Goal: Transaction & Acquisition: Purchase product/service

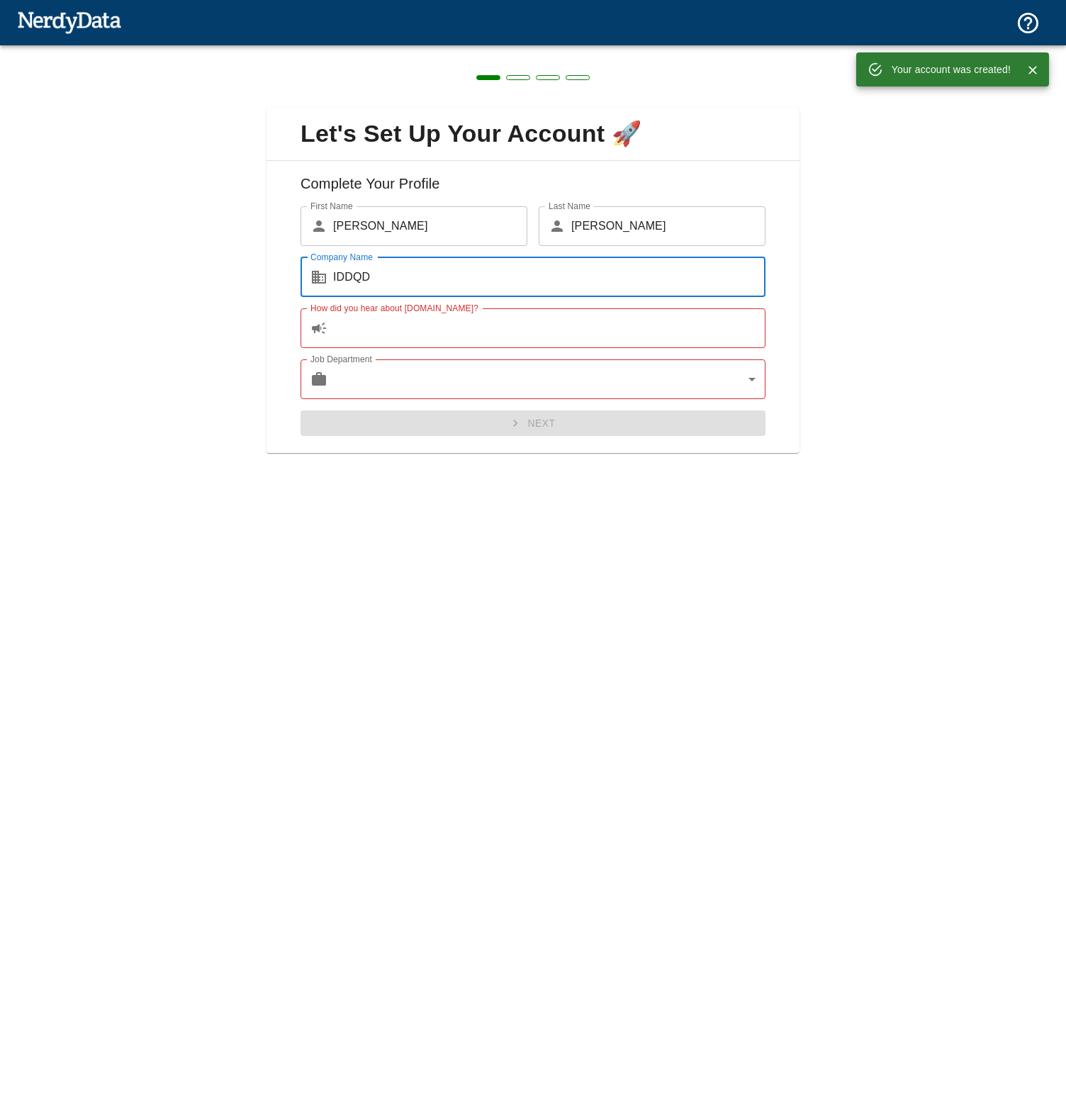
type input "IDDQD"
click at [439, 344] on input "How did you hear about [DOMAIN_NAME]?" at bounding box center [549, 328] width 432 height 40
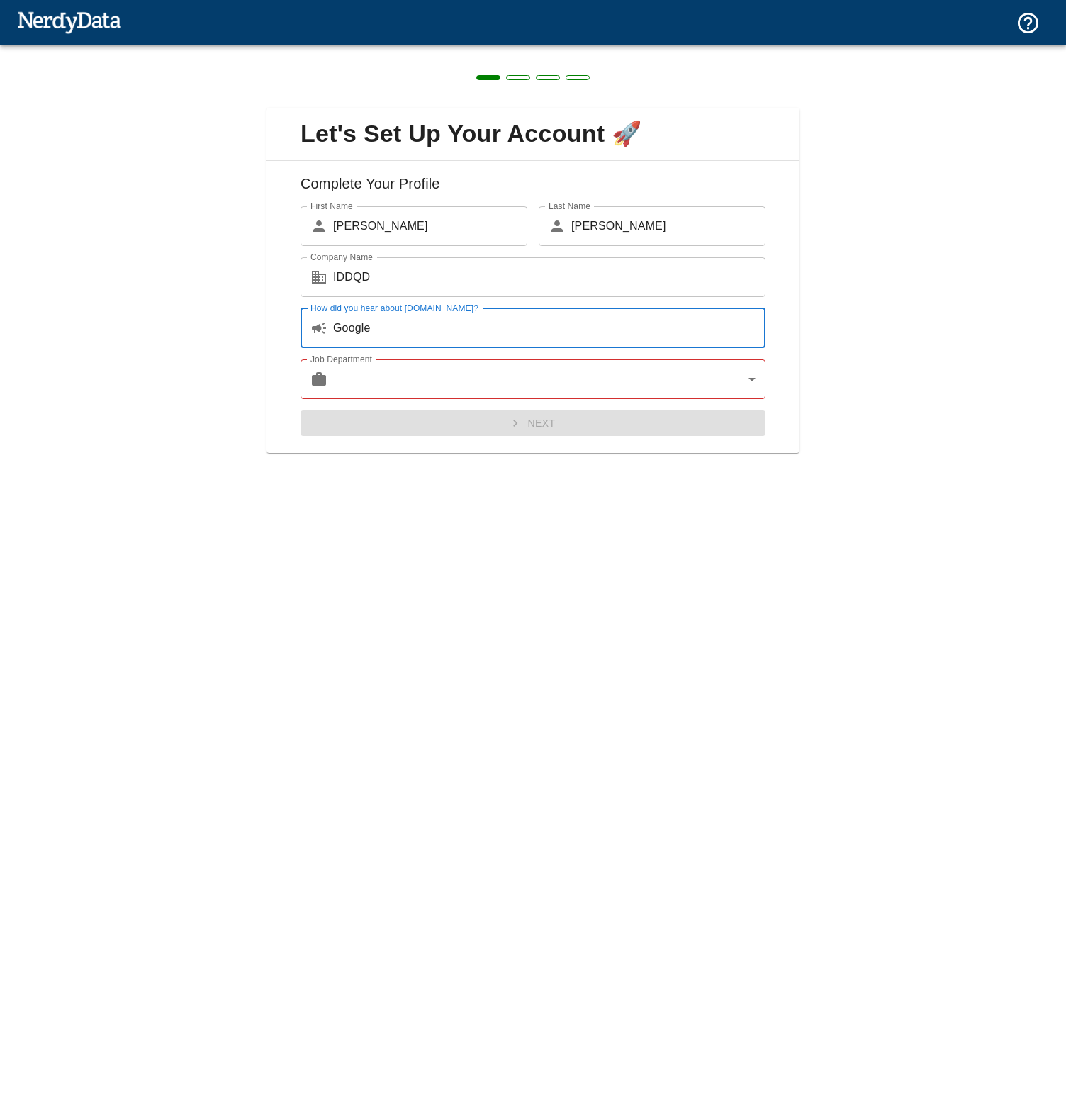
type input "Google"
click at [431, 50] on body "Technologies Domains Pricing Products Create a Report Create a list of websites…" at bounding box center [533, 25] width 1066 height 50
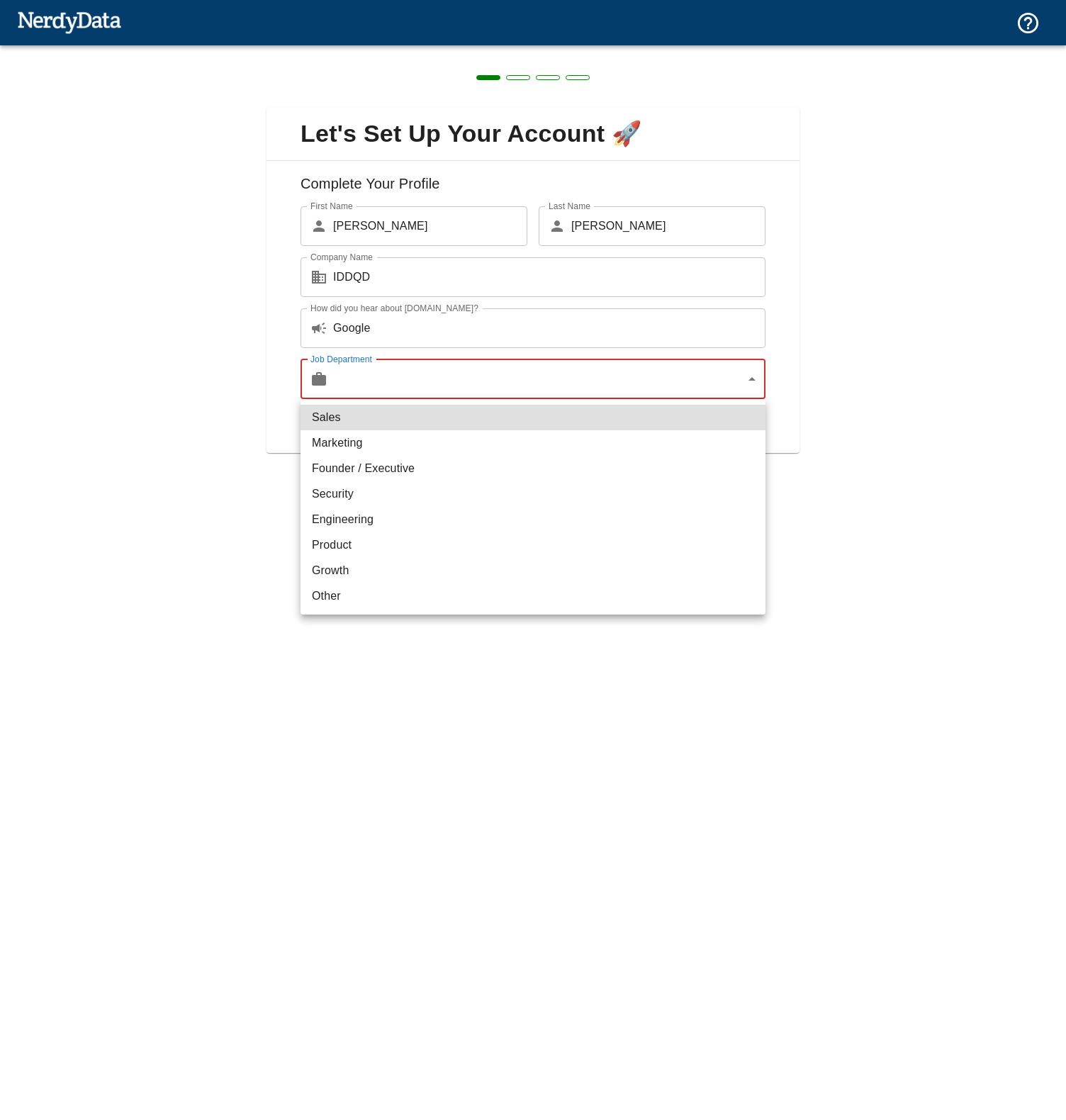
click at [442, 448] on li "Marketing" at bounding box center [533, 443] width 465 height 25
type input "marketing"
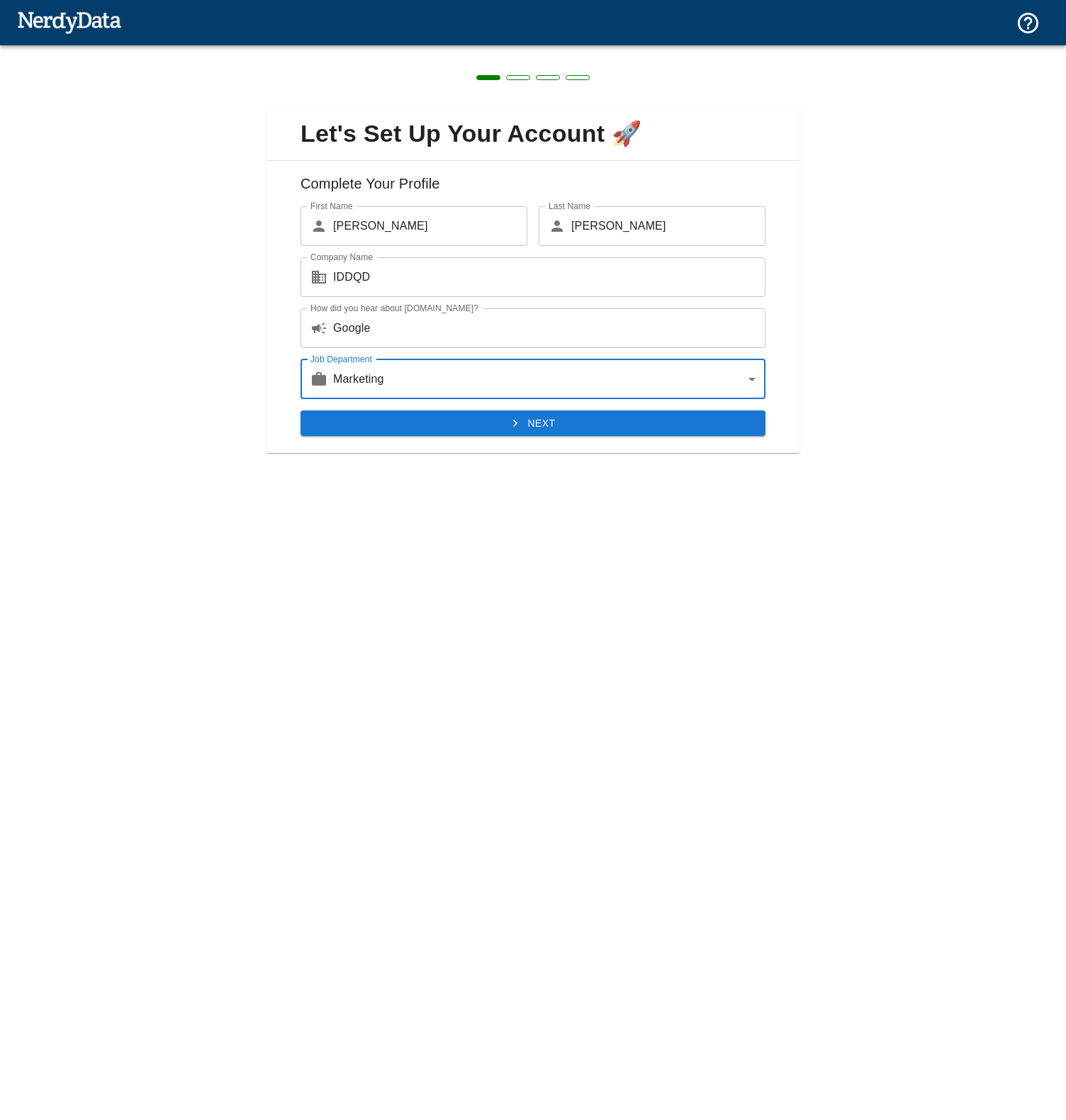
click at [440, 432] on button "Next" at bounding box center [533, 424] width 465 height 26
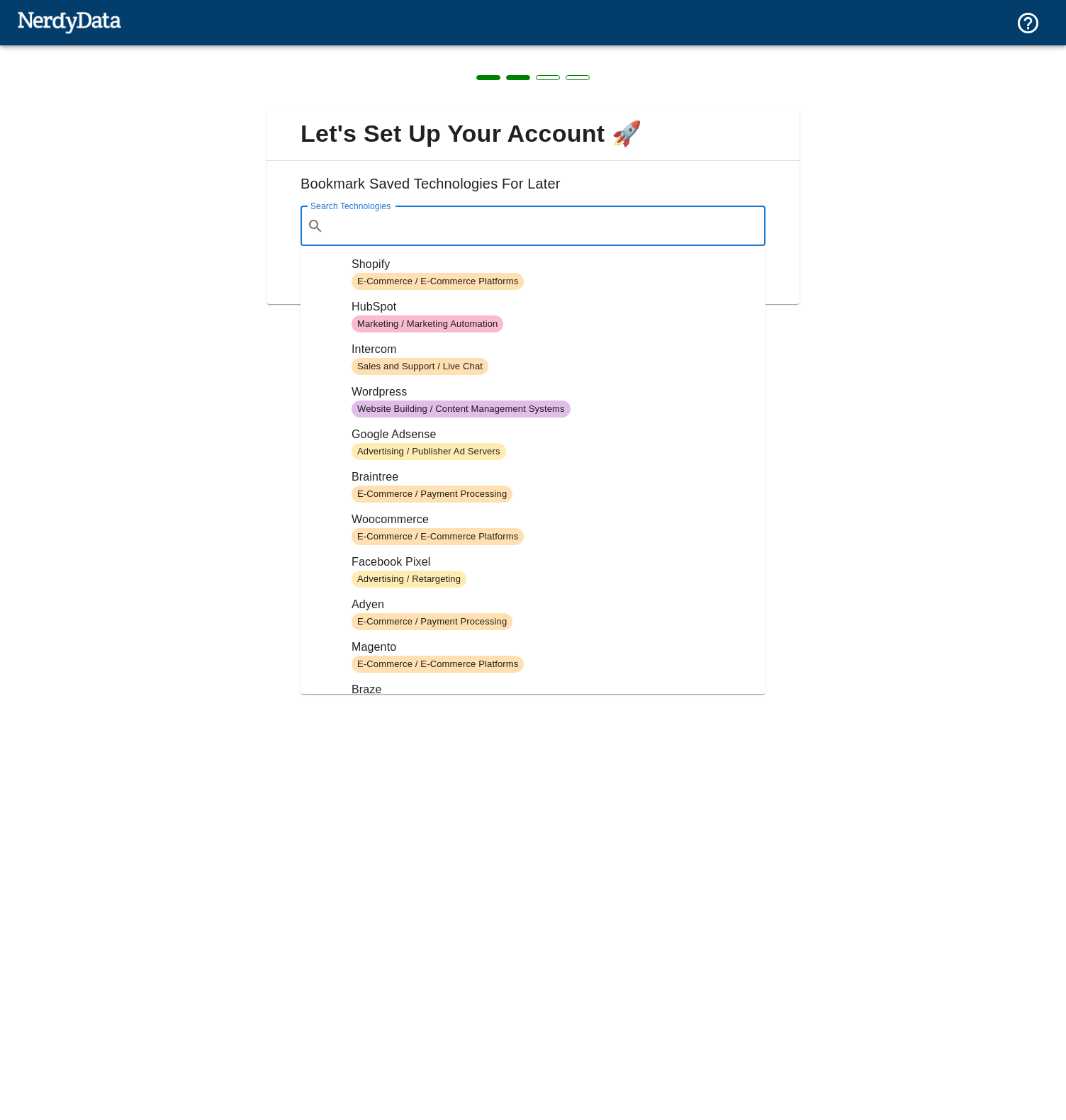
click at [381, 218] on div "Search Technologies ​ Search Technologies" at bounding box center [533, 226] width 465 height 40
click at [850, 383] on div "Let's Set Up Your Account 🚀 Bookmark Saved Technologies For Later Search Techno…" at bounding box center [533, 560] width 1066 height 1120
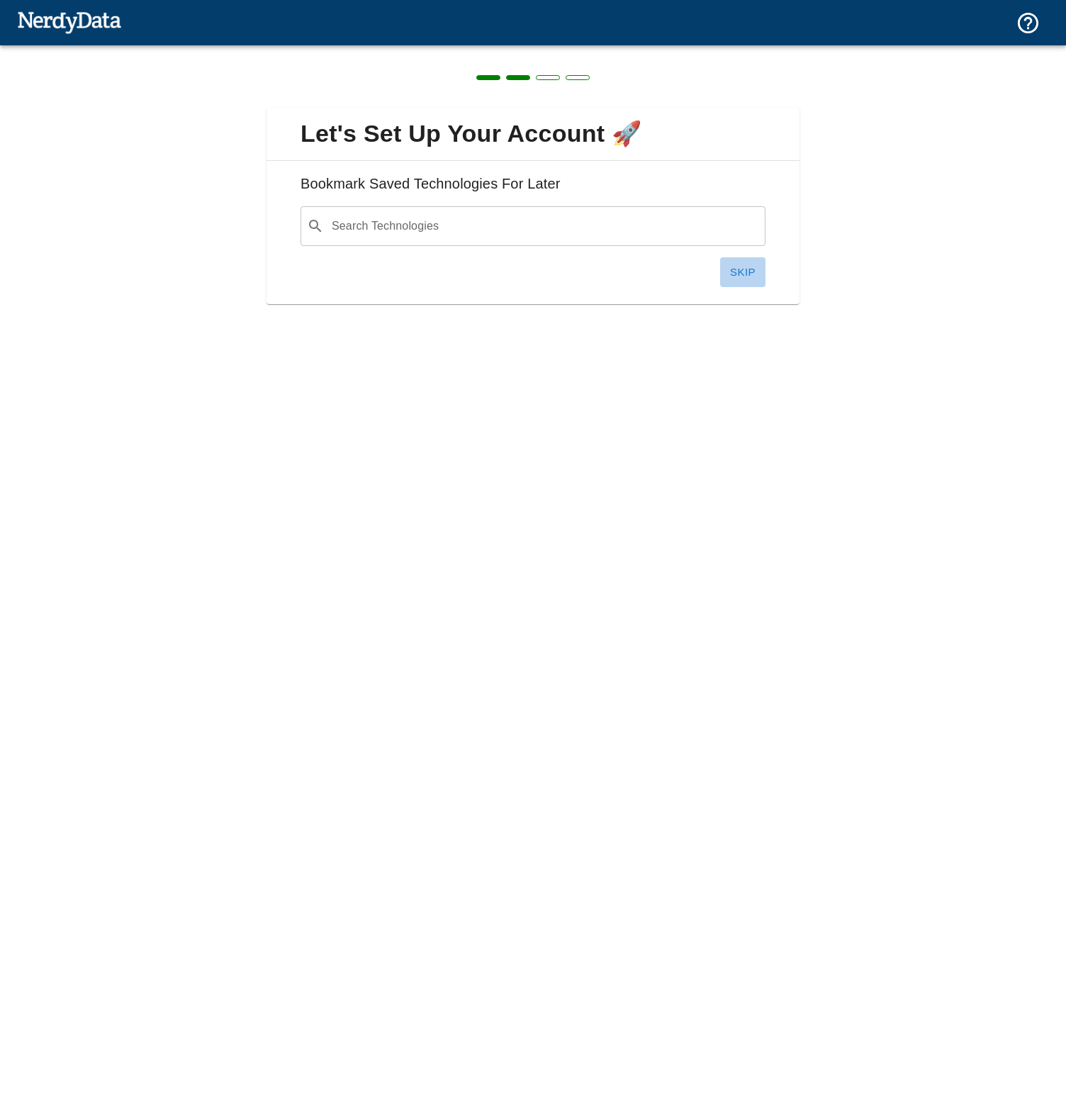
click at [747, 263] on button "Skip" at bounding box center [742, 272] width 46 height 30
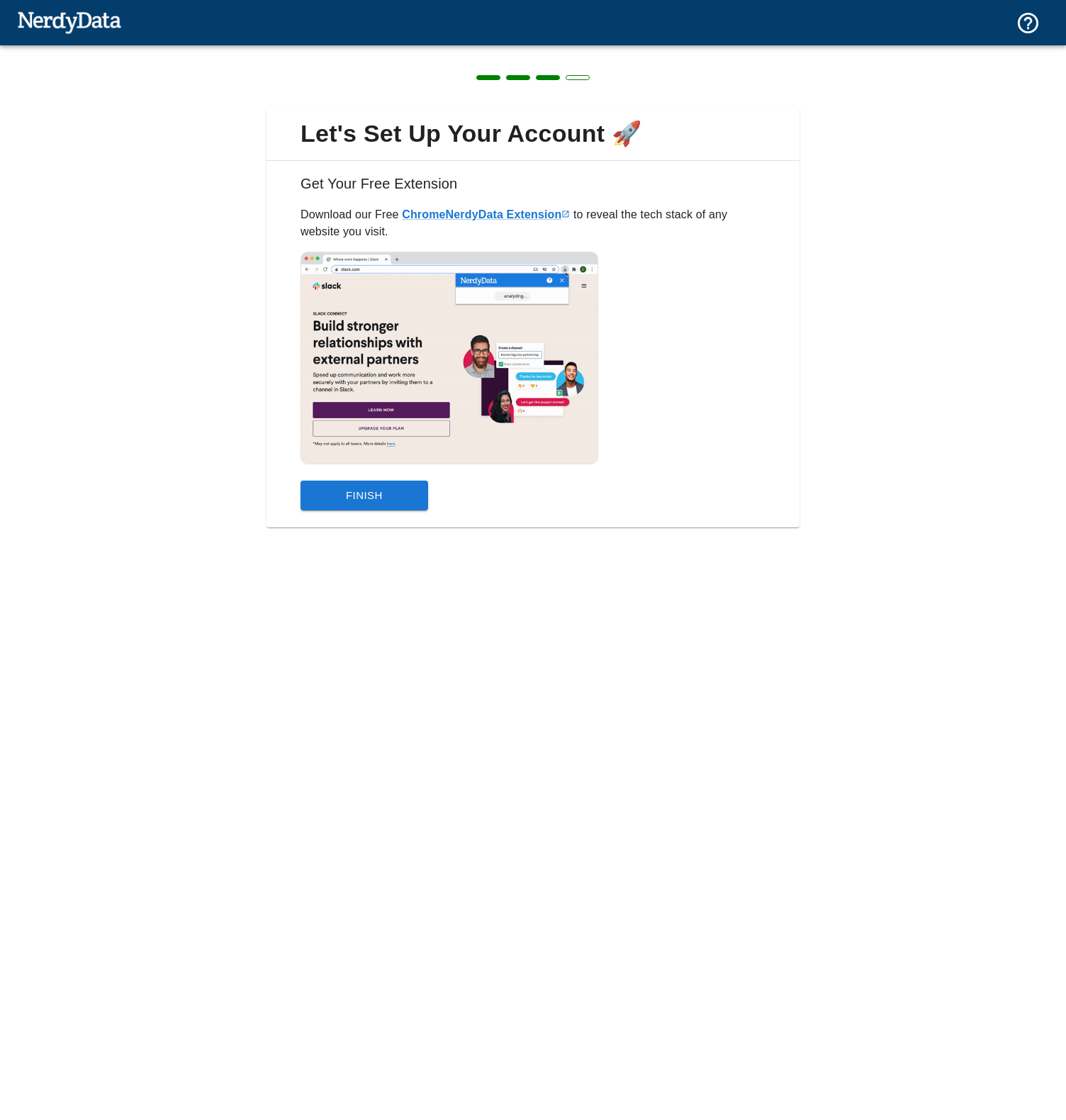
click at [421, 503] on button "Finish" at bounding box center [364, 495] width 127 height 30
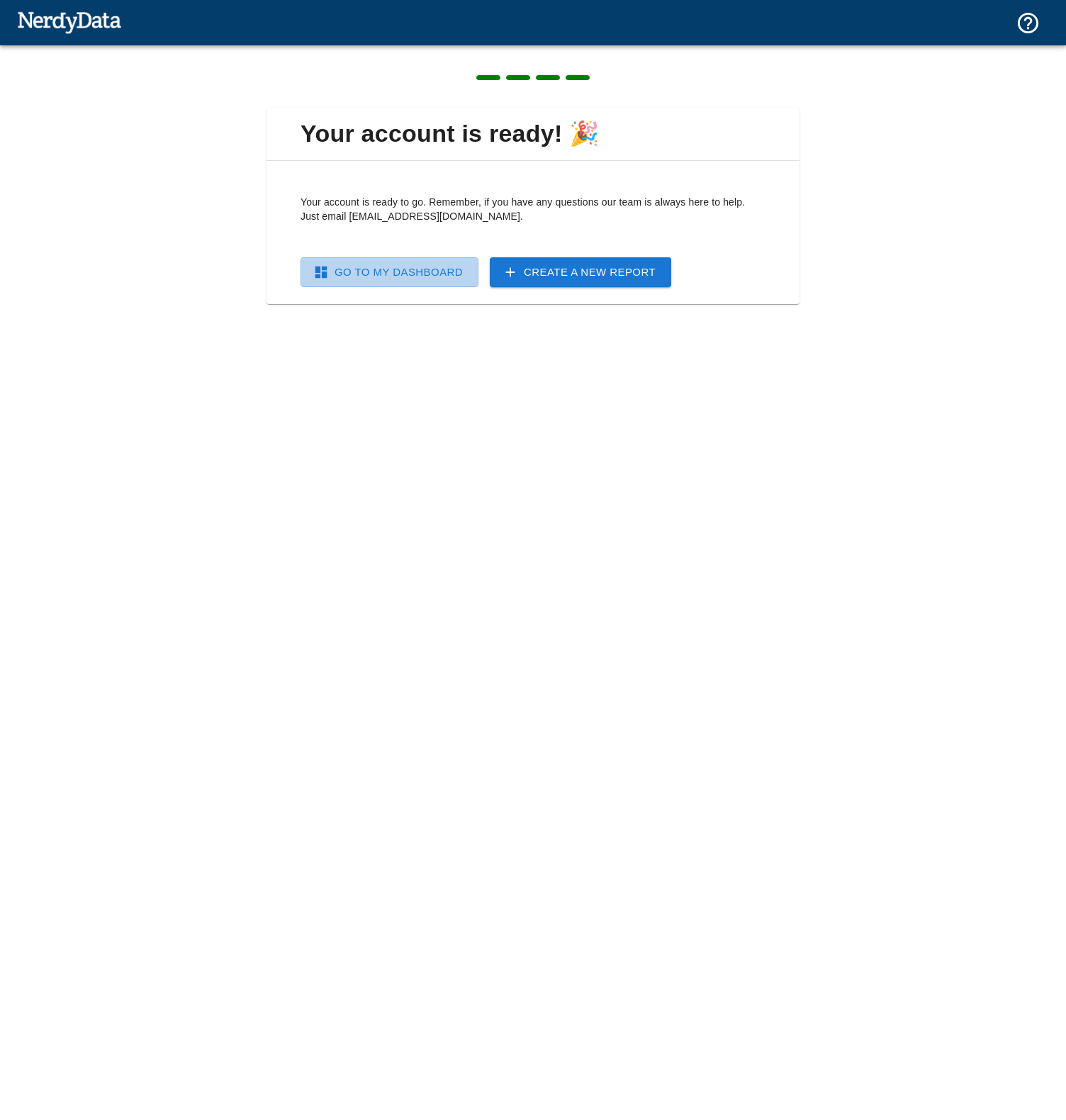
click at [457, 277] on link "Go To My Dashboard" at bounding box center [390, 272] width 178 height 30
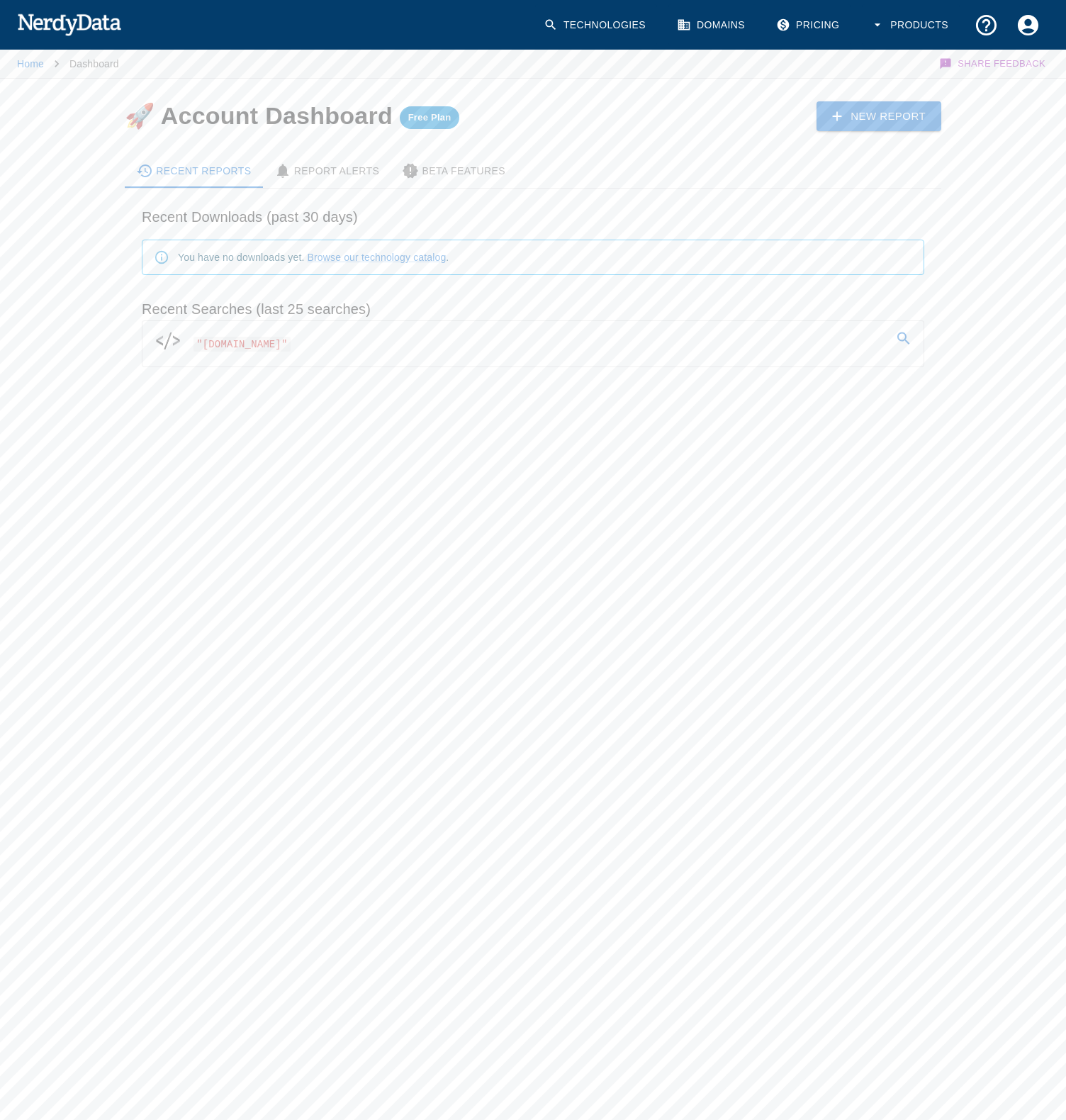
click at [291, 339] on span ""[DOMAIN_NAME]"" at bounding box center [242, 344] width 97 height 15
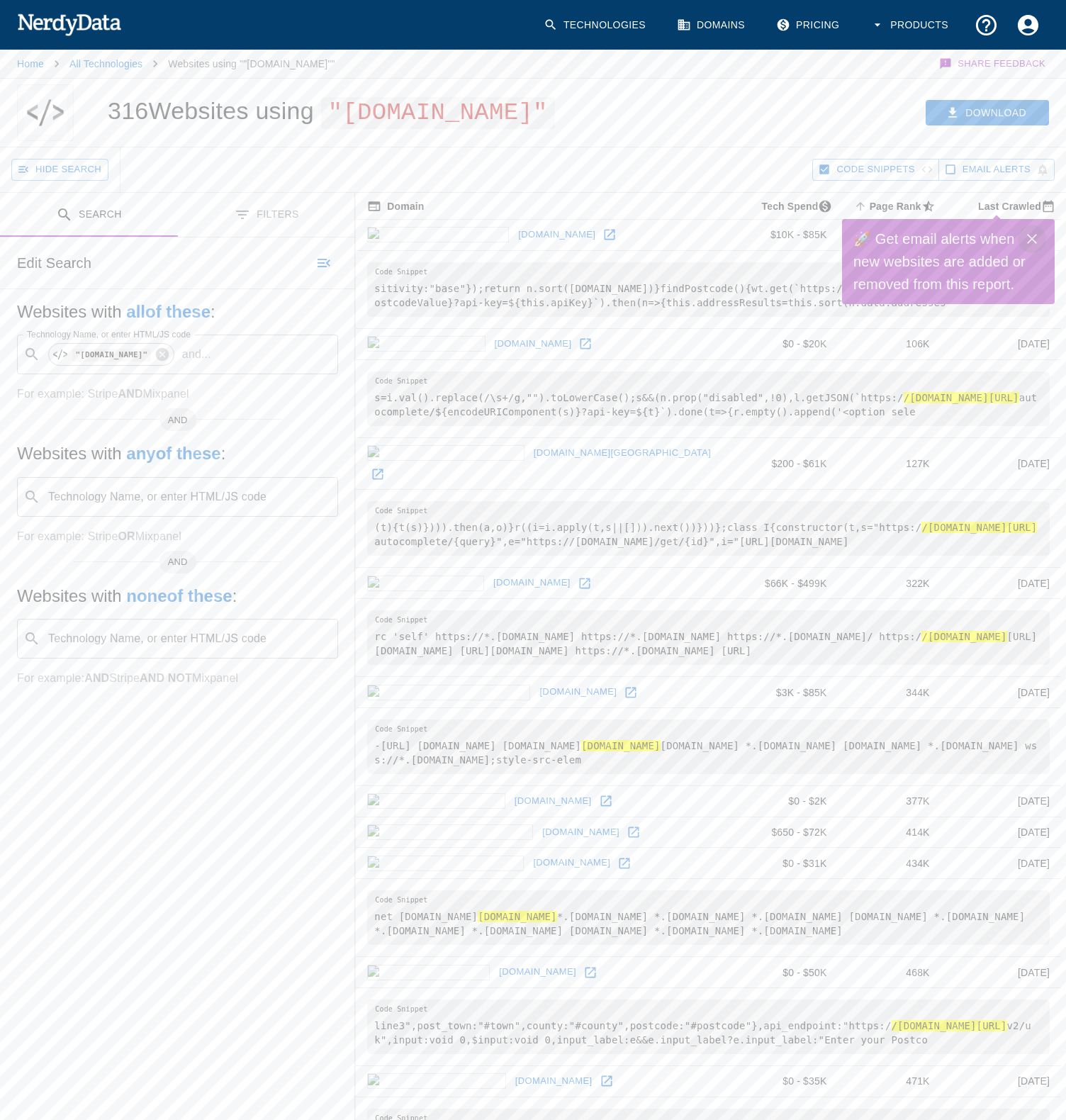
click at [1036, 241] on icon "Close" at bounding box center [1032, 239] width 17 height 17
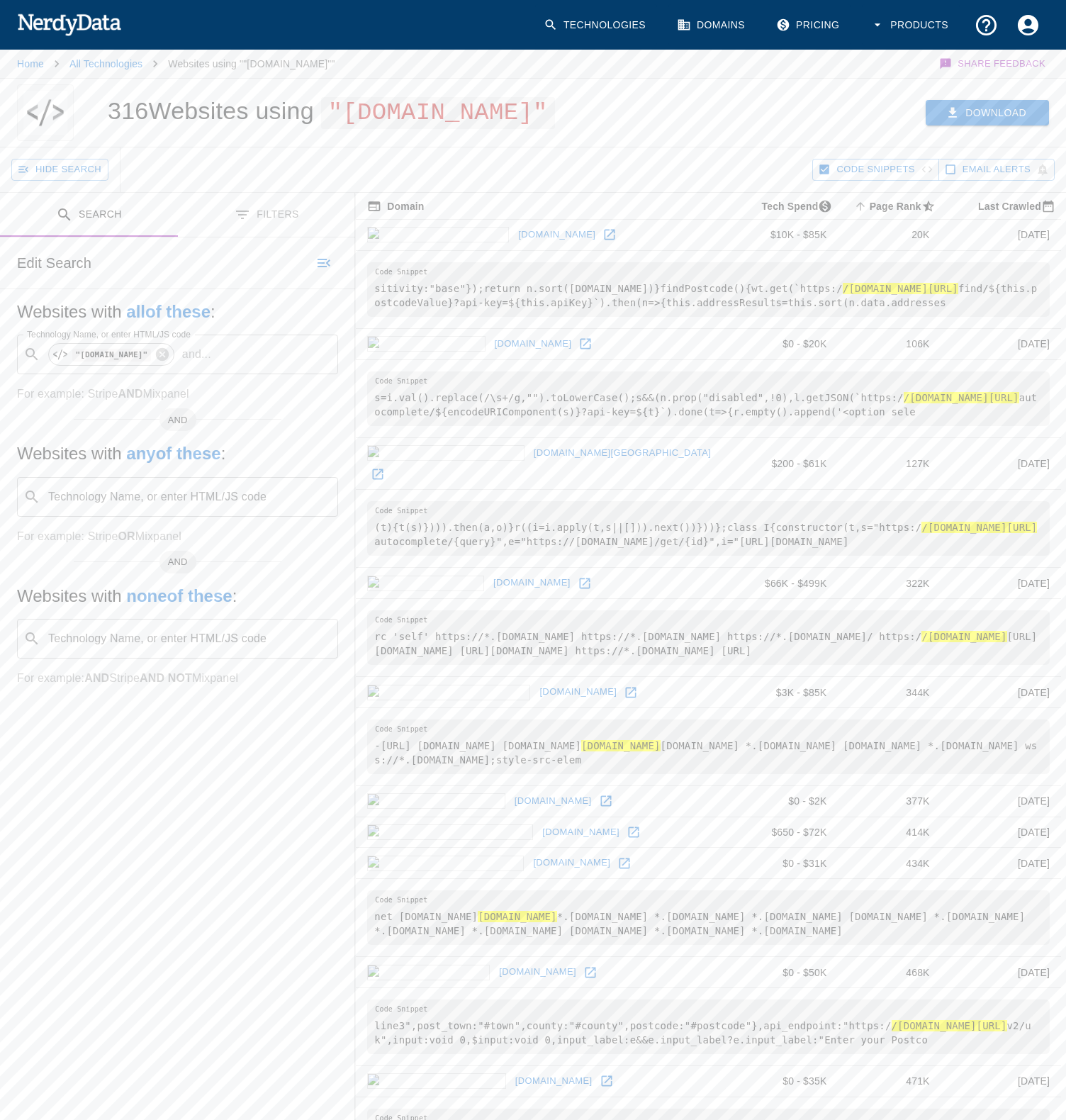
click at [998, 127] on button "Download" at bounding box center [987, 113] width 124 height 26
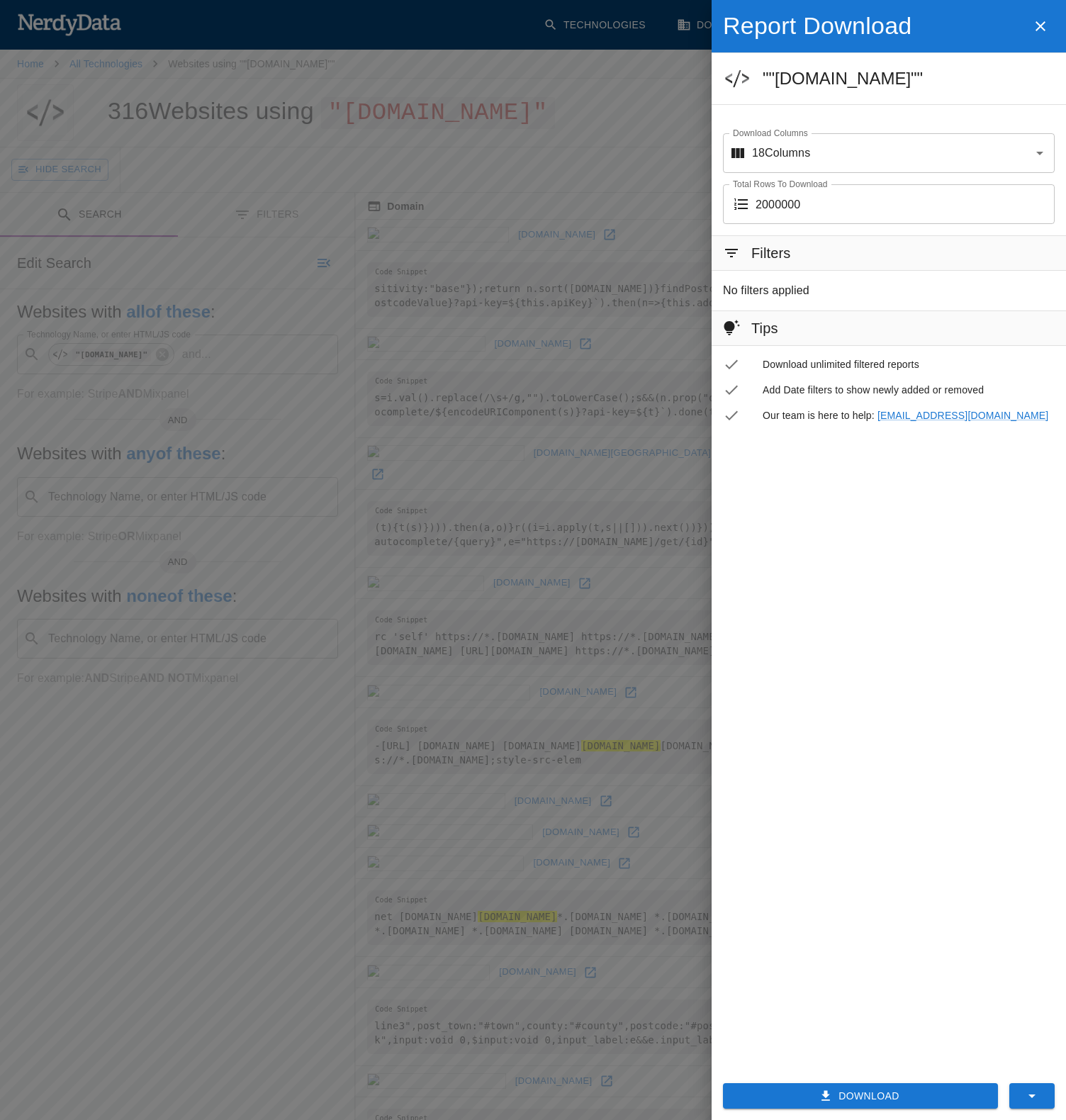
click at [915, 1098] on button "Download" at bounding box center [860, 1096] width 275 height 26
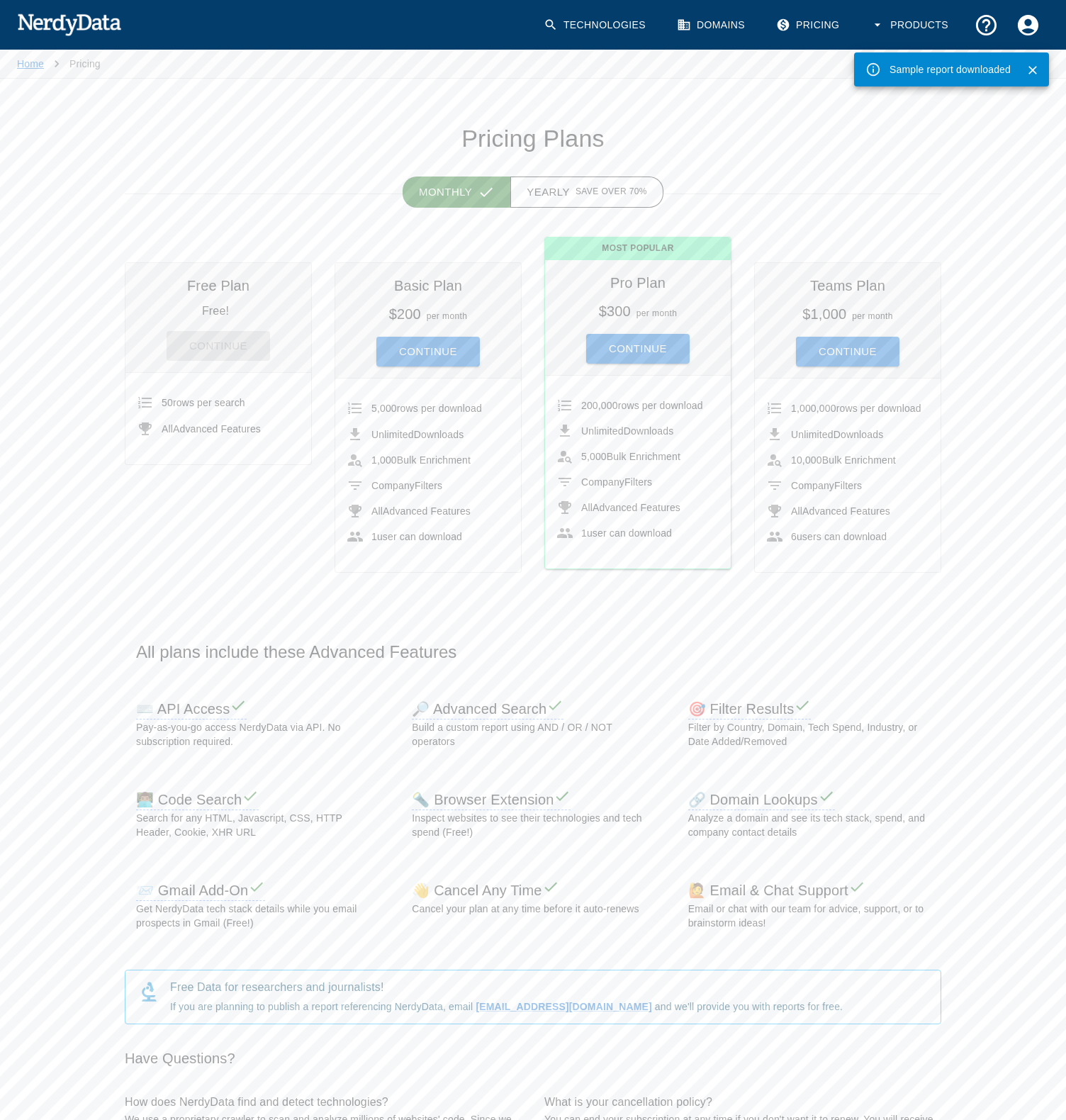
click at [30, 67] on link "Home" at bounding box center [30, 64] width 27 height 12
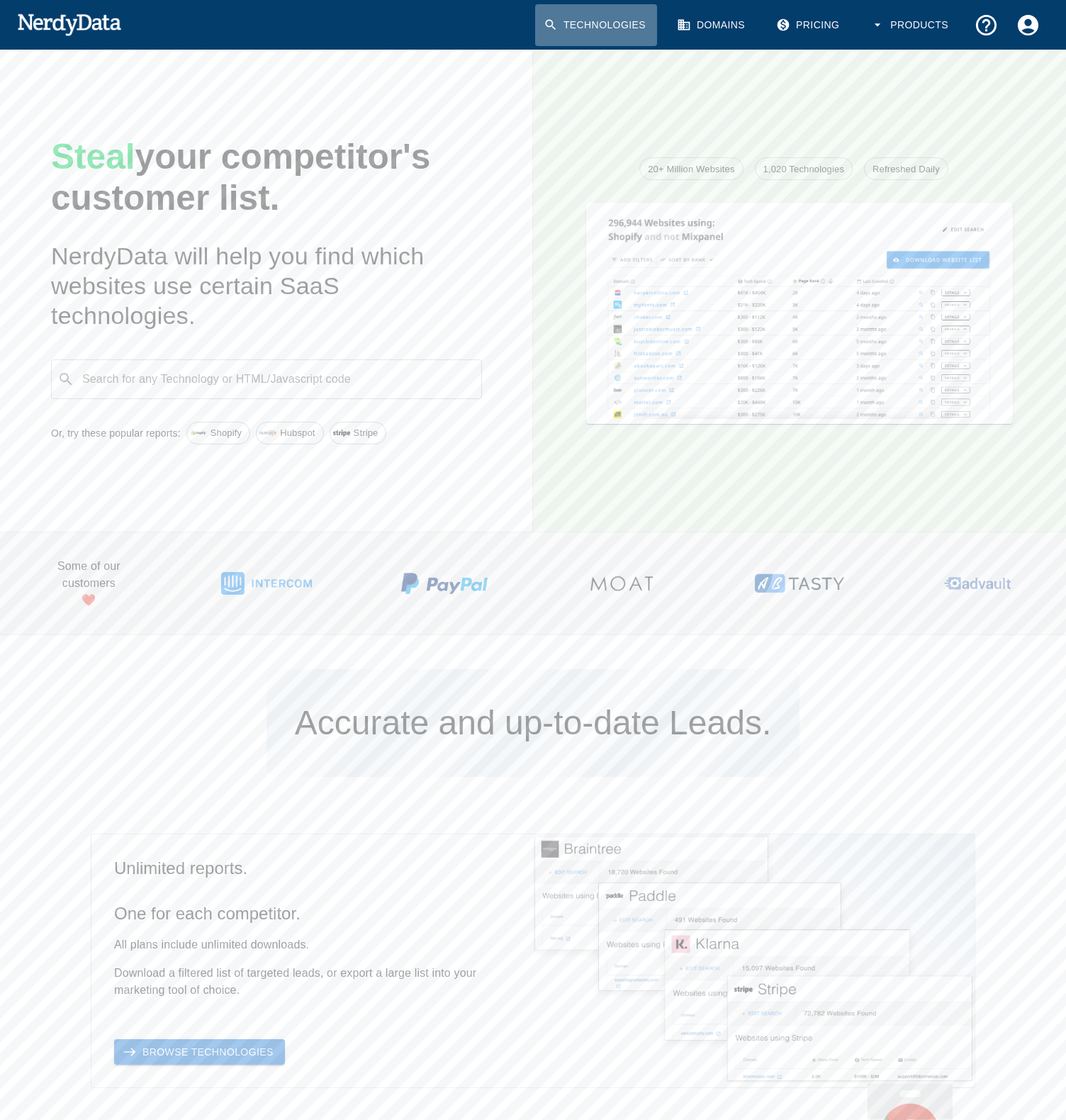
click at [580, 32] on link "Technologies" at bounding box center [596, 25] width 122 height 42
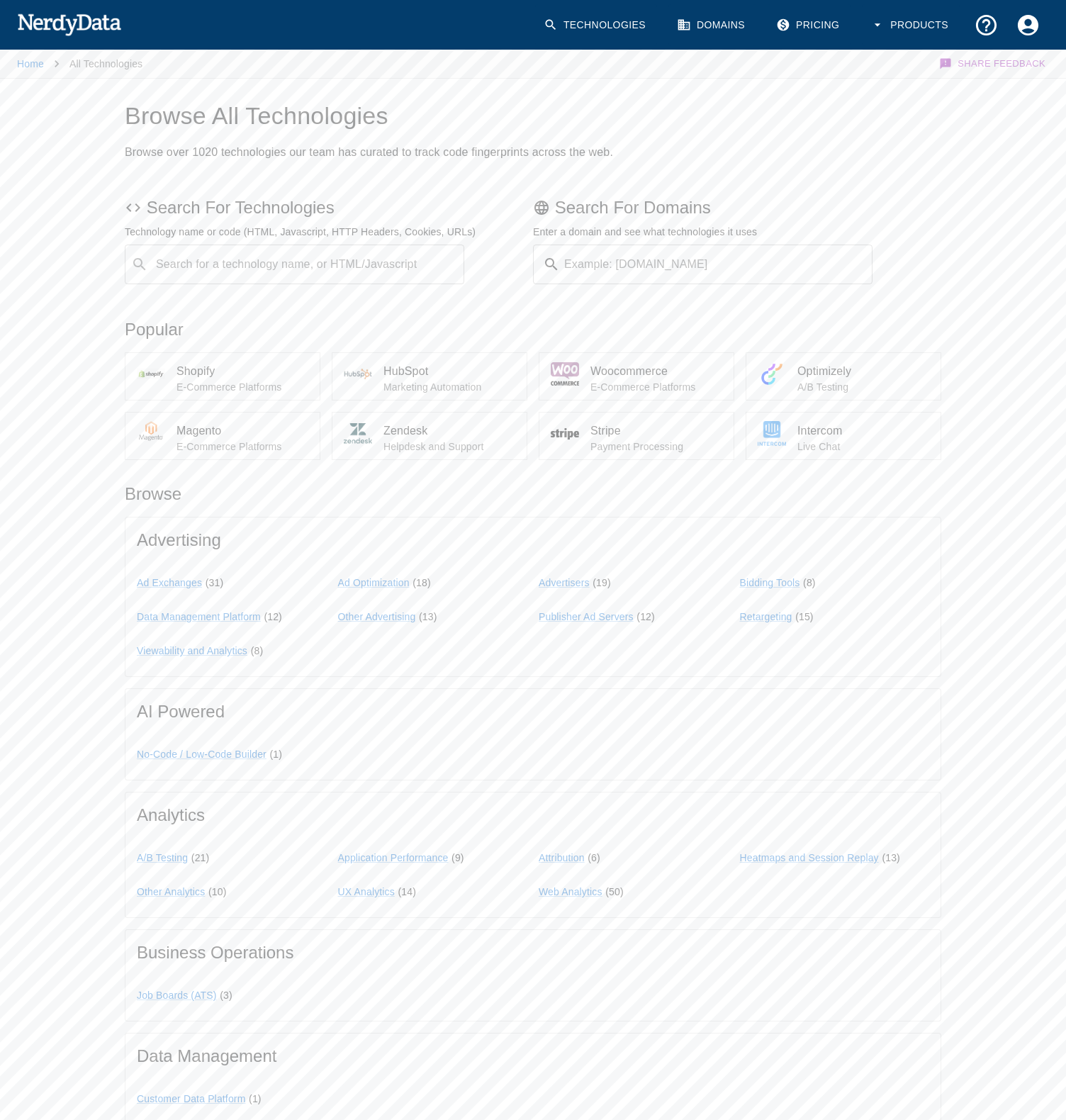
click at [611, 17] on link "Technologies" at bounding box center [596, 25] width 122 height 42
click at [713, 25] on link "Domains" at bounding box center [713, 25] width 88 height 42
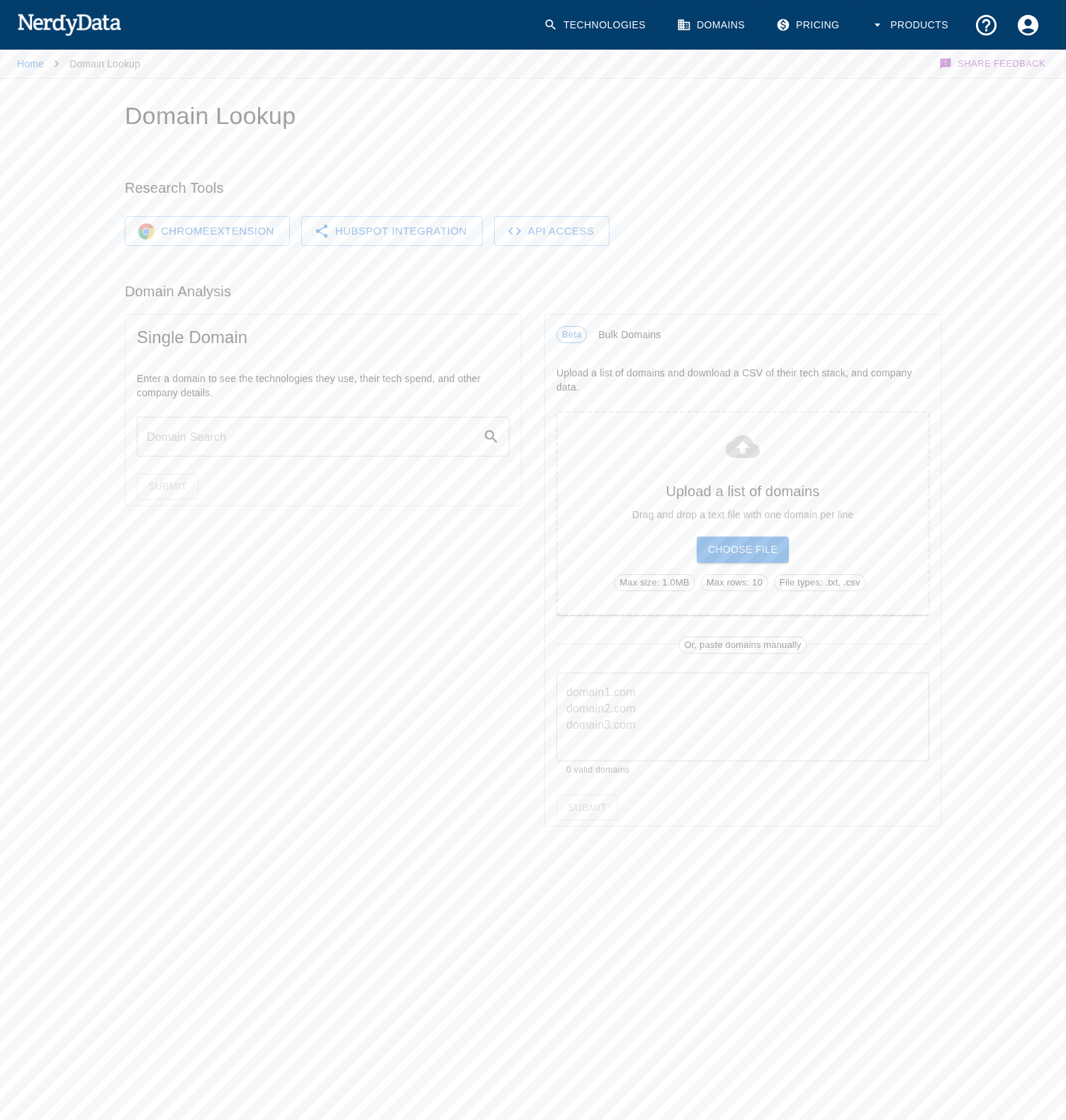
click at [575, 44] on link "Technologies" at bounding box center [596, 25] width 122 height 42
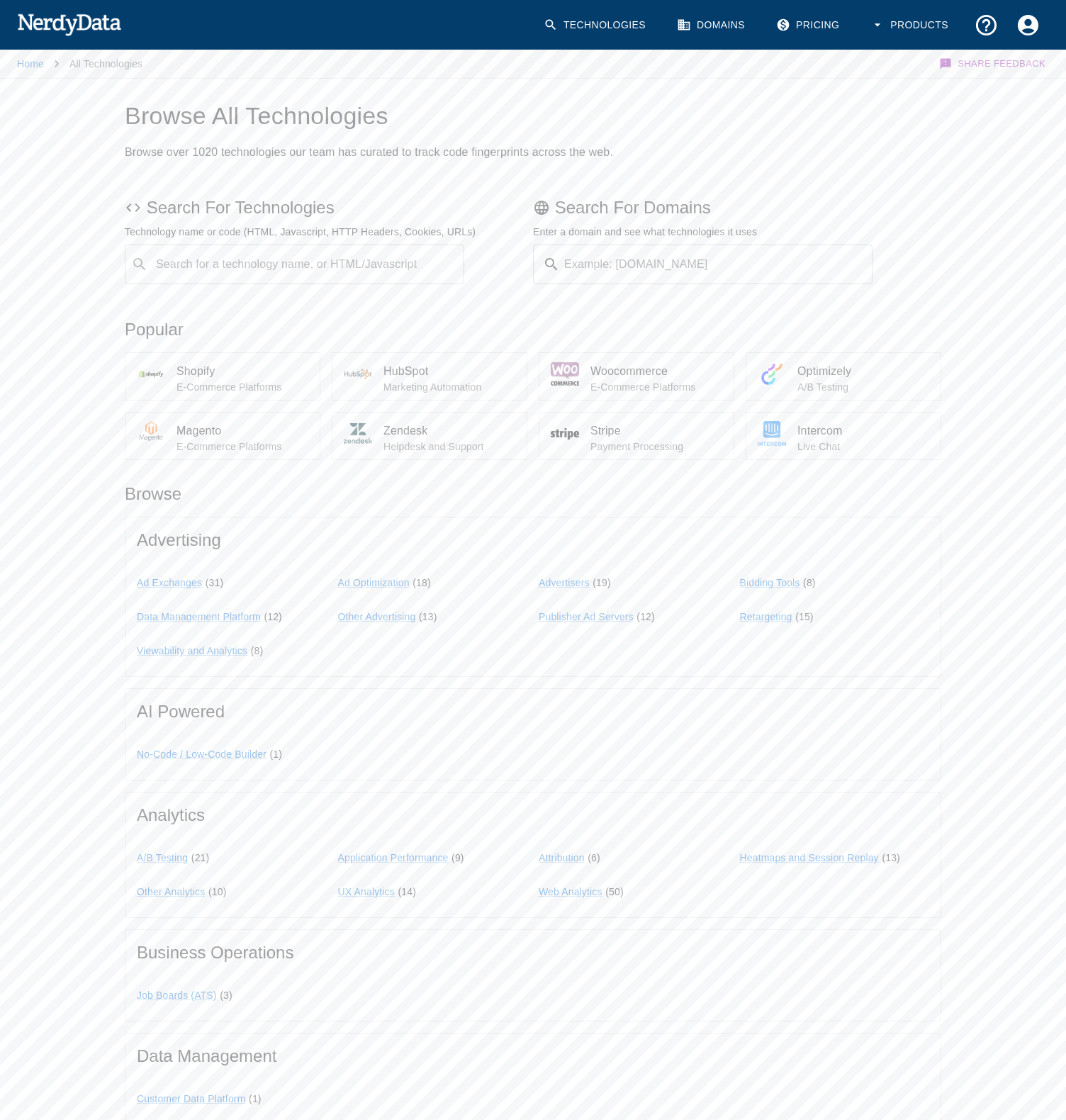
click at [328, 277] on input "Search for a technology name, or HTML/Javascript" at bounding box center [306, 264] width 304 height 27
type input ""[DOMAIN_NAME]""
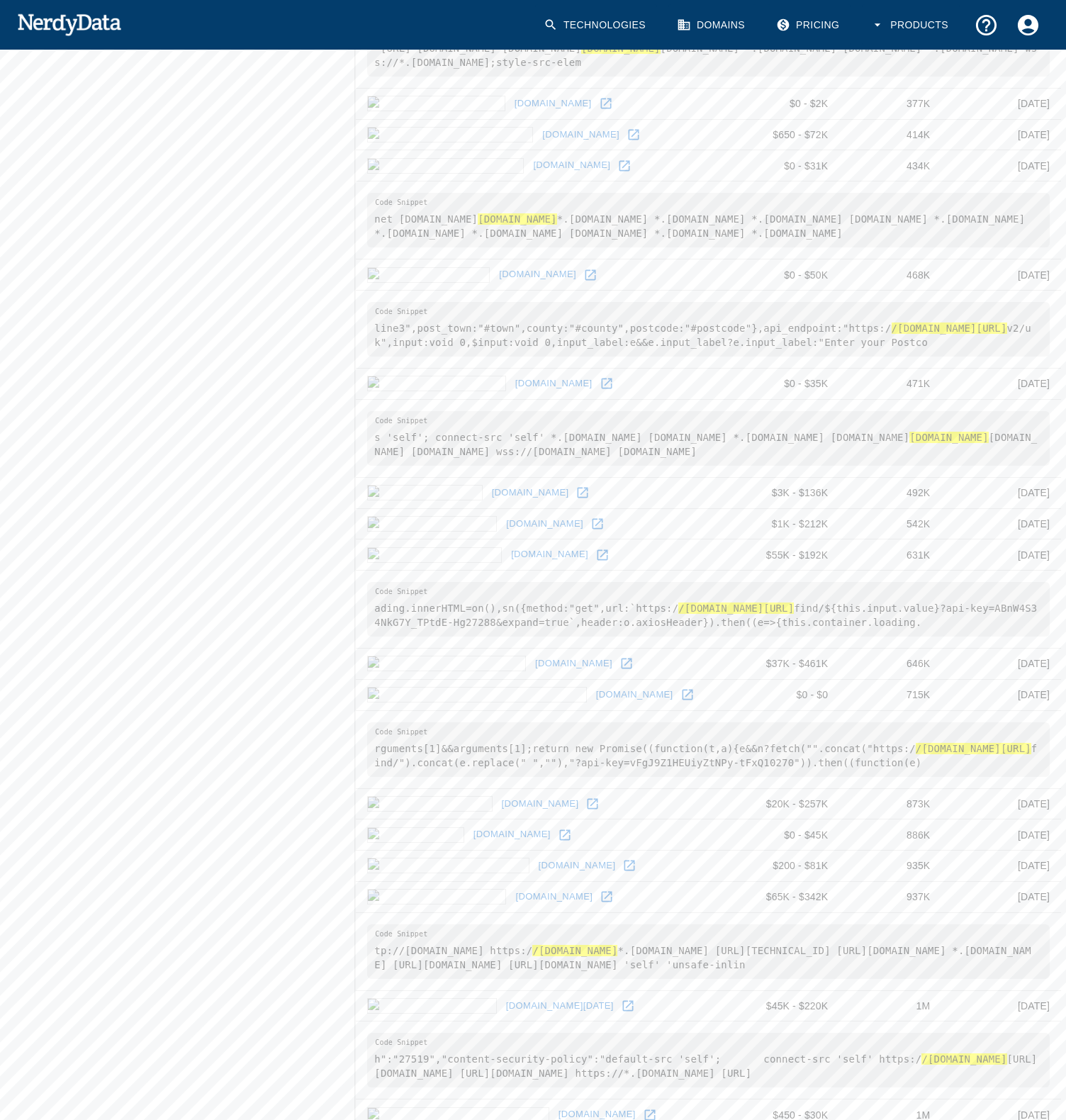
scroll to position [1271, 0]
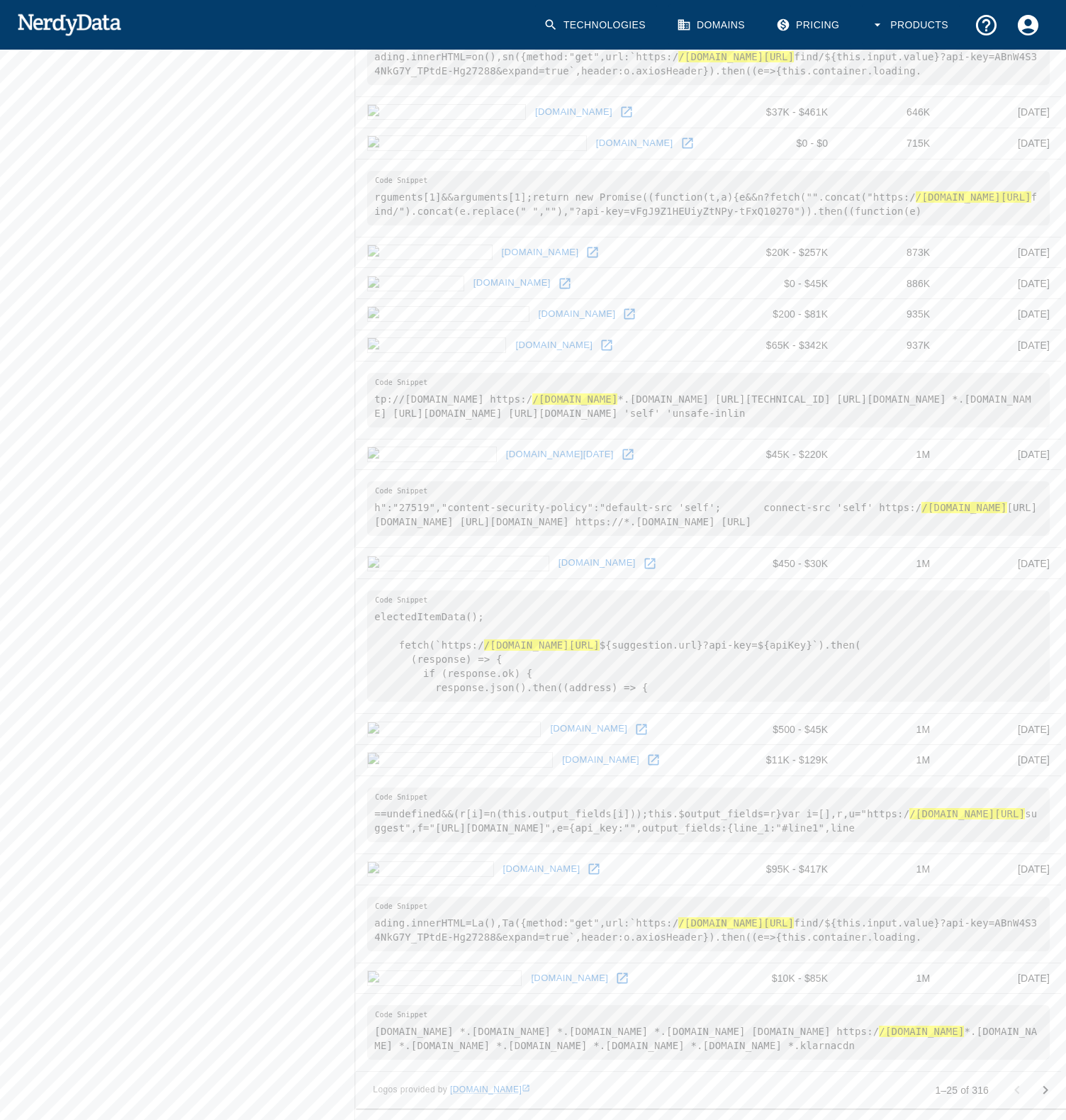
click at [615, 974] on icon at bounding box center [622, 978] width 14 height 14
click at [1052, 1084] on icon "Go to next page" at bounding box center [1045, 1090] width 17 height 17
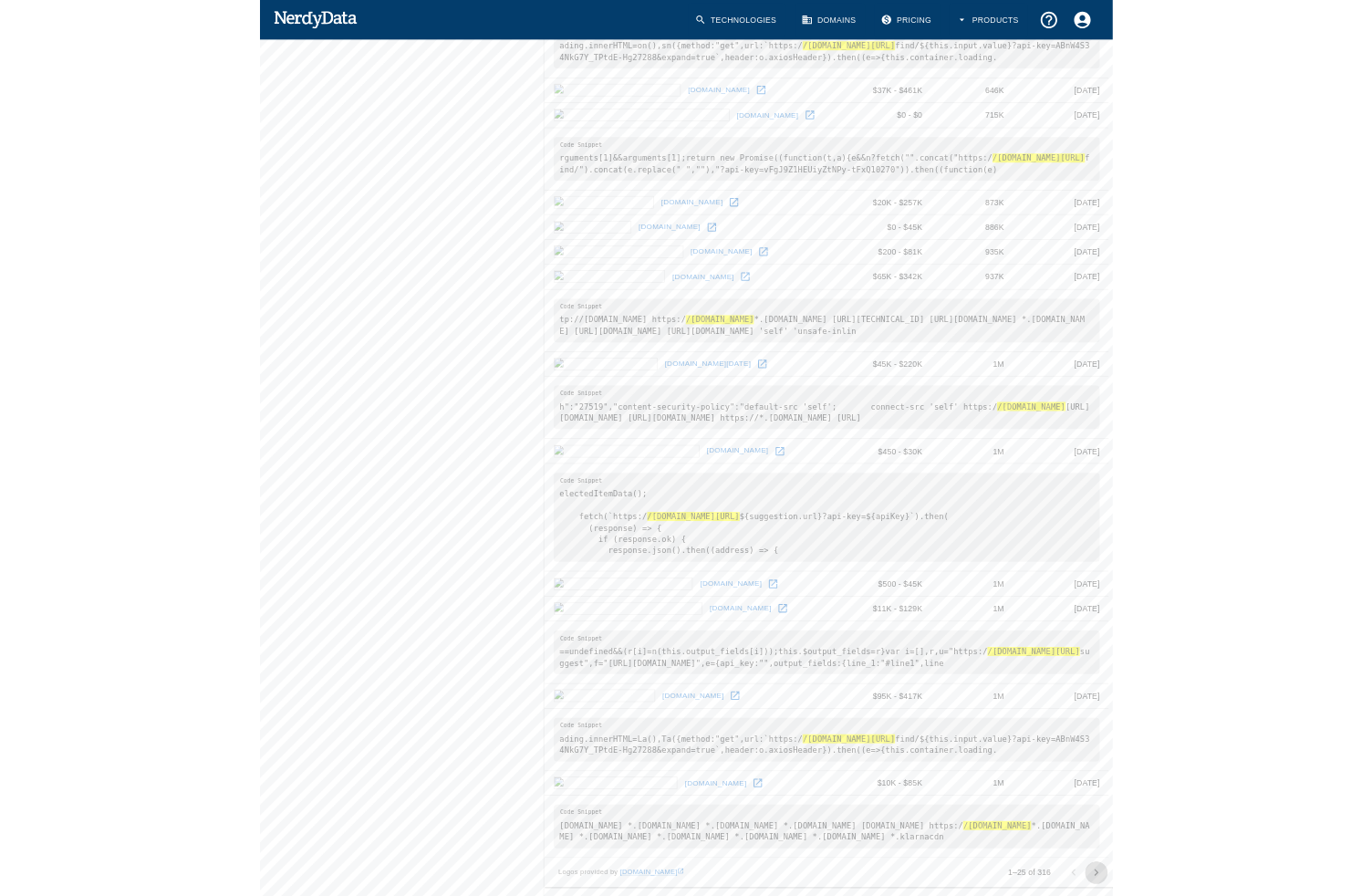
scroll to position [0, 0]
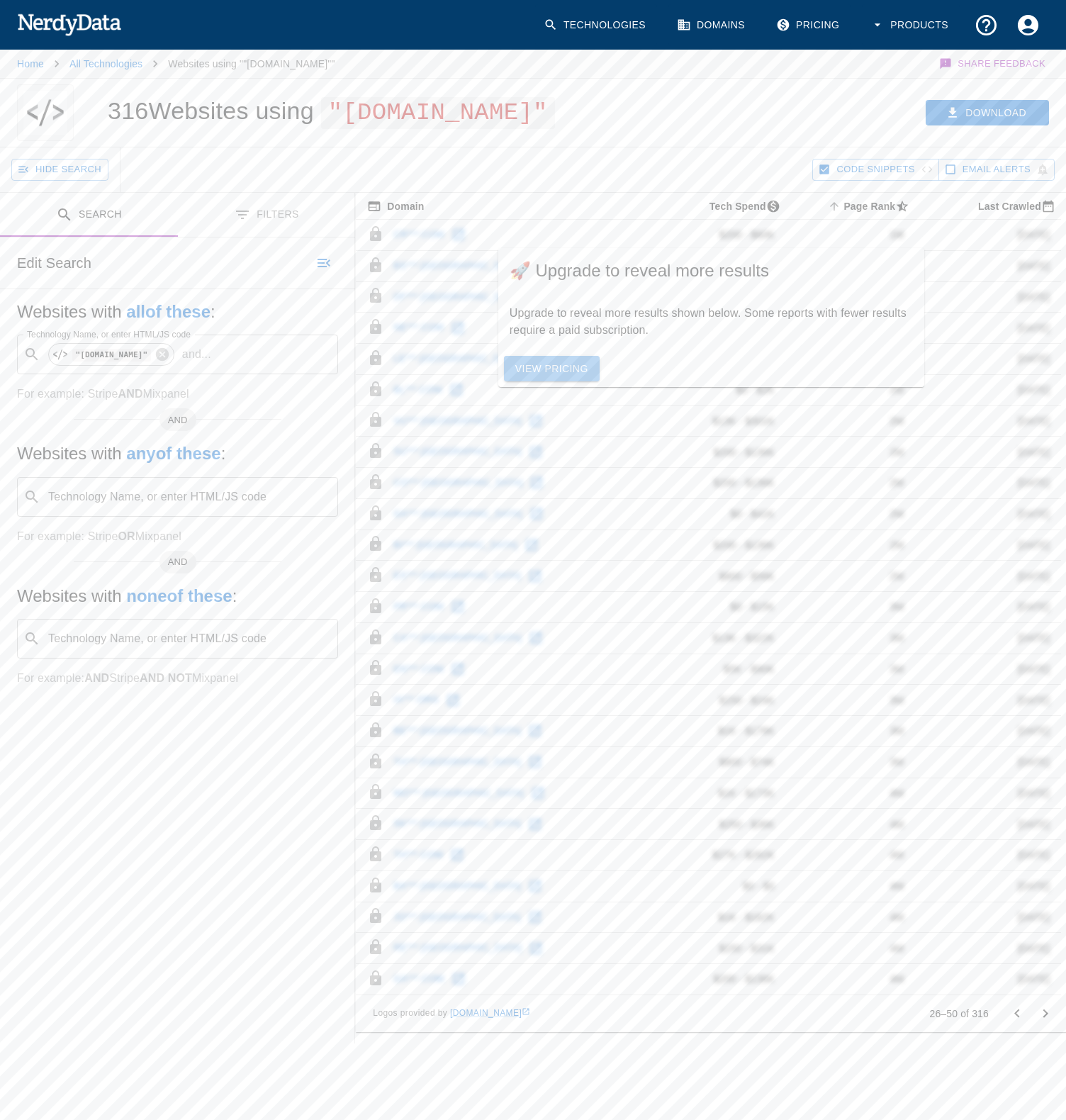
click at [564, 382] on link "View Pricing" at bounding box center [551, 369] width 95 height 26
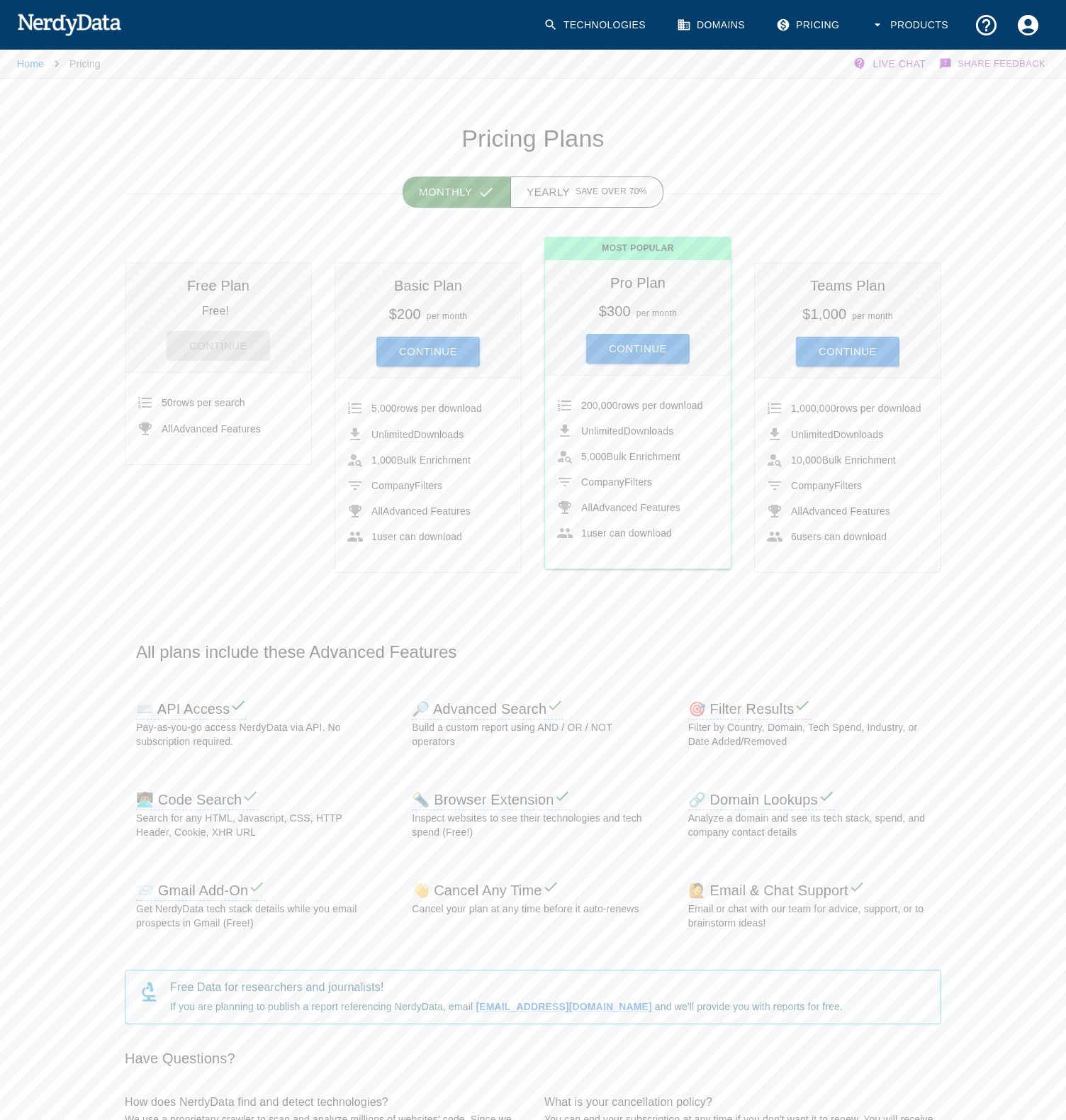
click at [423, 467] on li "1,000 Bulk Enrichment" at bounding box center [427, 460] width 163 height 25
click at [409, 344] on button "Continue" at bounding box center [428, 351] width 103 height 30
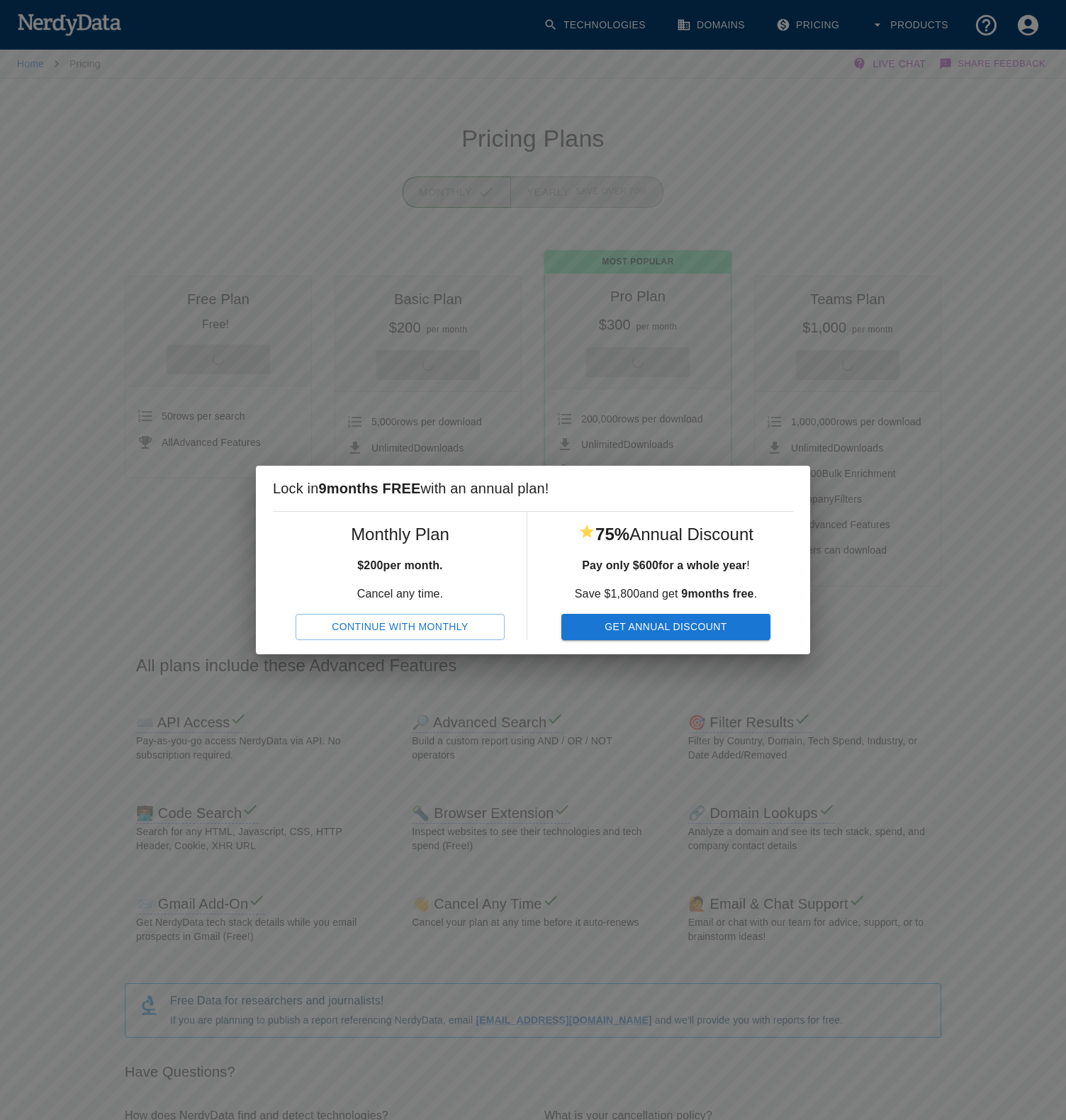
click at [434, 631] on button "Continue With Monthly" at bounding box center [400, 627] width 209 height 26
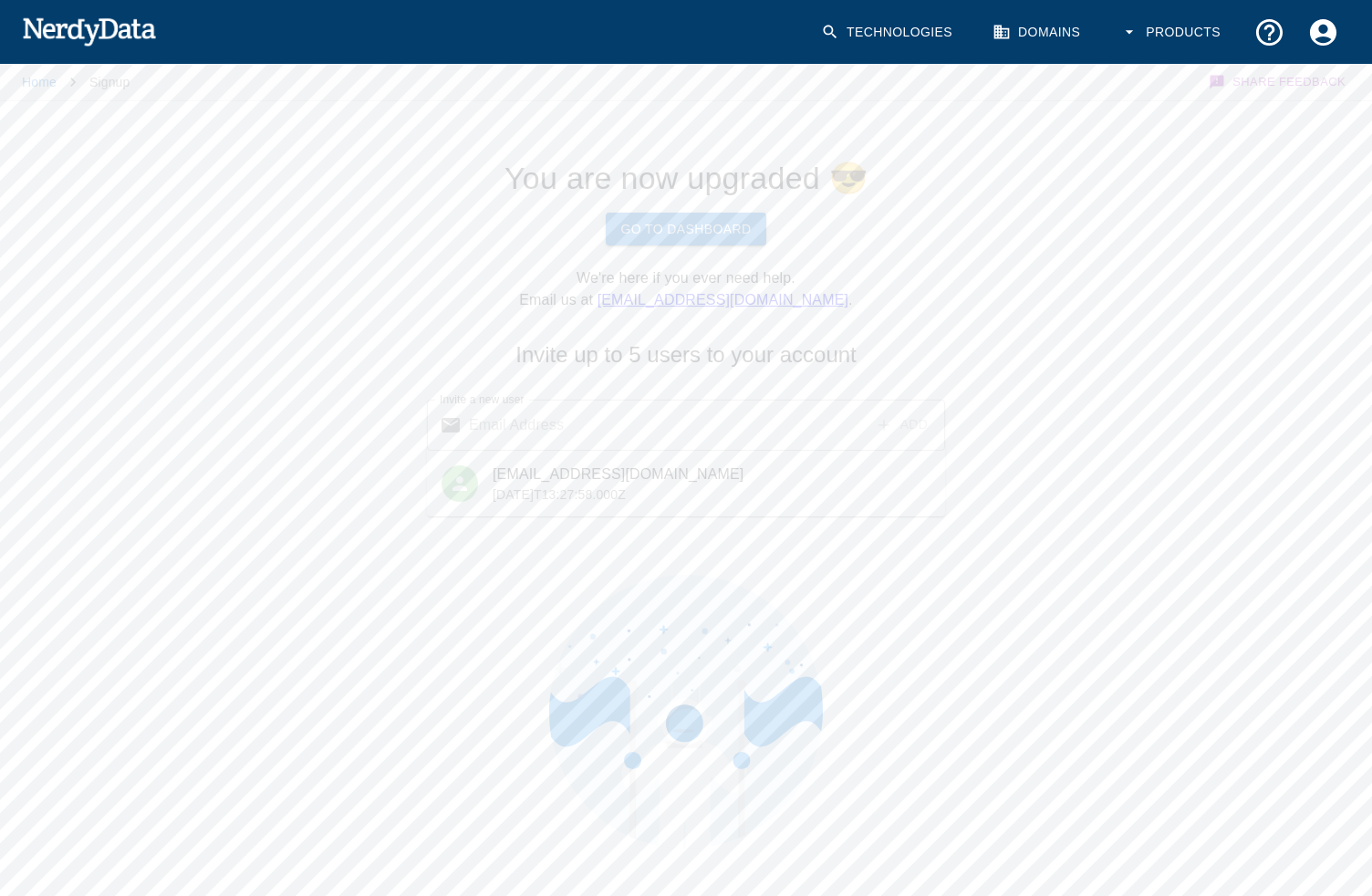
click at [722, 234] on link "Go To Dashboard" at bounding box center [686, 229] width 160 height 33
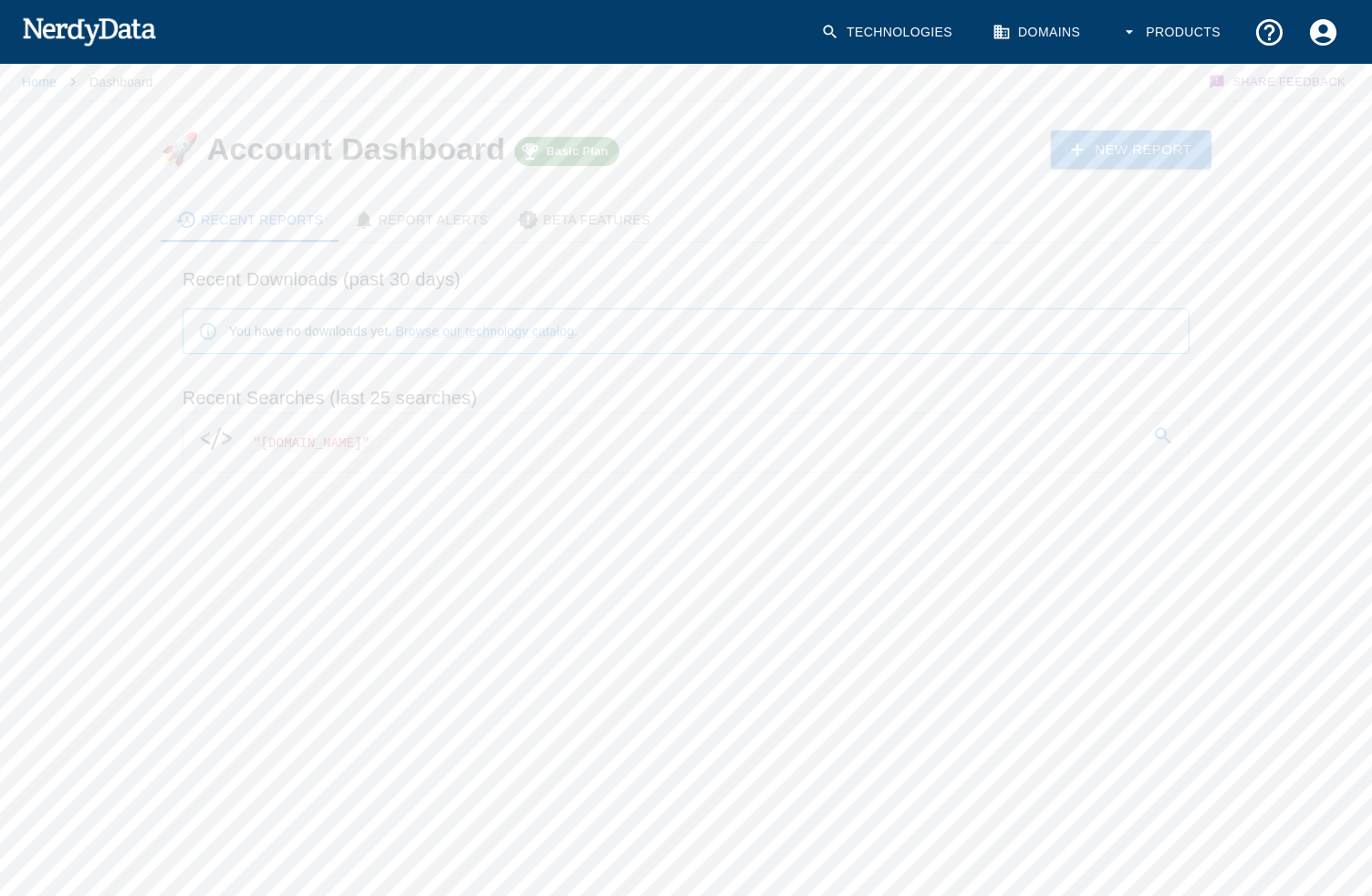
click at [476, 448] on link ""[DOMAIN_NAME]"" at bounding box center [686, 438] width 1005 height 51
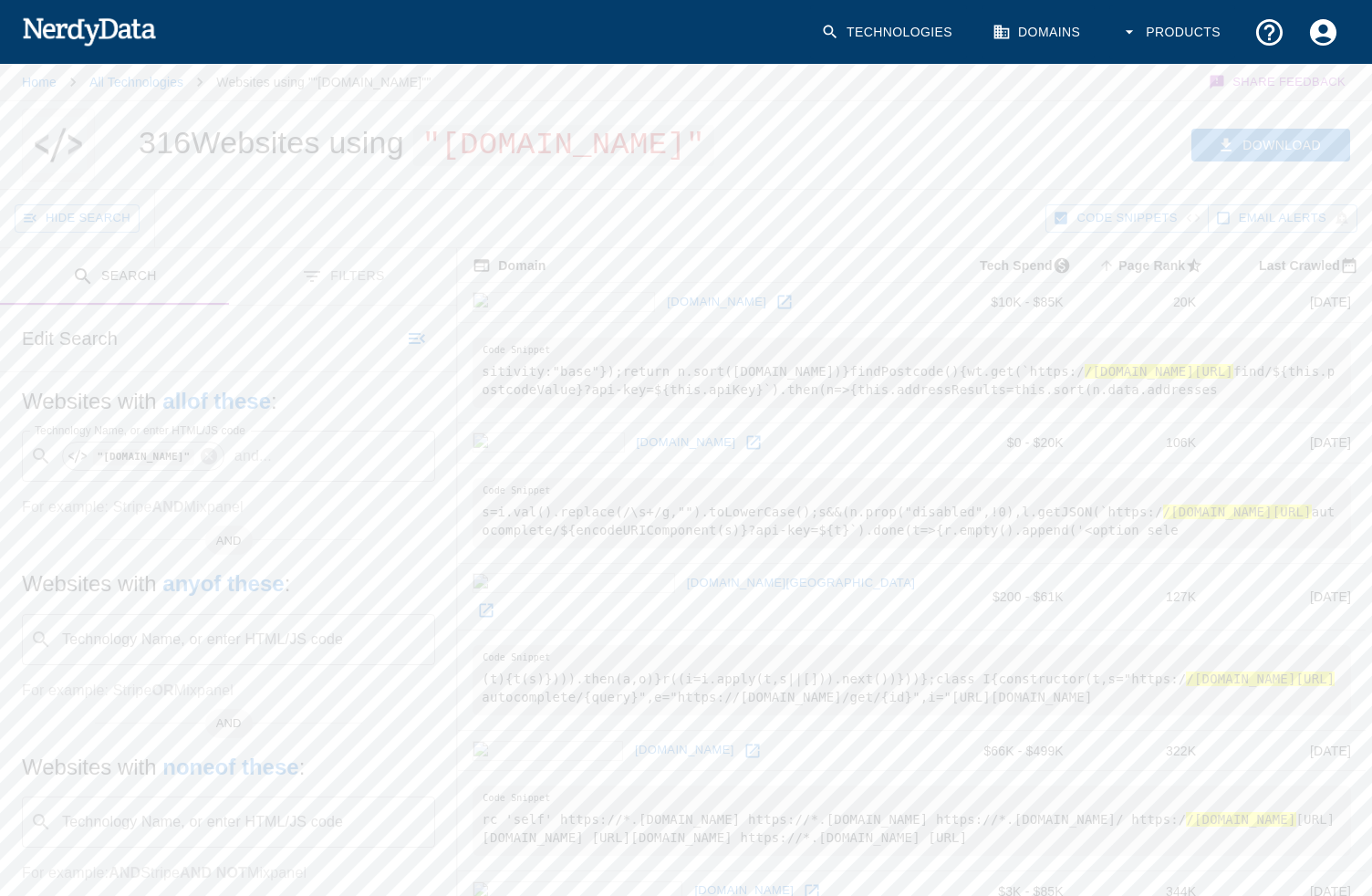
scroll to position [10, 0]
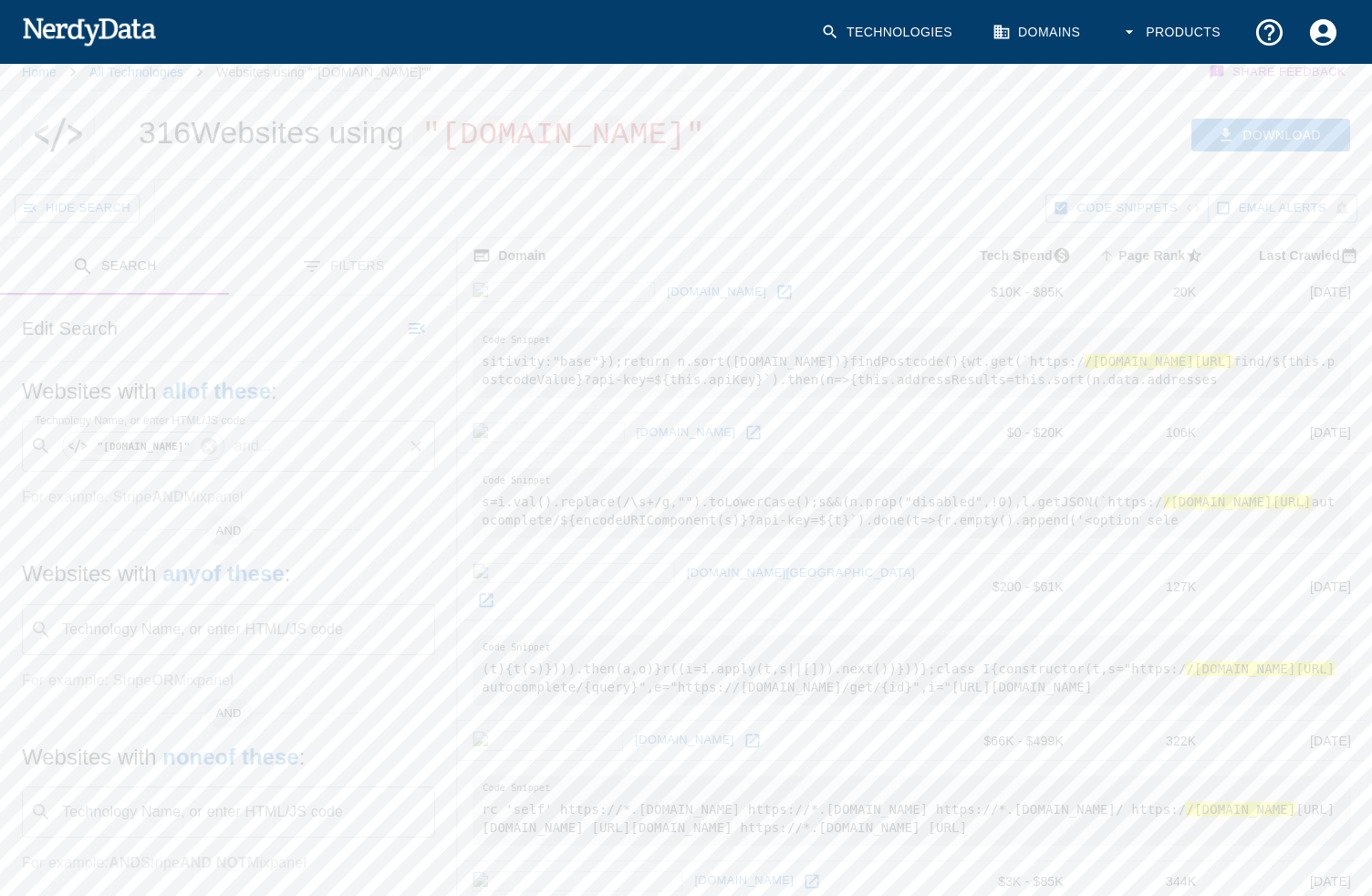
click at [279, 457] on p "and ..." at bounding box center [253, 447] width 52 height 22
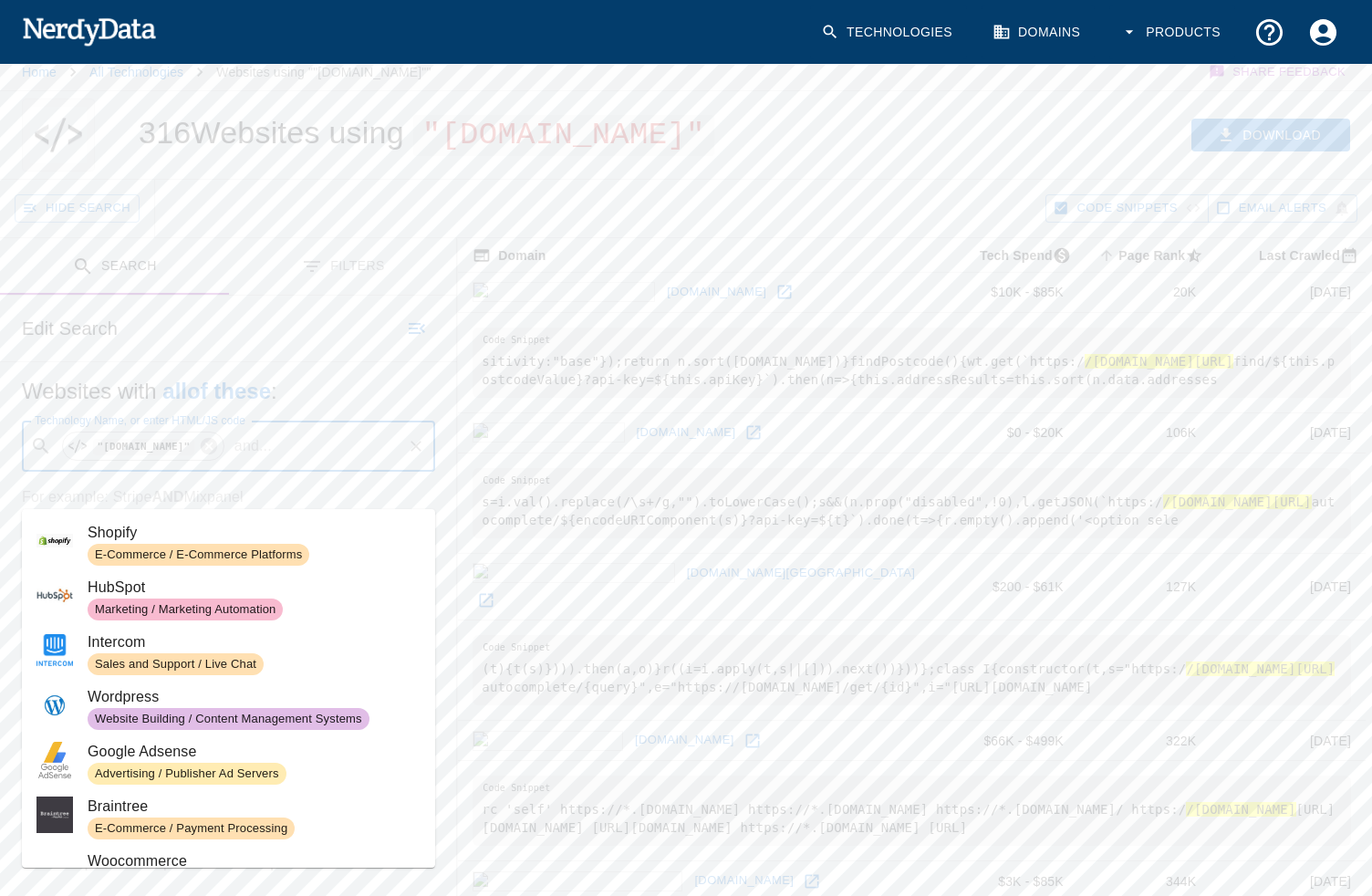
click at [278, 457] on p "and ..." at bounding box center [253, 447] width 52 height 22
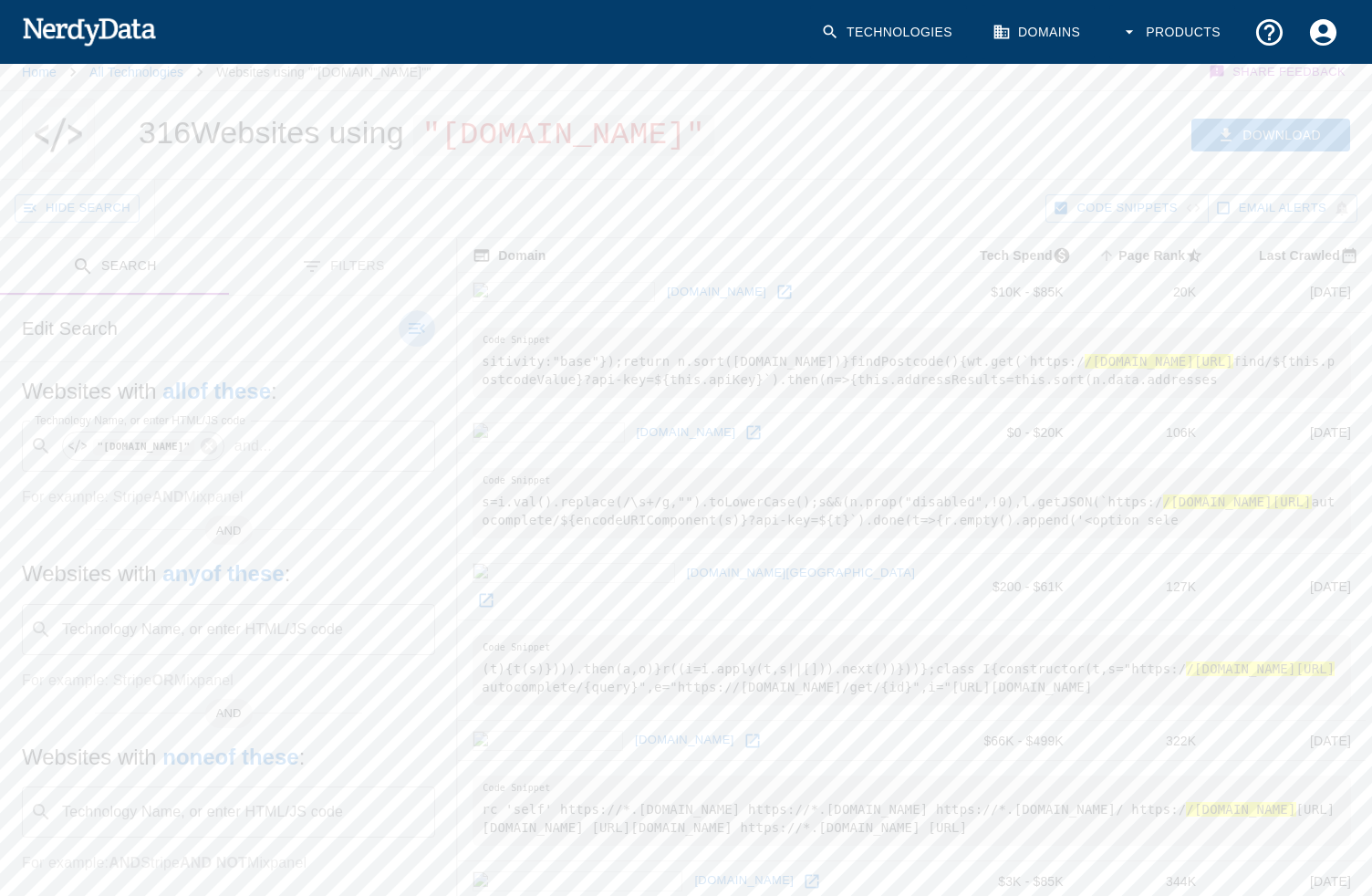
click at [412, 340] on icon "button" at bounding box center [417, 328] width 22 height 22
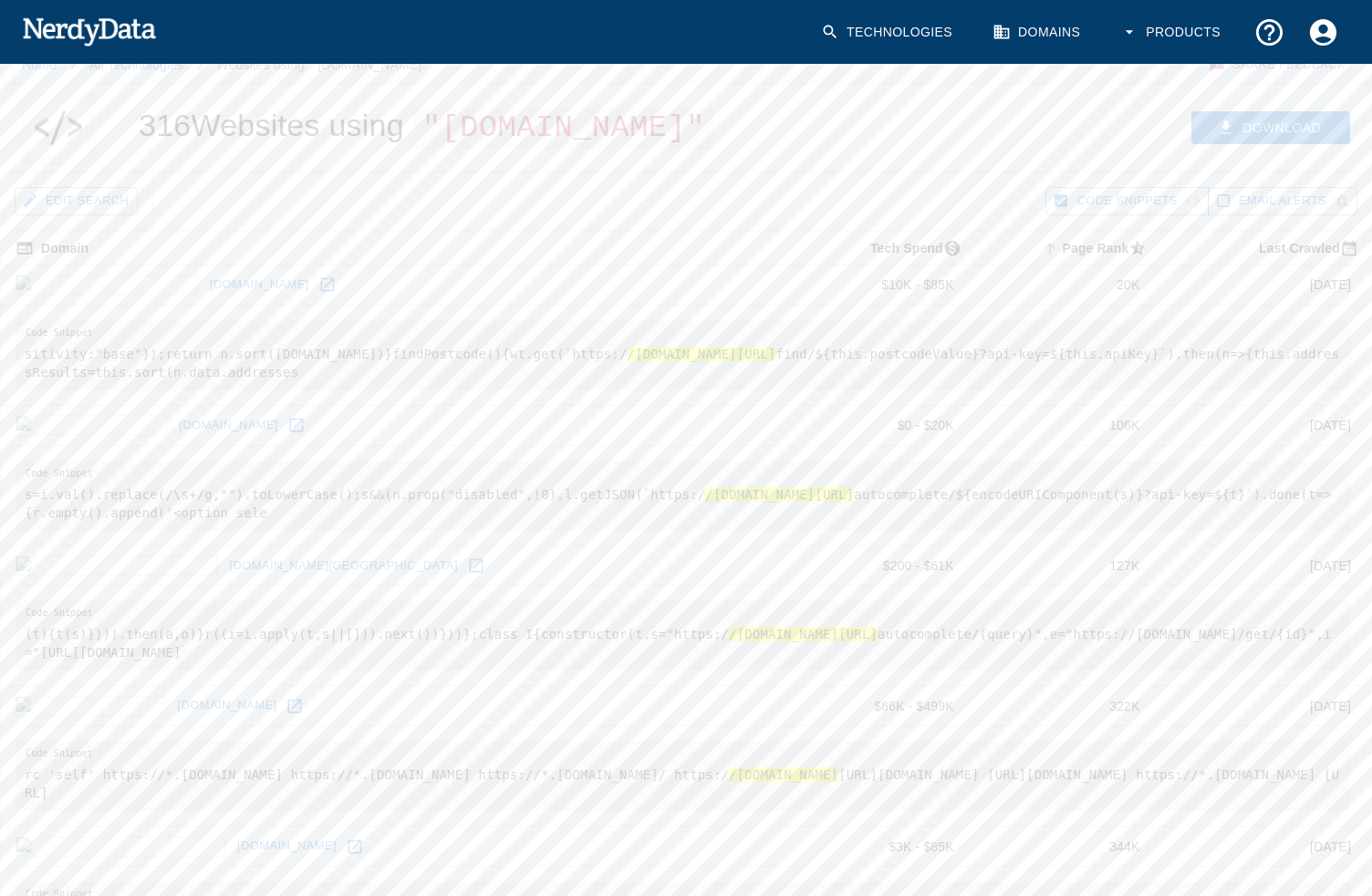
scroll to position [0, 0]
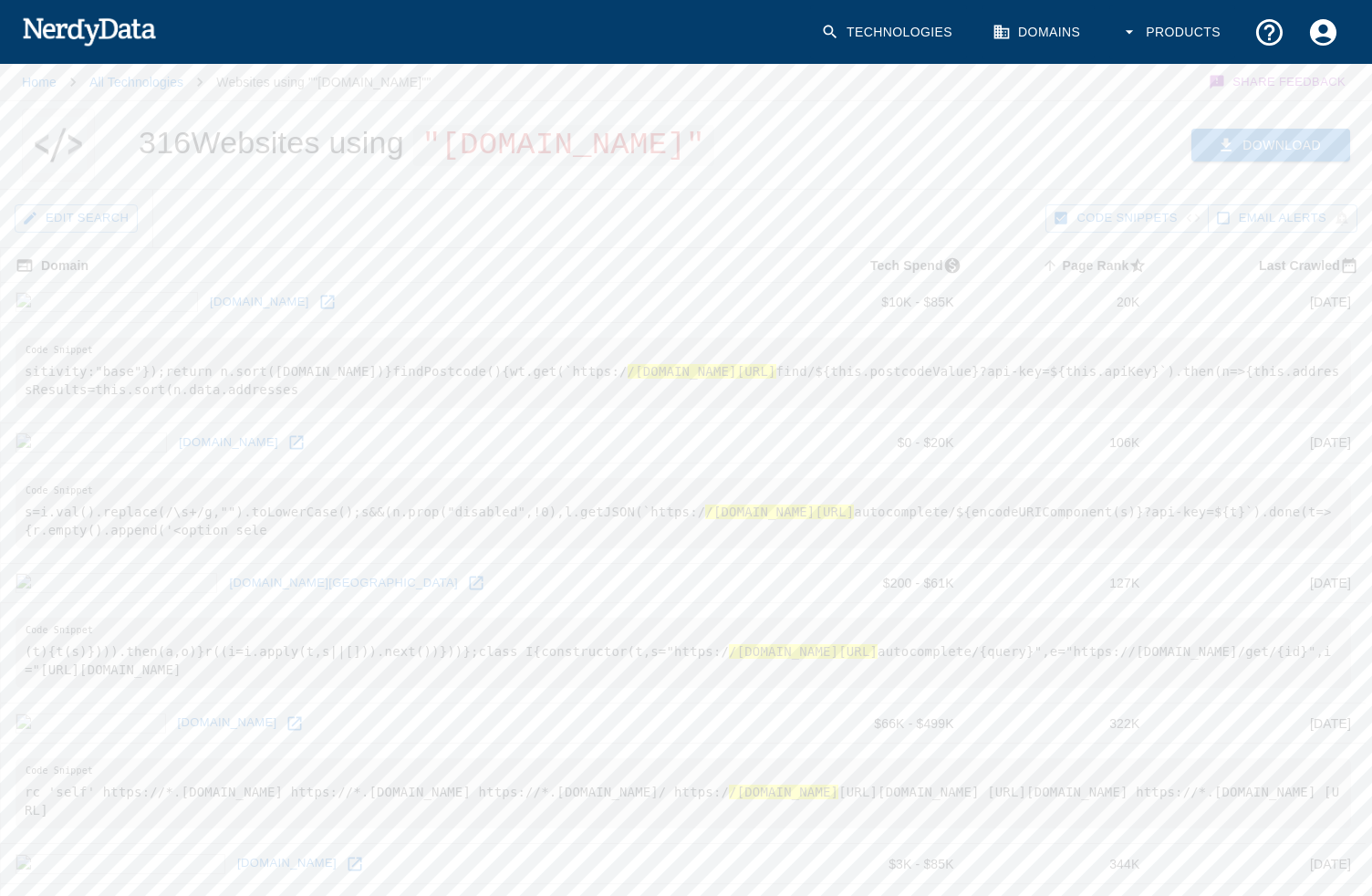
click at [1287, 159] on button "Download" at bounding box center [1270, 145] width 159 height 33
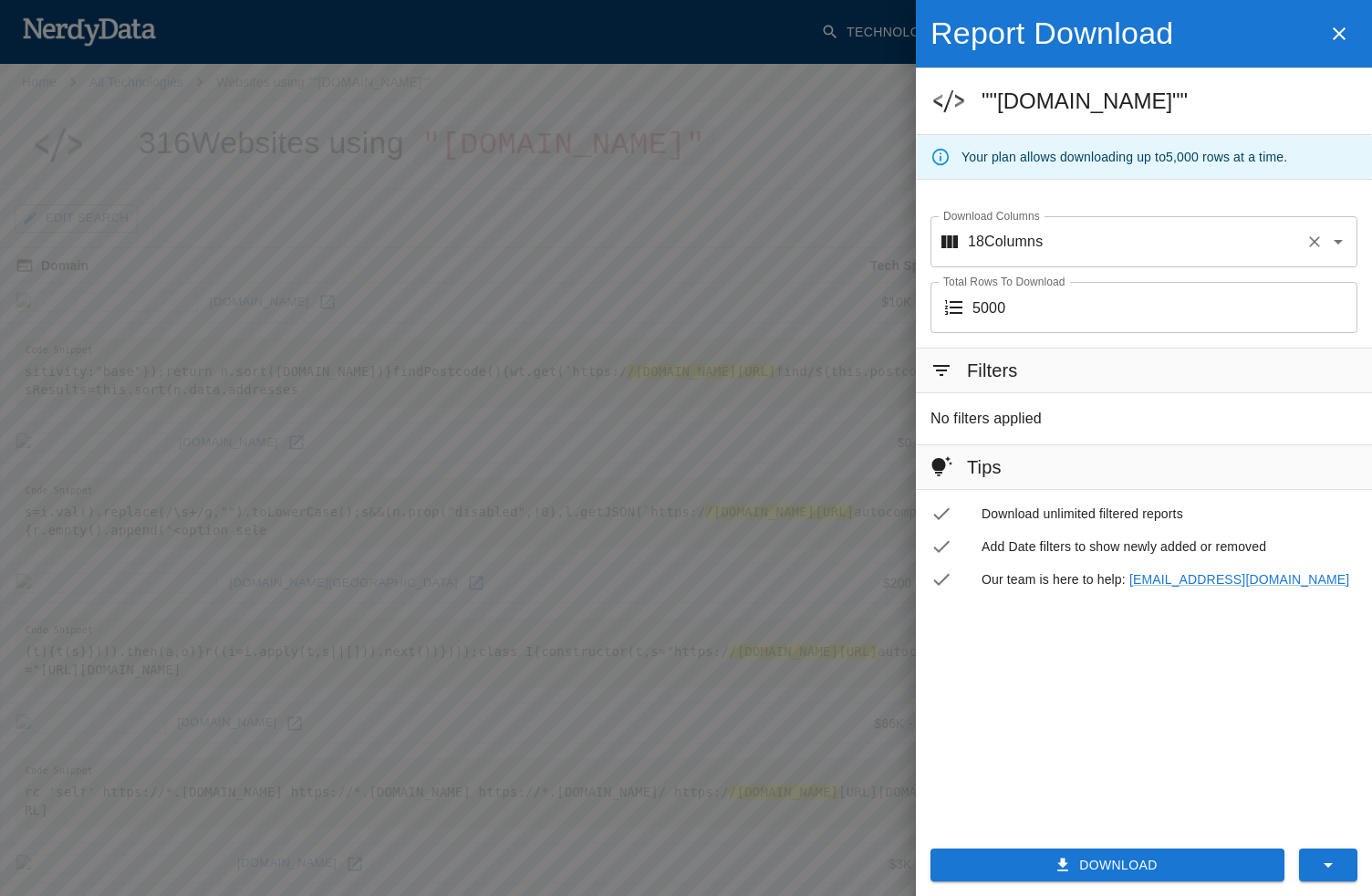
click at [1204, 257] on input "Download Columns" at bounding box center [1170, 241] width 256 height 34
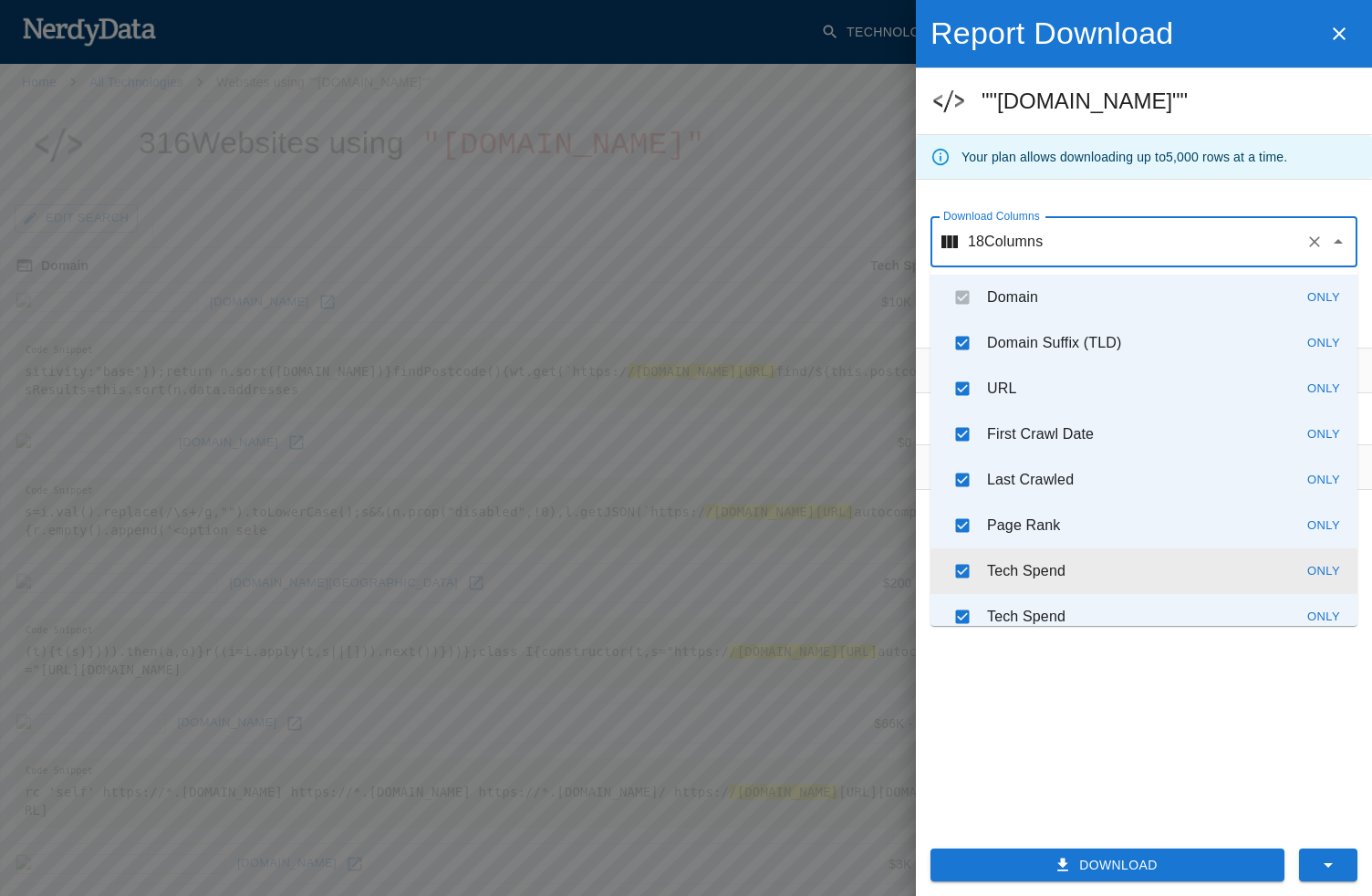
scroll to position [477, 0]
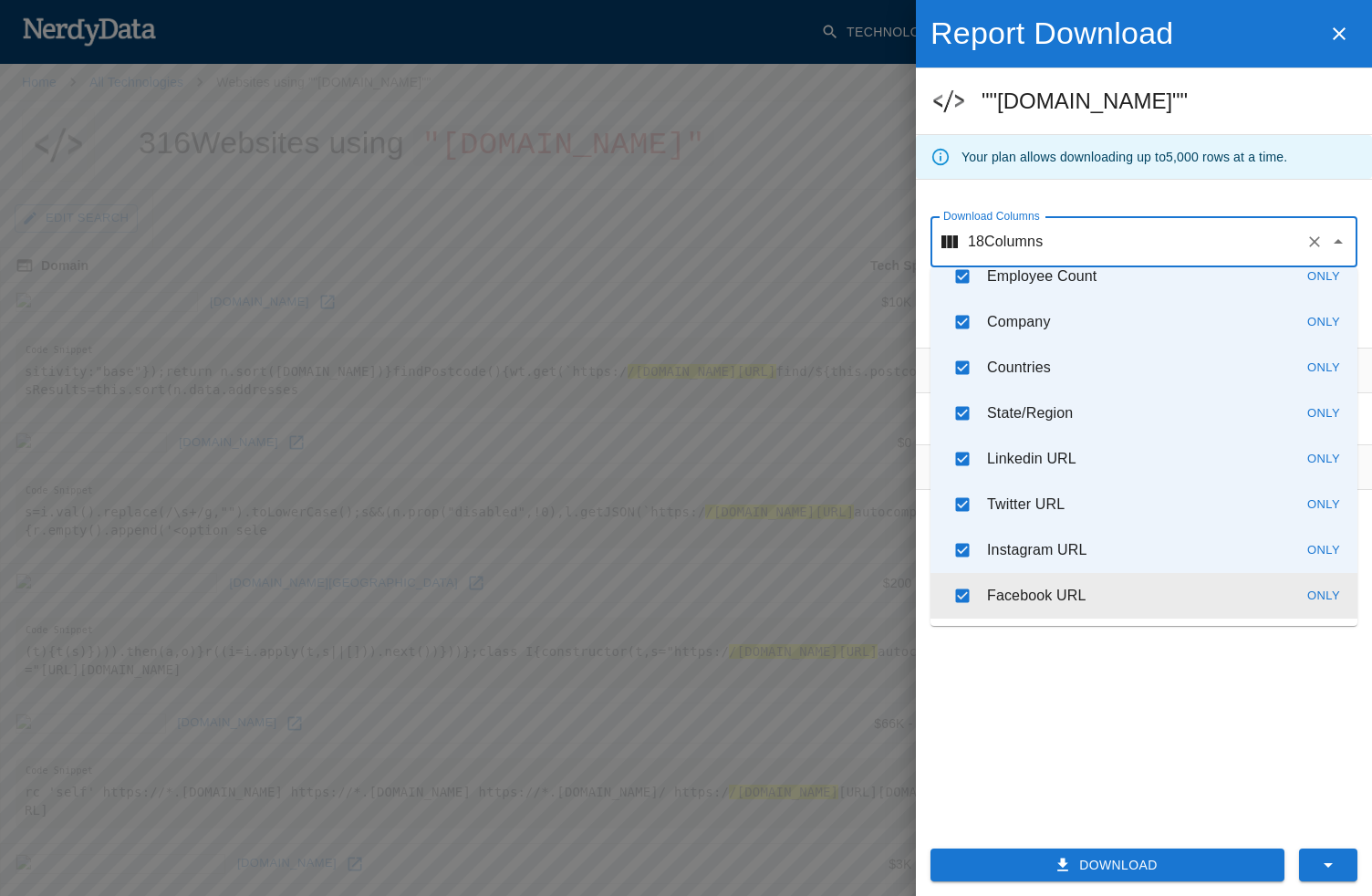
click at [1147, 765] on div "Filters No filters applied Tips Download unlimited filtered reports Add Date fi…" at bounding box center [1143, 583] width 456 height 471
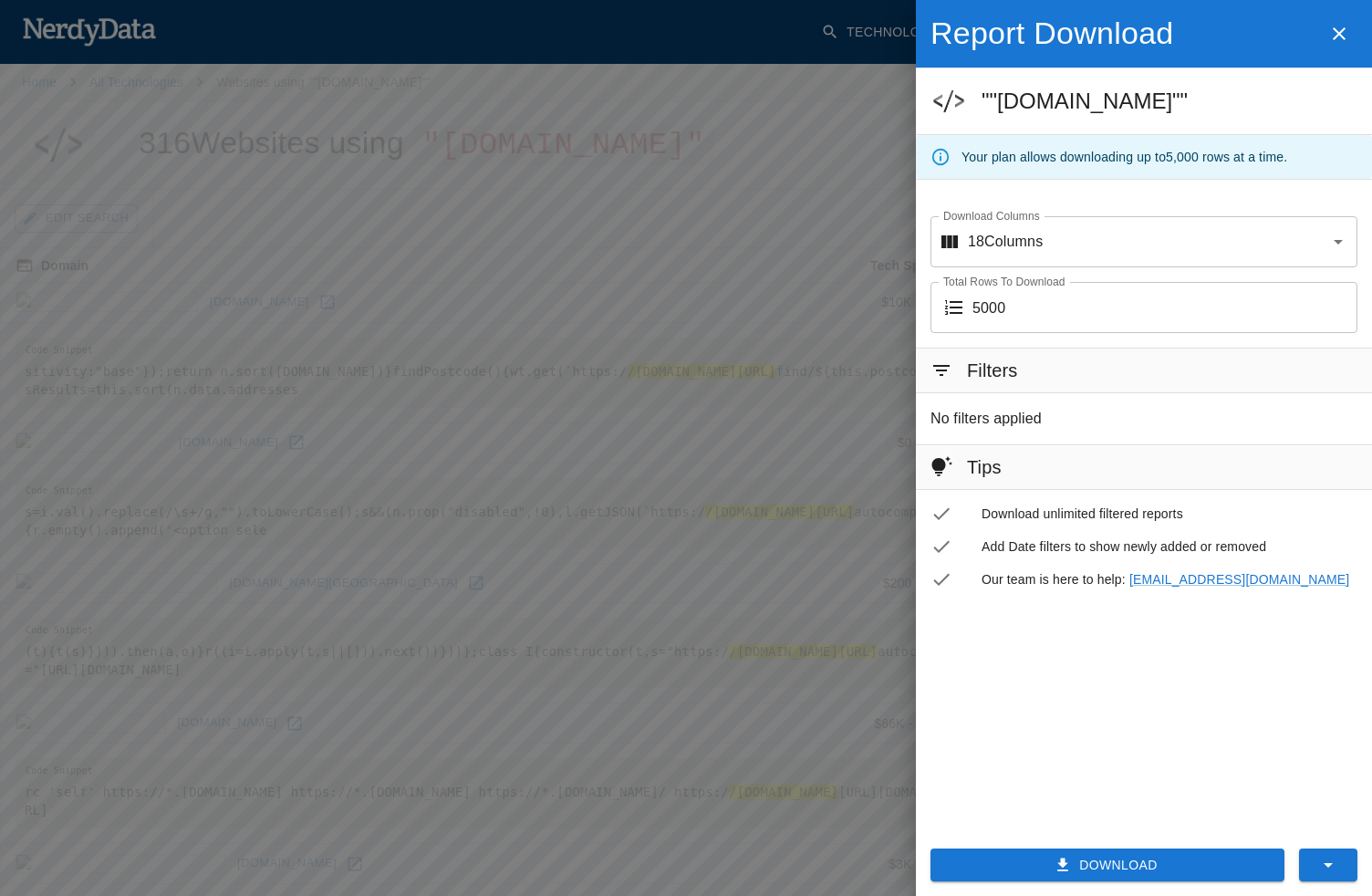
click at [1139, 863] on button "Download" at bounding box center [1107, 865] width 353 height 33
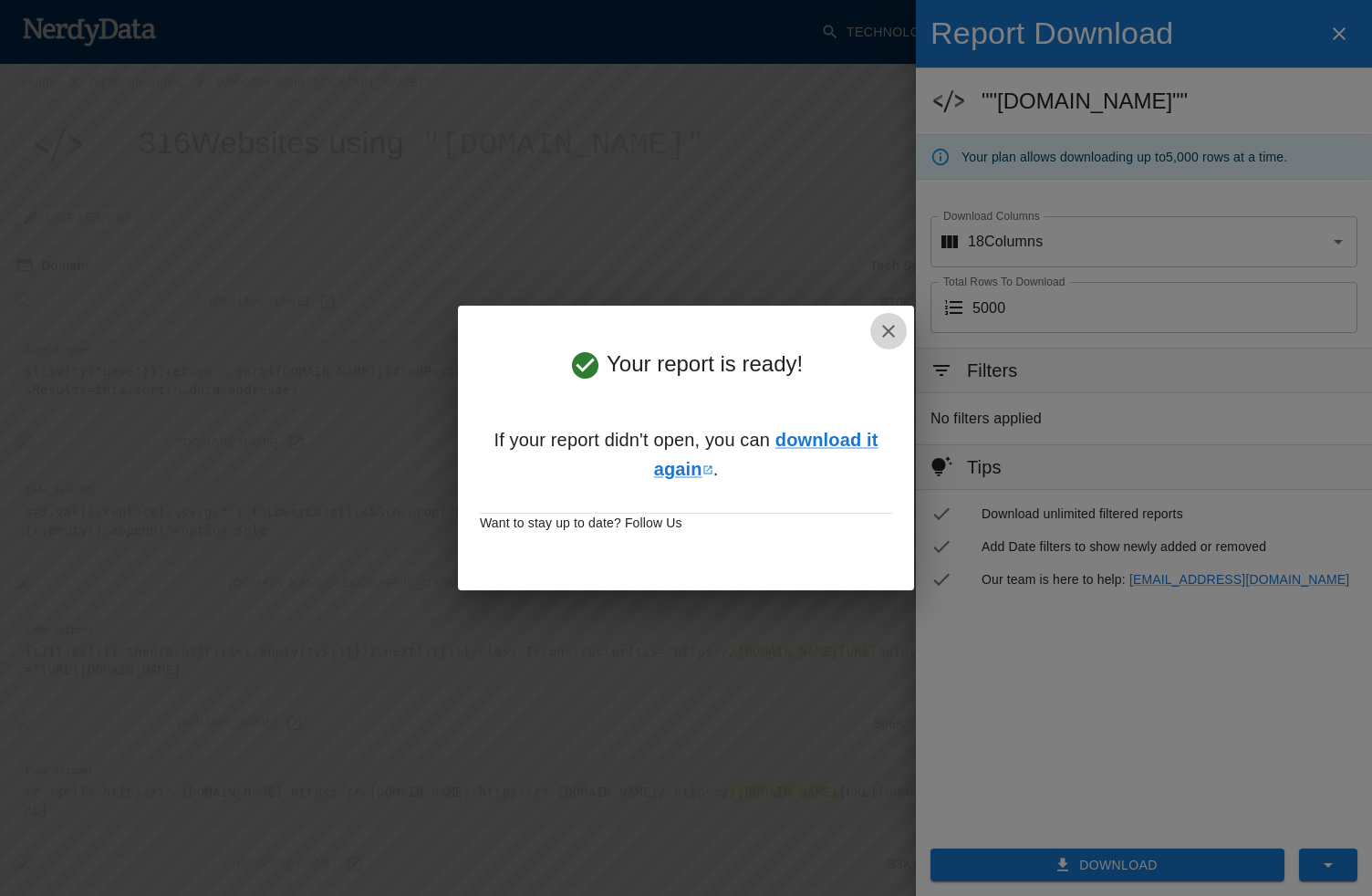
click at [888, 333] on icon "button" at bounding box center [888, 331] width 22 height 22
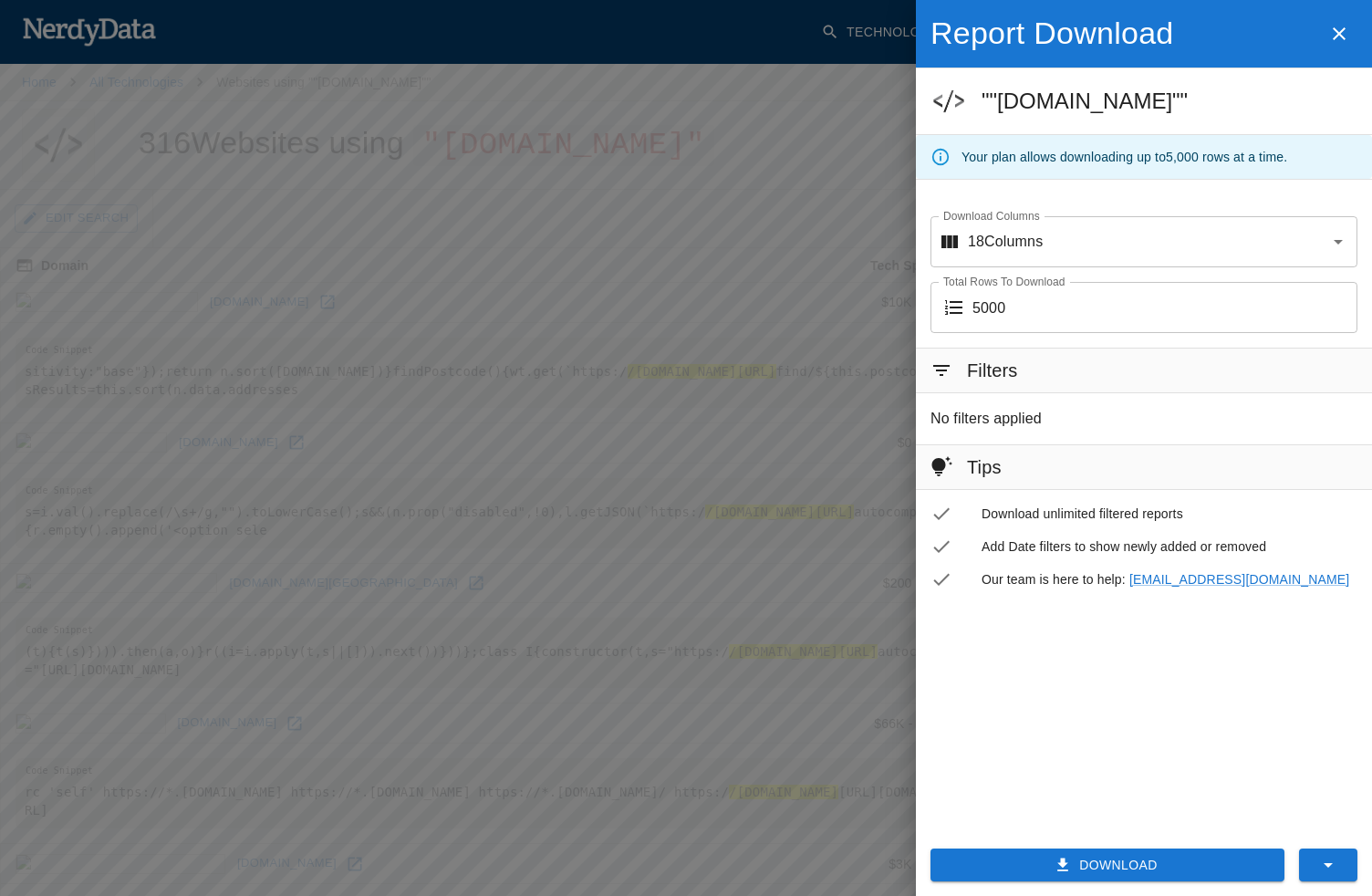
click at [717, 95] on div at bounding box center [686, 448] width 1372 height 896
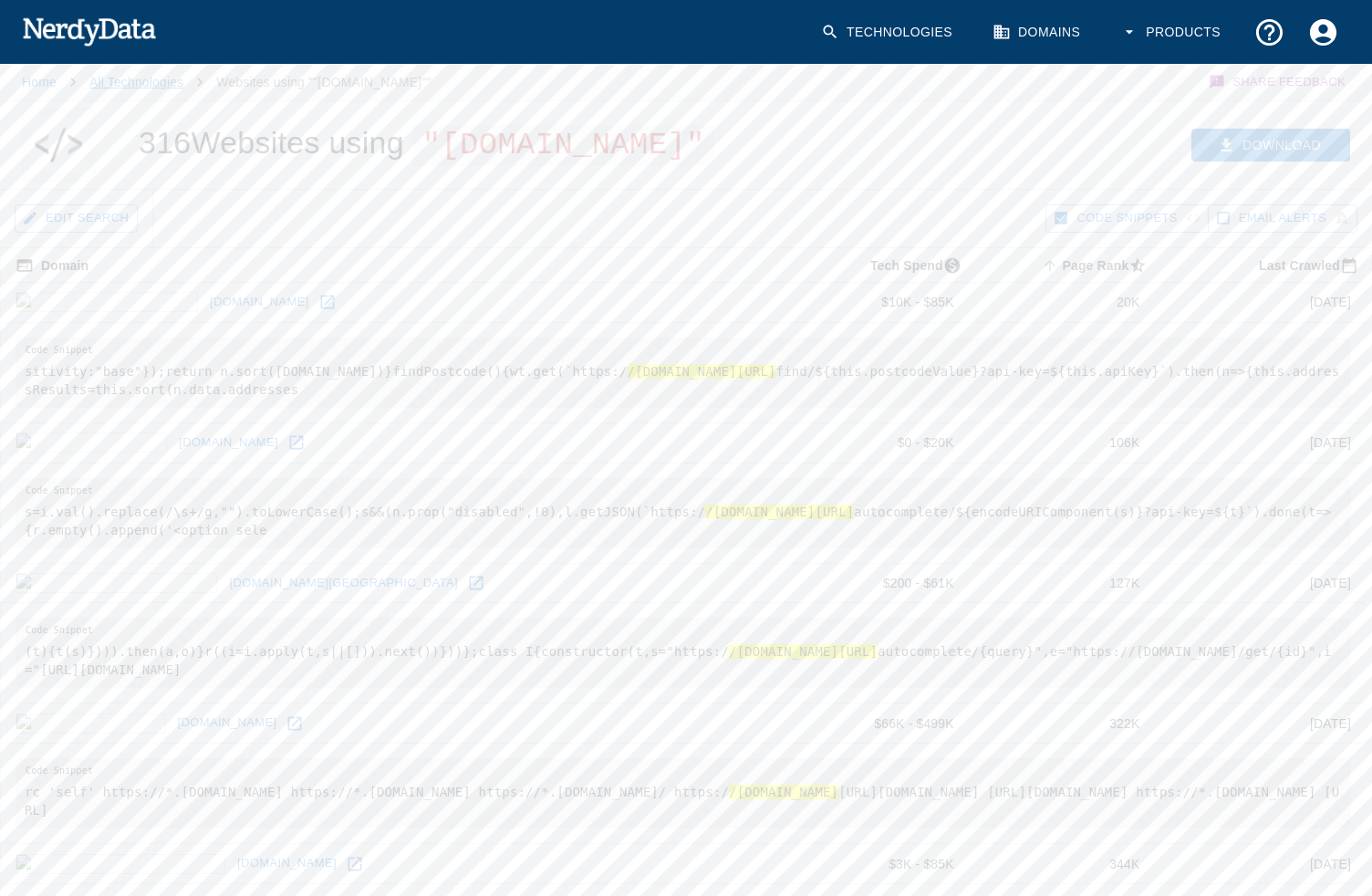
click at [109, 86] on link "All Technologies" at bounding box center [136, 82] width 94 height 15
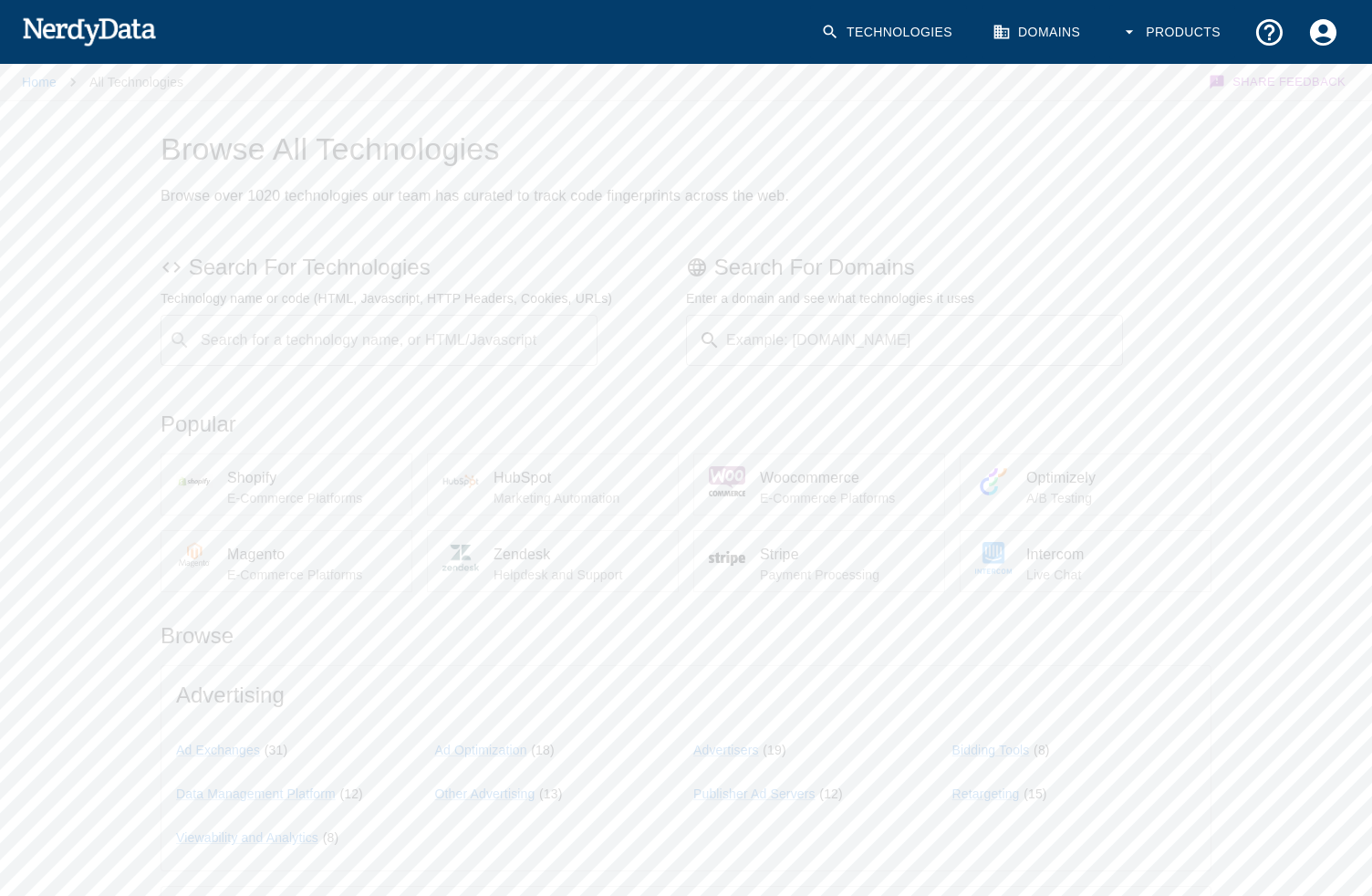
click at [167, 89] on p "All Technologies" at bounding box center [136, 82] width 94 height 19
click at [870, 36] on link "Technologies" at bounding box center [888, 33] width 157 height 54
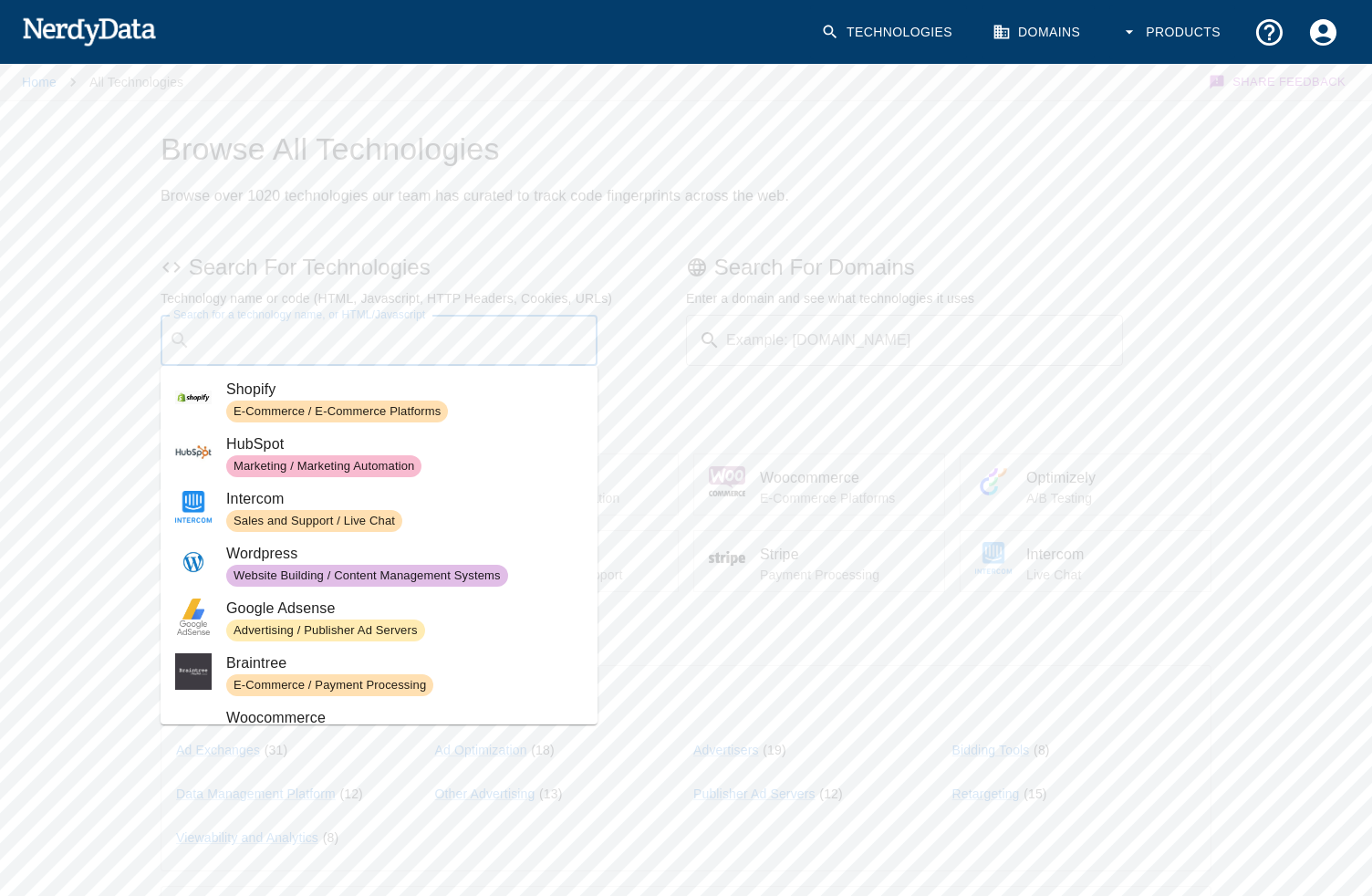
click at [297, 354] on input "Search for a technology name, or HTML/Javascript" at bounding box center [393, 340] width 392 height 34
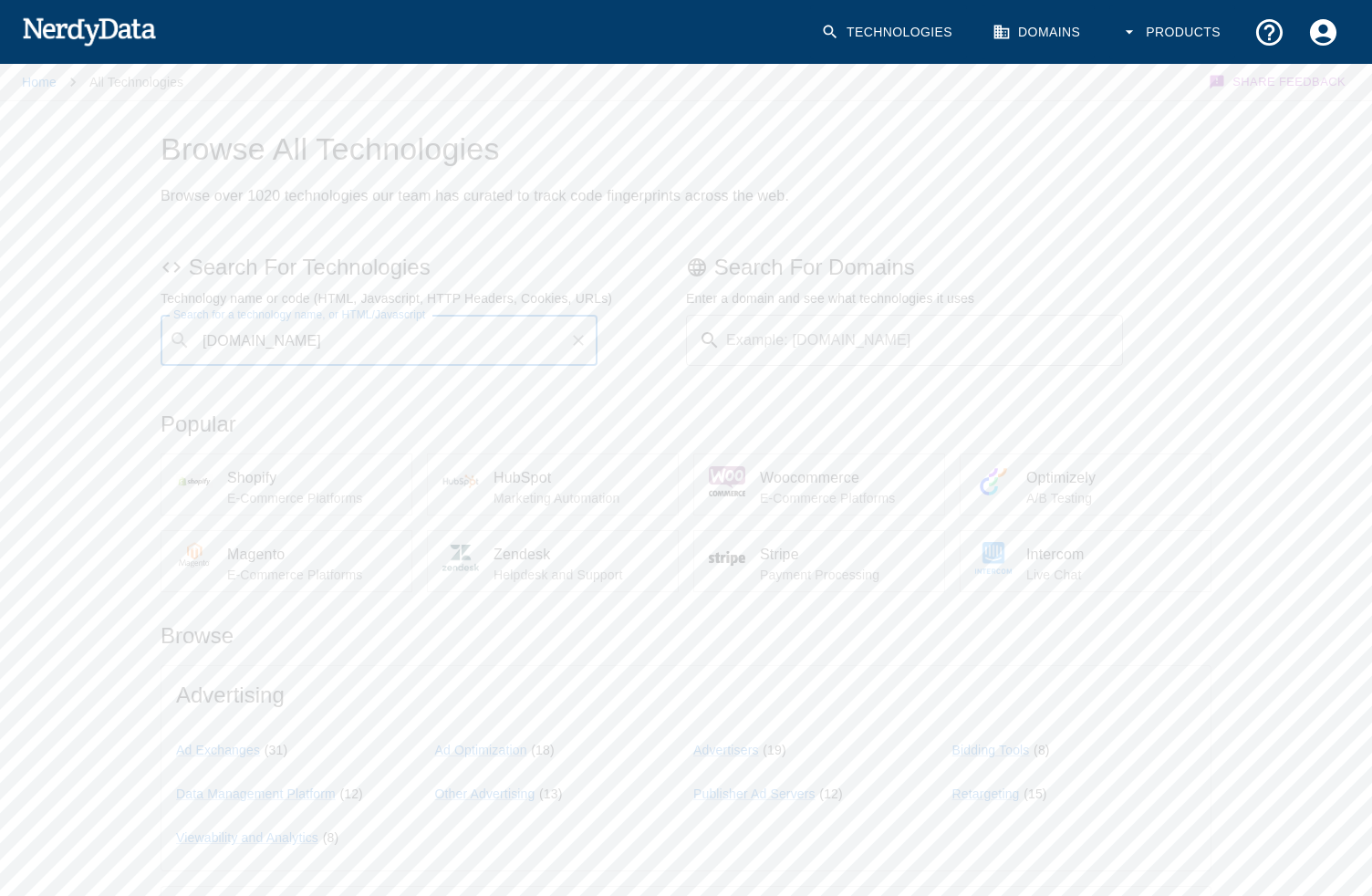
type input "[DOMAIN_NAME]"
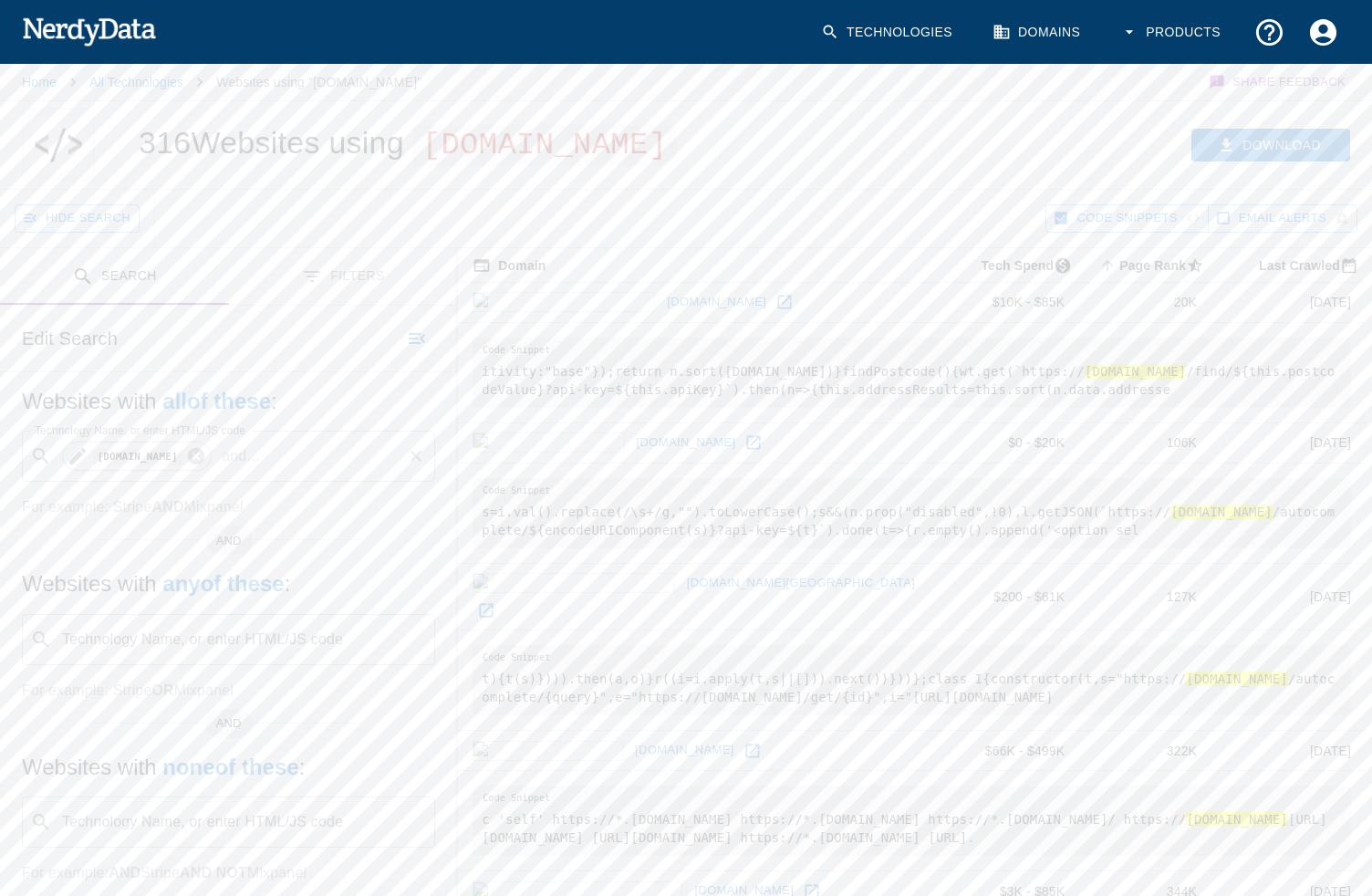
click at [206, 466] on icon at bounding box center [196, 456] width 20 height 20
click at [217, 474] on input "Technology Name, or enter HTML/JS code" at bounding box center [243, 456] width 367 height 34
type input "[DOMAIN_NAME]"
click at [335, 353] on button "Search" at bounding box center [339, 339] width 91 height 28
click at [832, 190] on div "Hide Search" at bounding box center [530, 219] width 1031 height 58
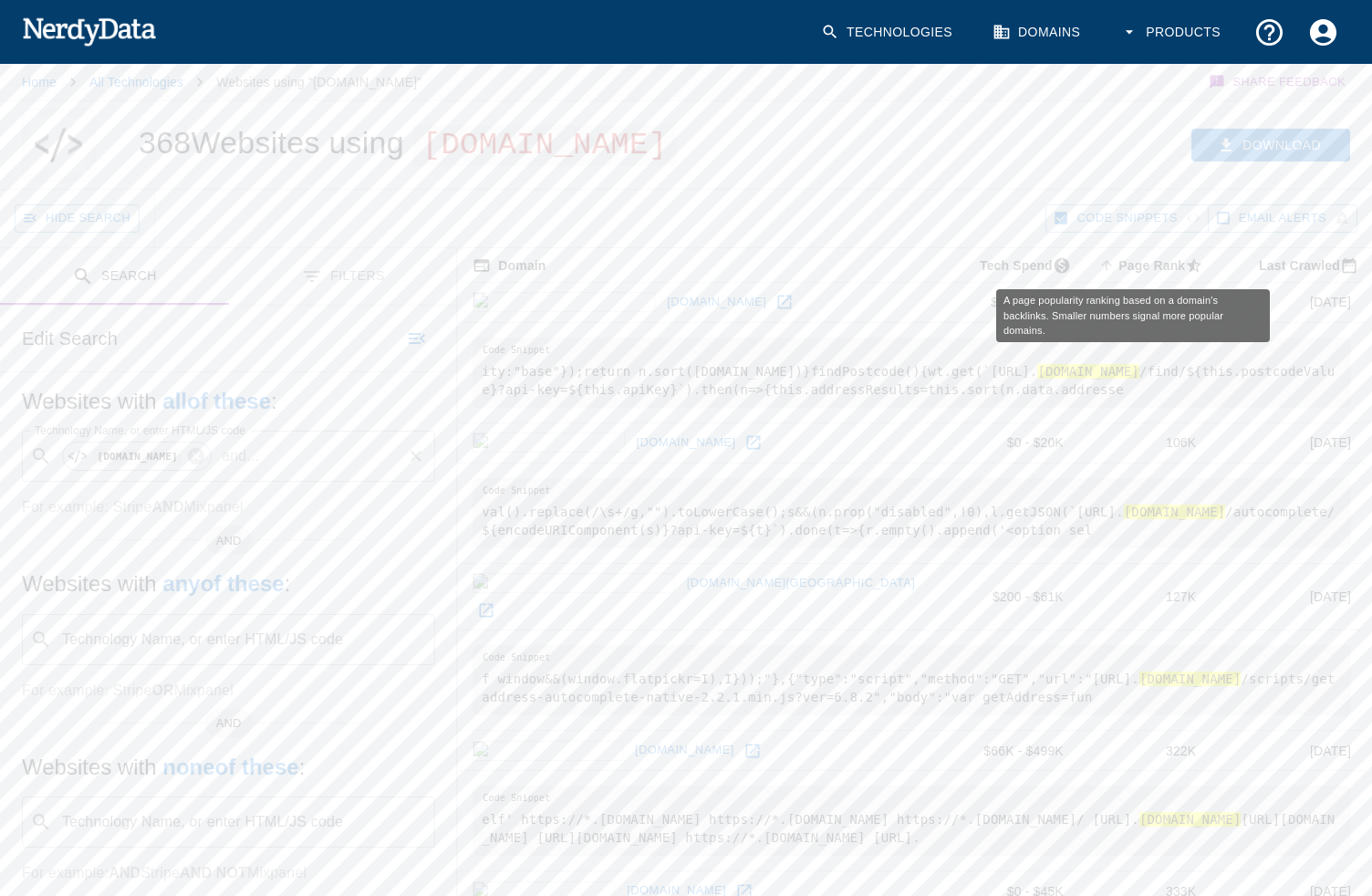
click at [1126, 273] on span "Page Rank sorted ascending" at bounding box center [1152, 266] width 116 height 22
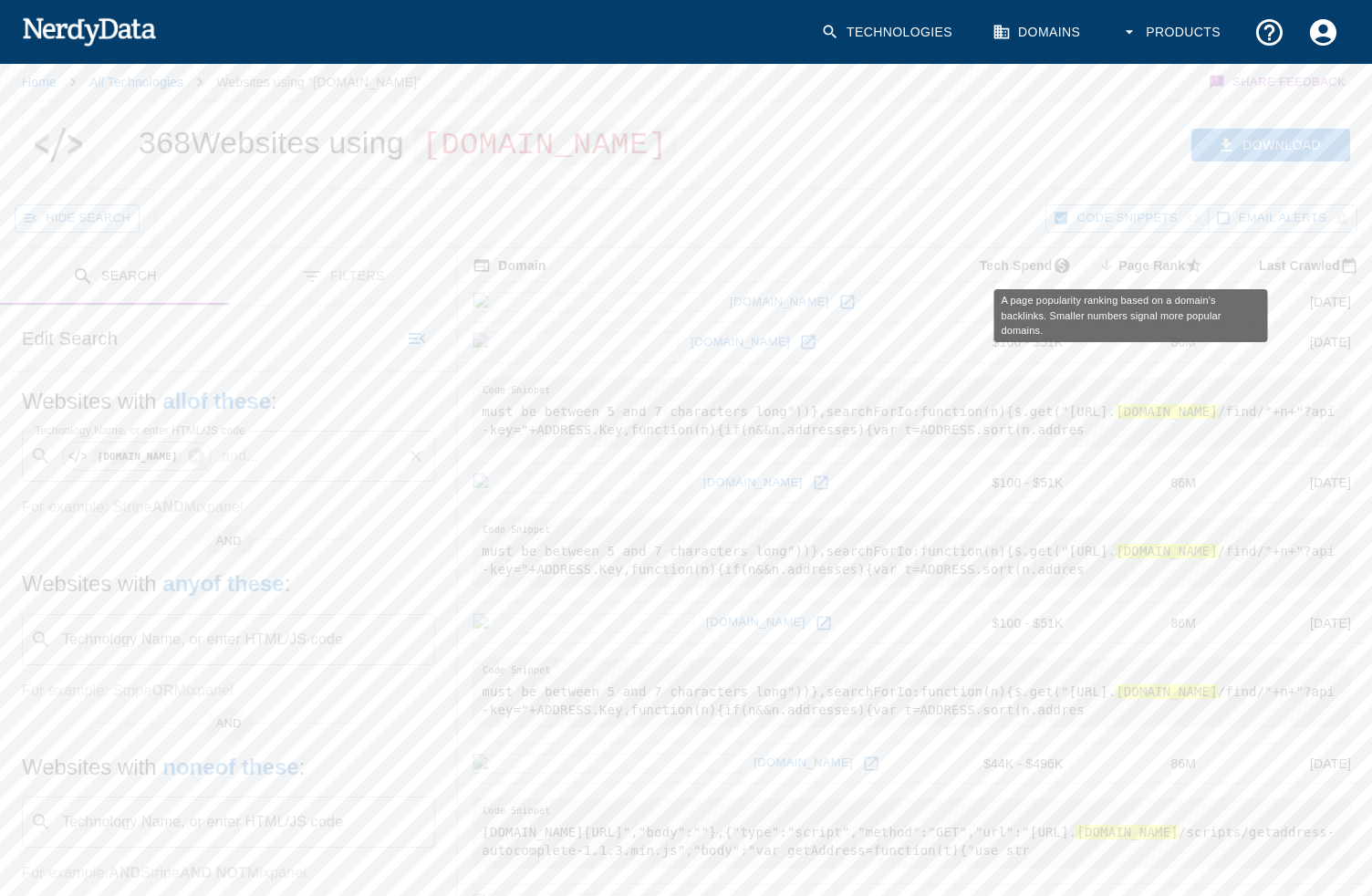
click at [1098, 266] on icon "A page popularity ranking based on a domain's backlinks. Smaller numbers signal…" at bounding box center [1106, 265] width 17 height 17
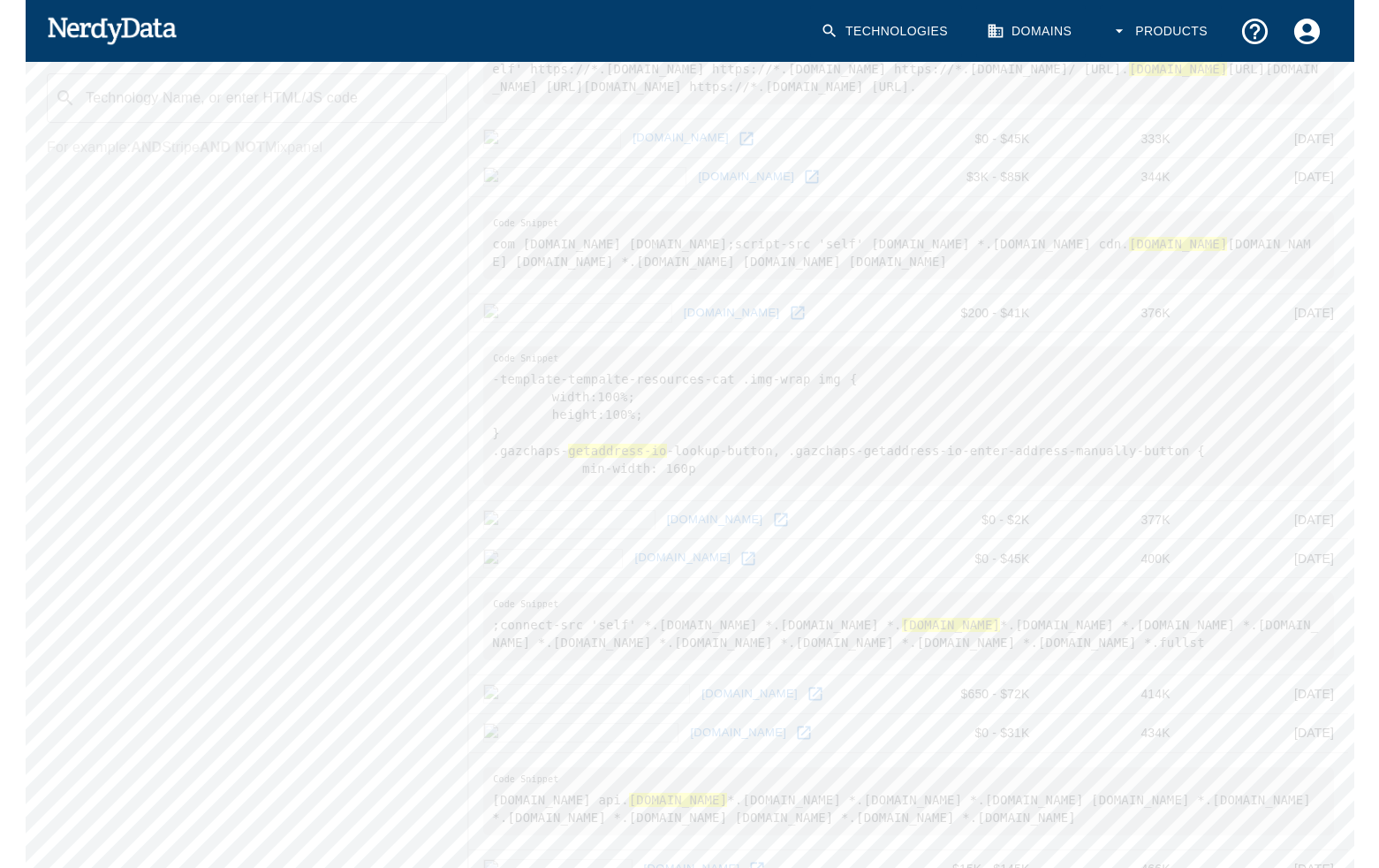
scroll to position [2156, 0]
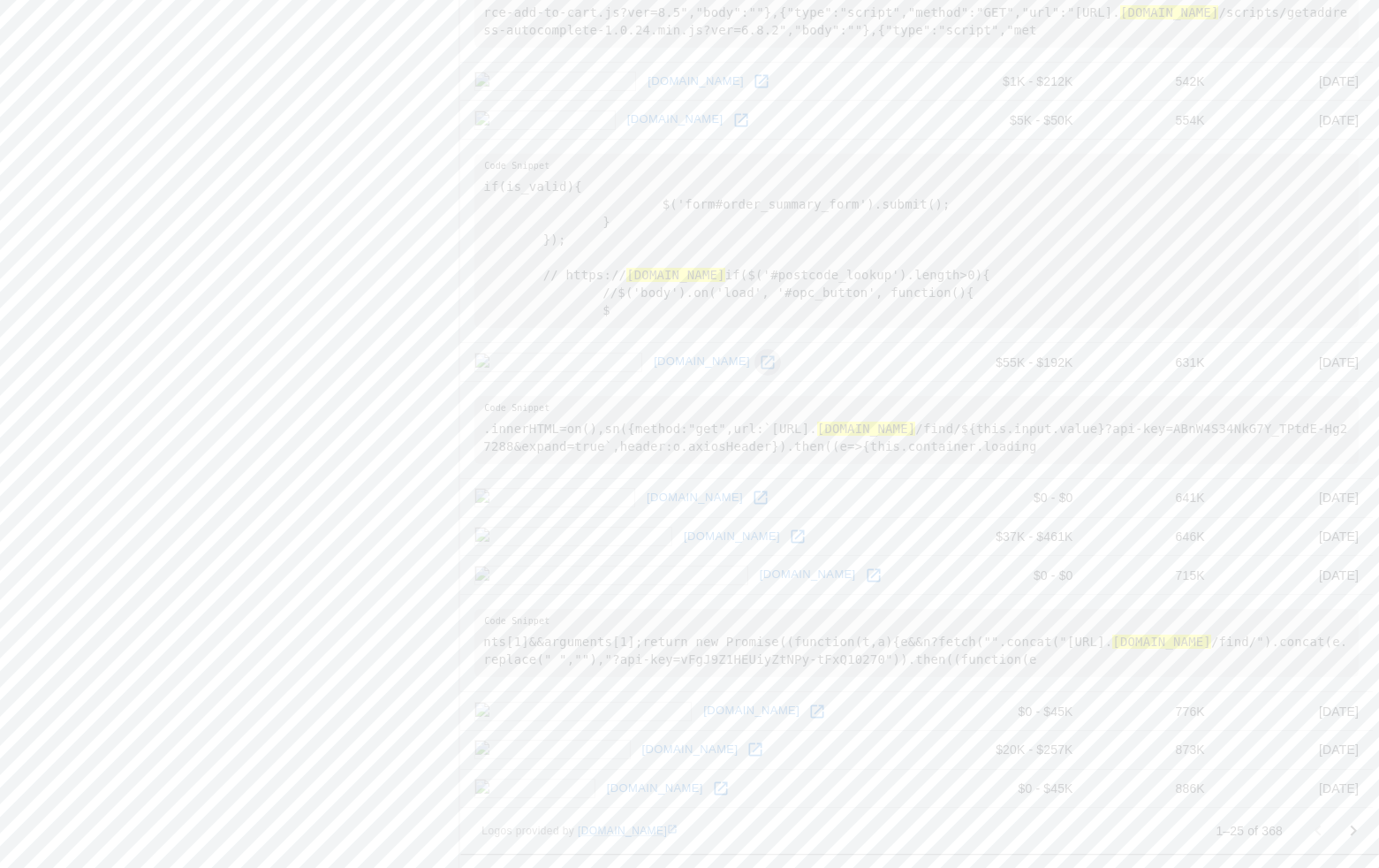
click at [759, 361] on icon at bounding box center [768, 362] width 18 height 18
click at [1329, 833] on icon "Go to next page" at bounding box center [1354, 831] width 22 height 22
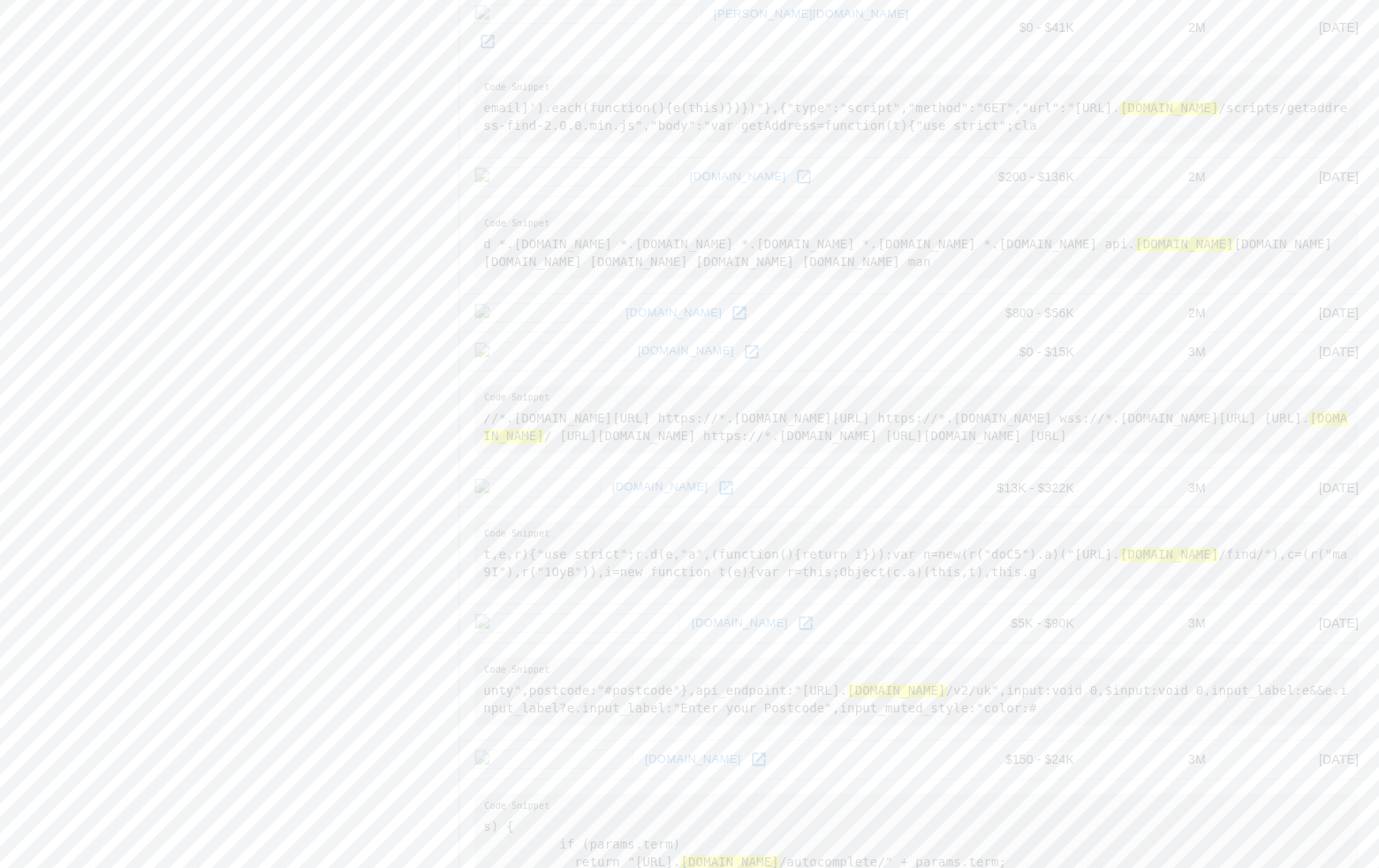
scroll to position [2686, 0]
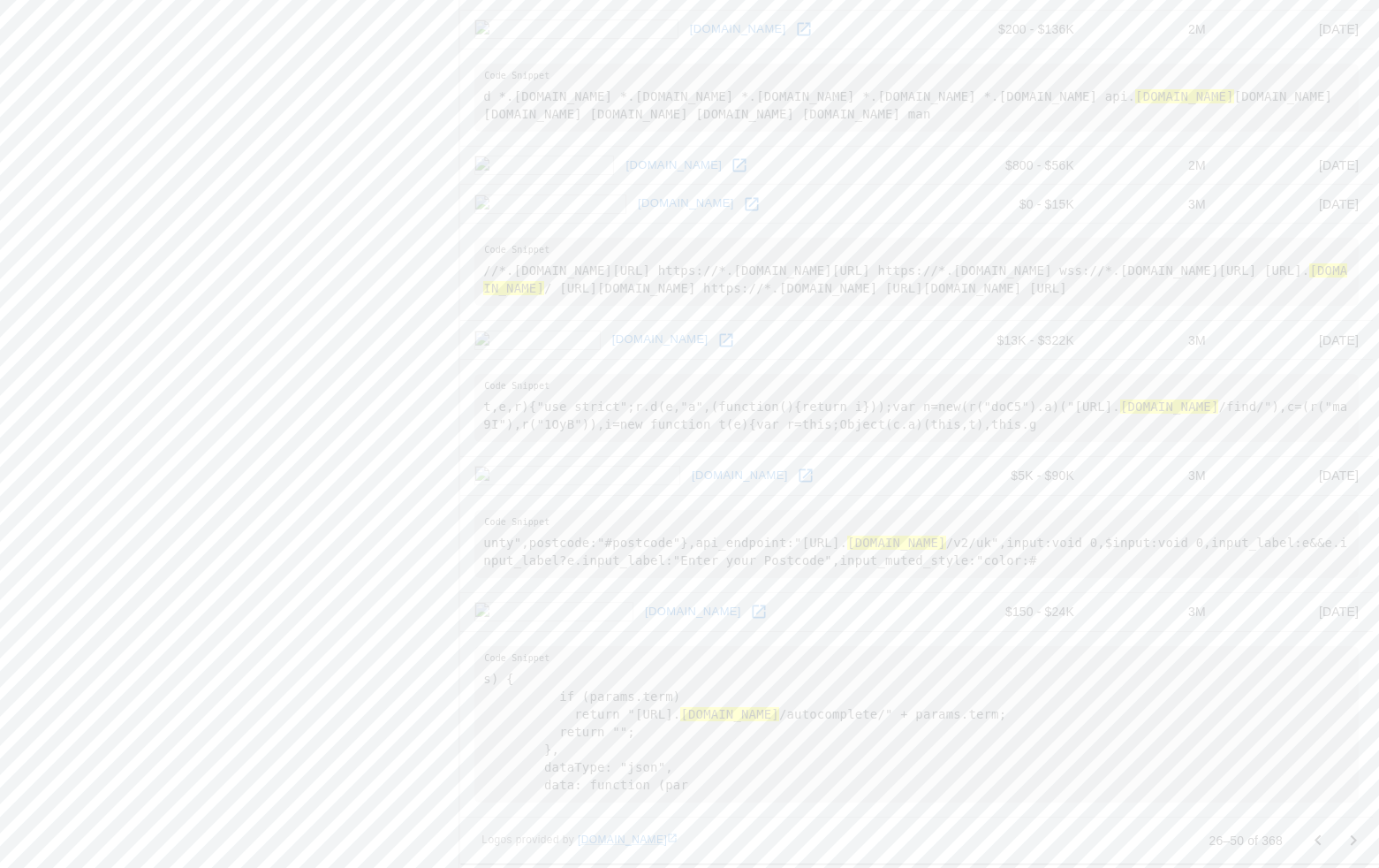
click at [717, 333] on icon at bounding box center [726, 341] width 18 height 18
click at [1329, 832] on icon "Go to next page" at bounding box center [1354, 841] width 22 height 22
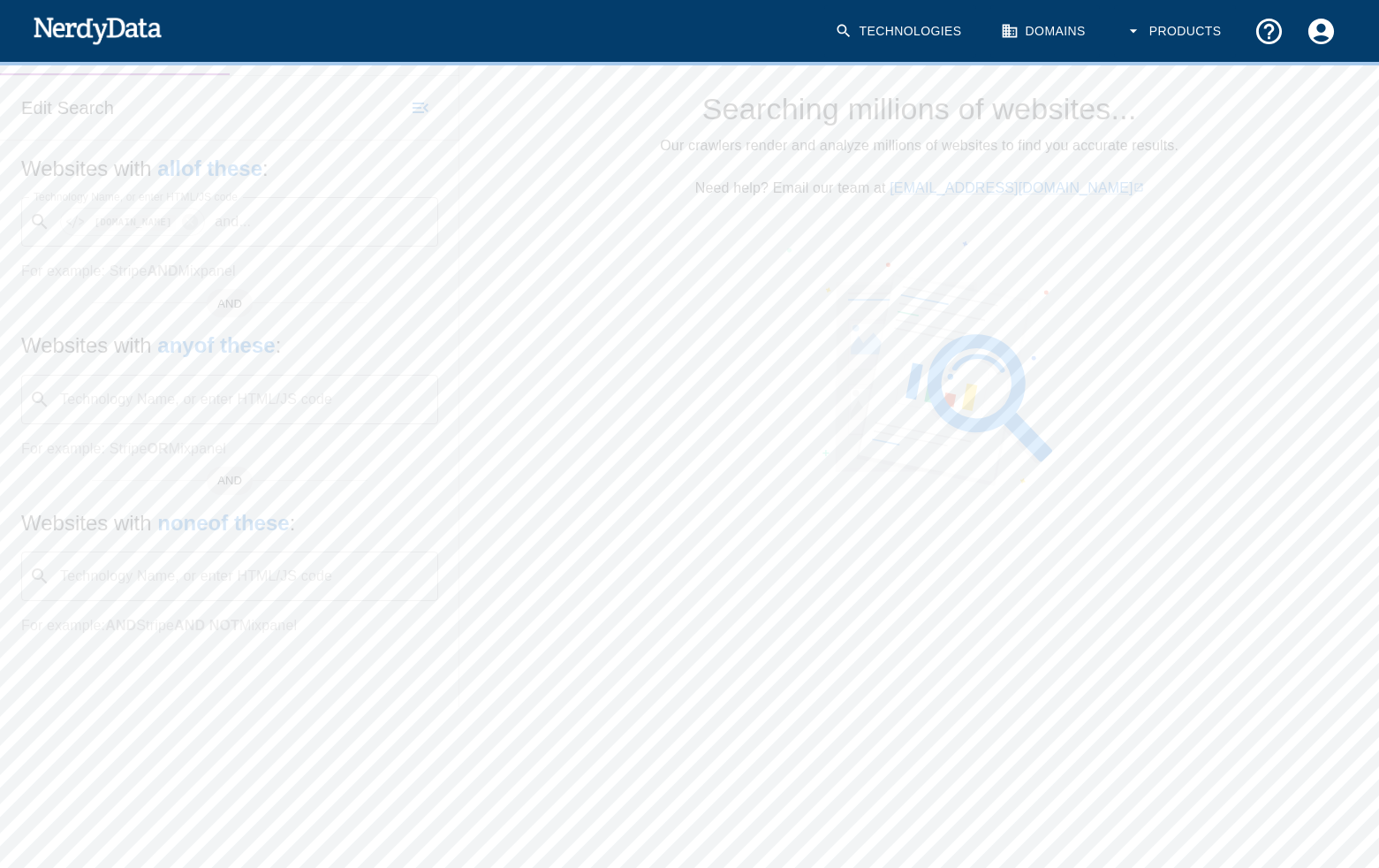
scroll to position [251, 0]
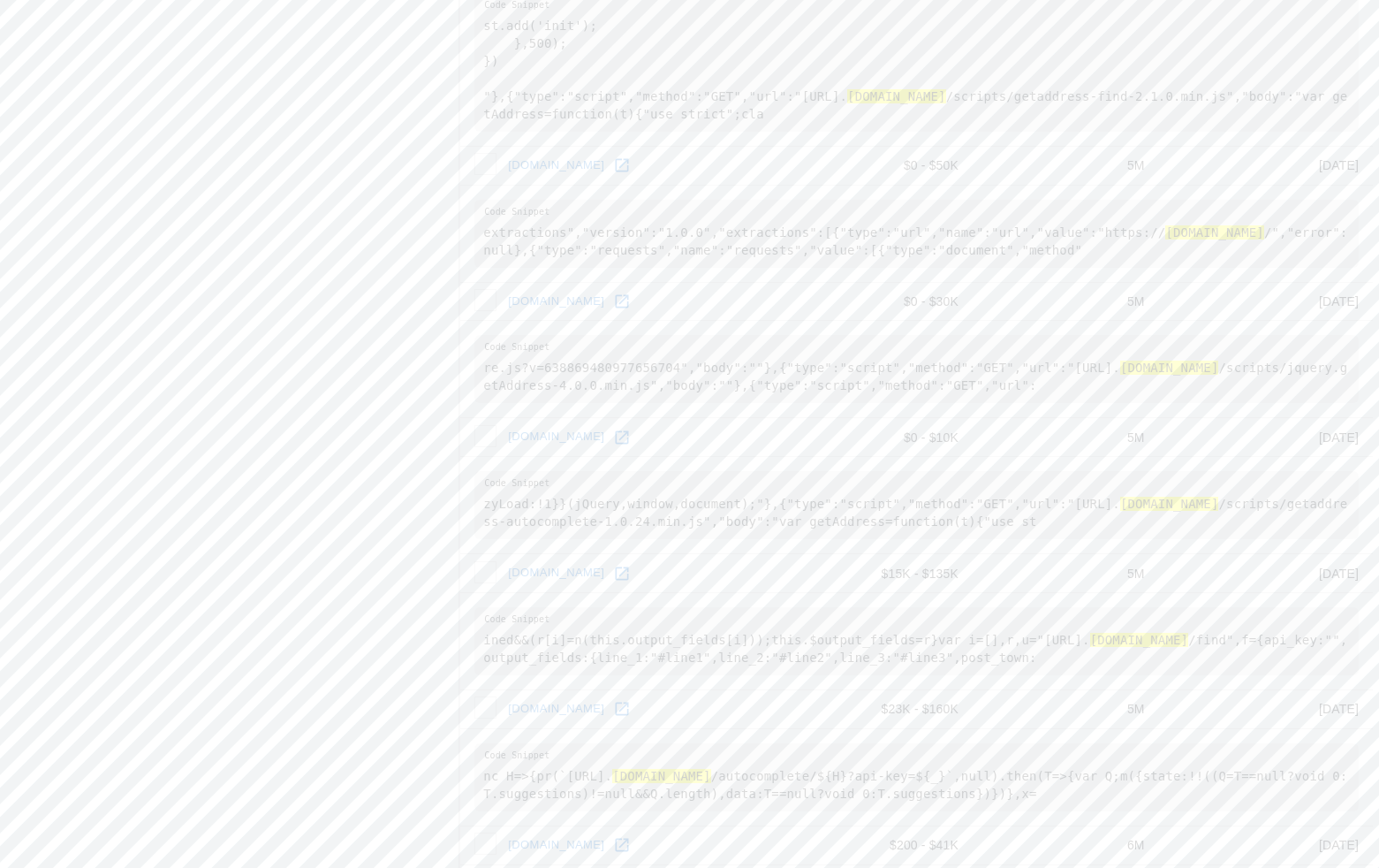
scroll to position [2298, 0]
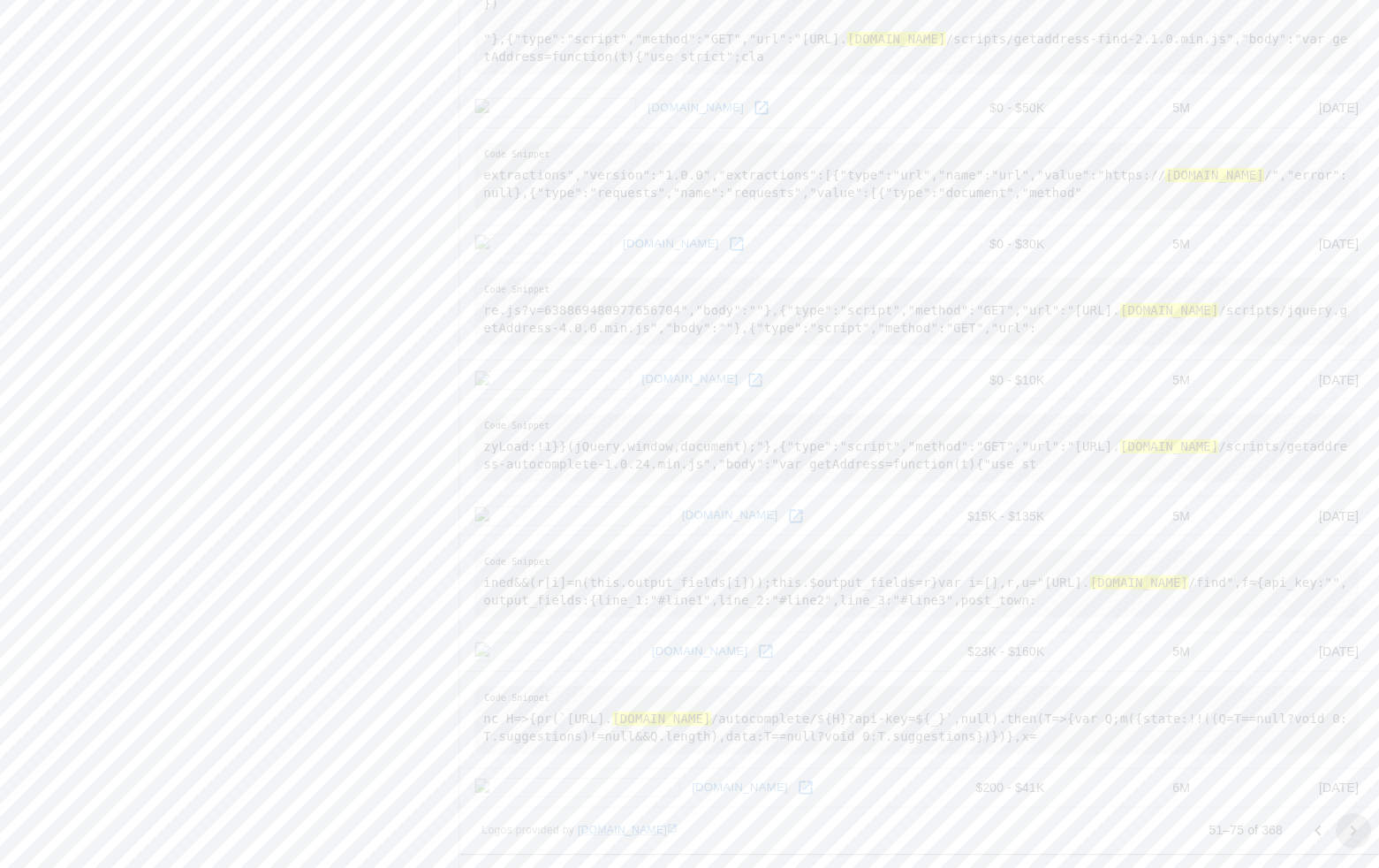
click at [1329, 836] on icon "Go to next page" at bounding box center [1354, 831] width 22 height 22
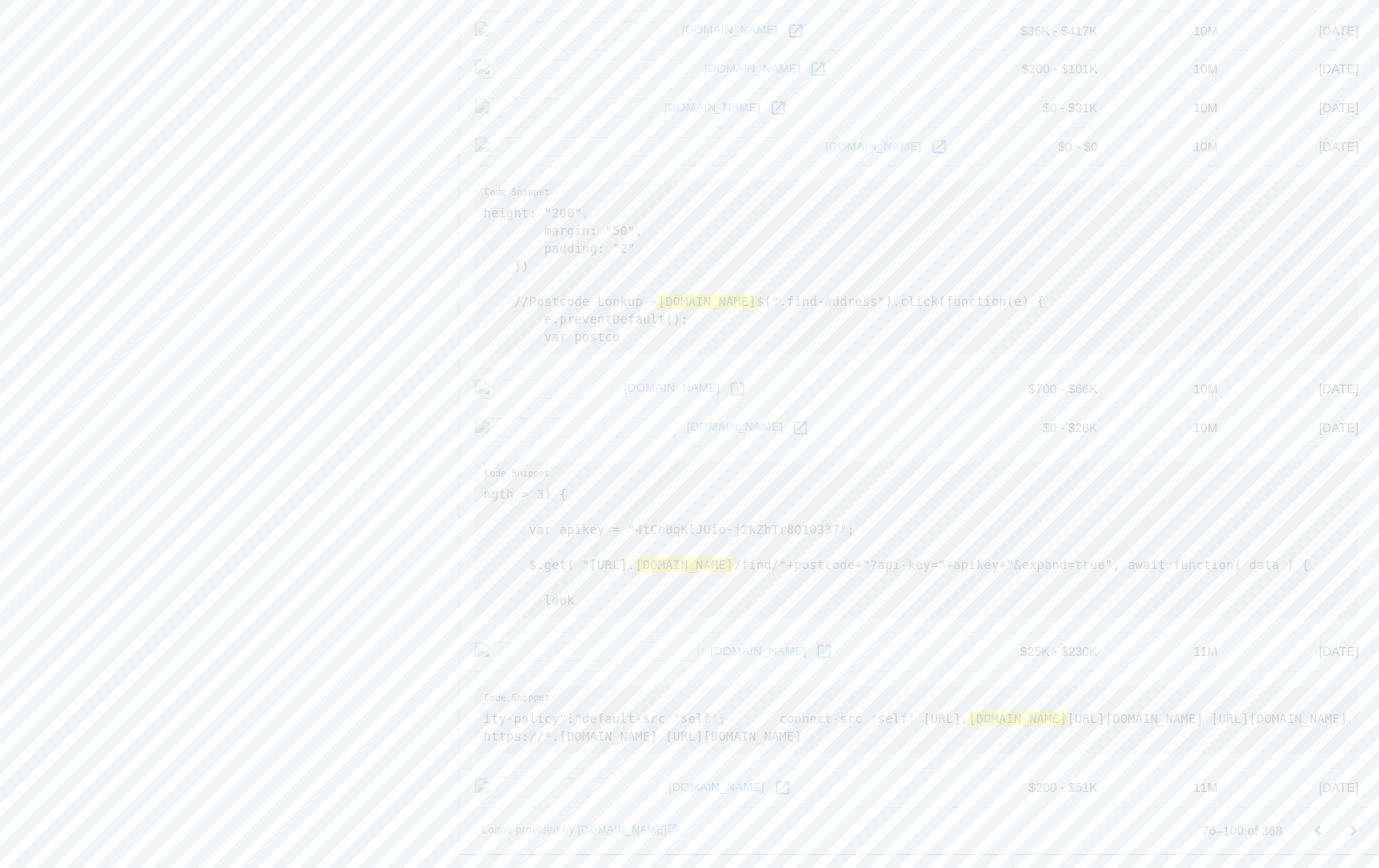
scroll to position [2139, 0]
click at [1329, 836] on icon "Go to next page" at bounding box center [1354, 831] width 22 height 22
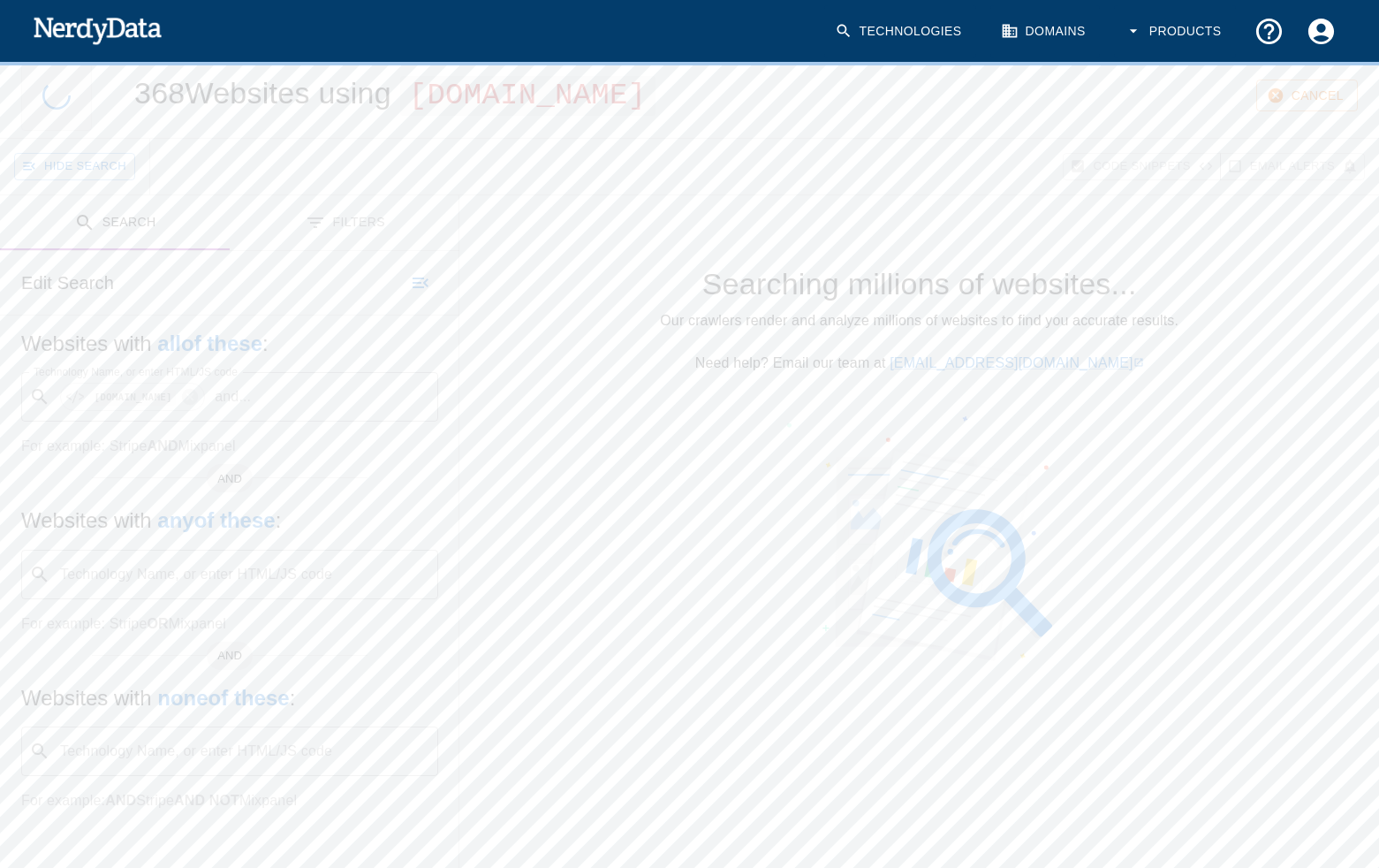
scroll to position [51, 0]
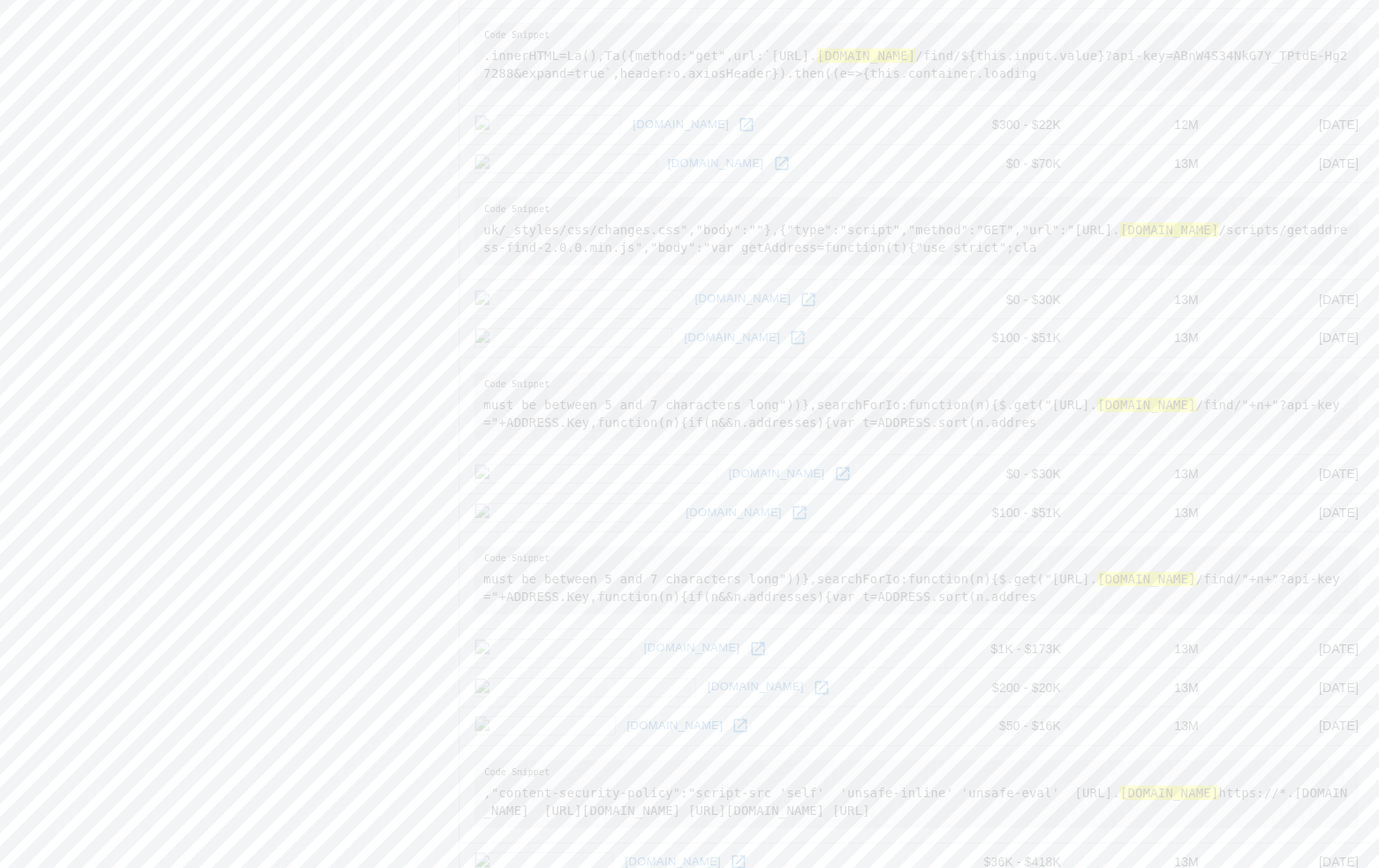
scroll to position [2086, 0]
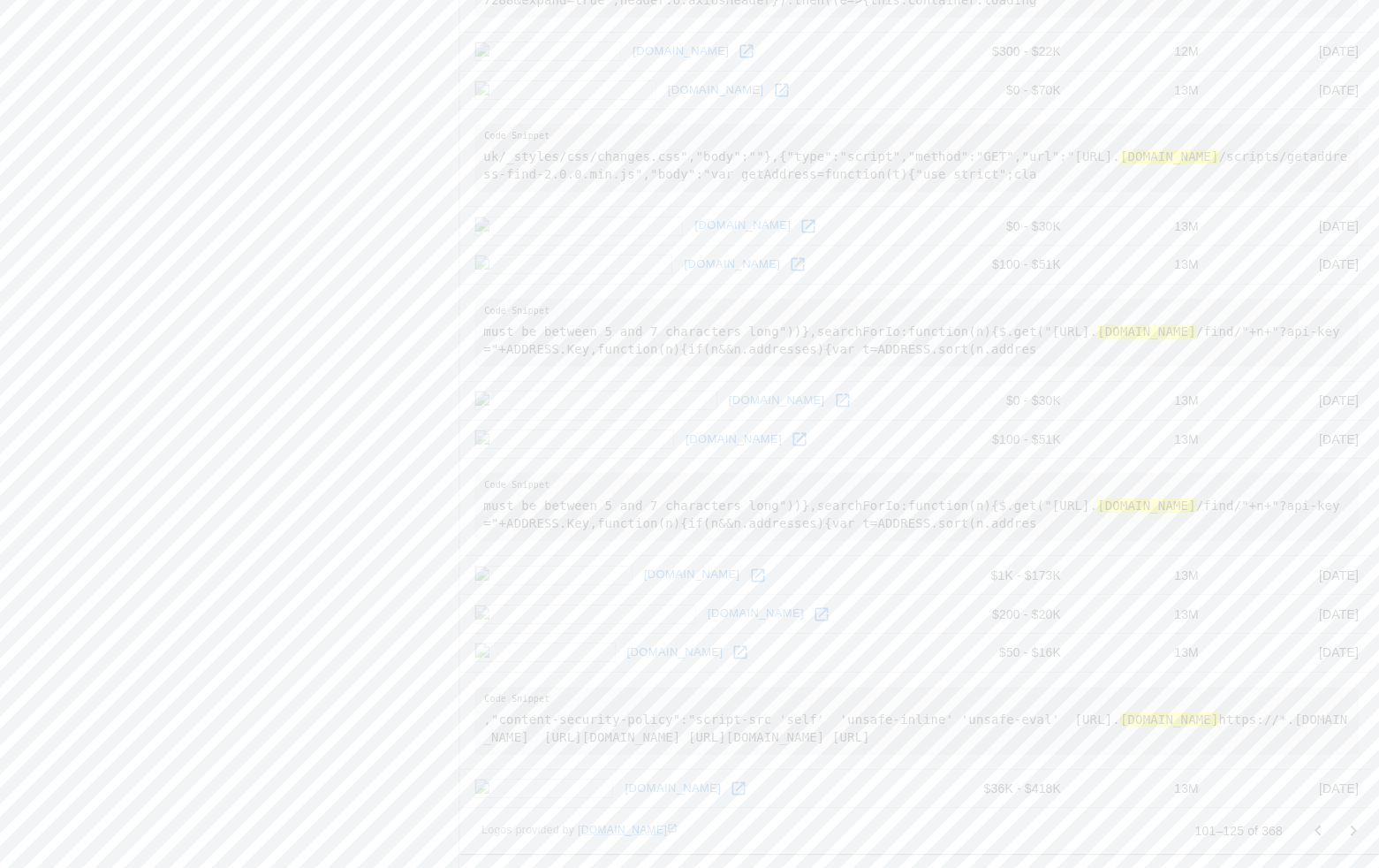
click at [738, 45] on icon at bounding box center [747, 51] width 18 height 18
click at [1329, 827] on icon "Go to next page" at bounding box center [1354, 831] width 22 height 22
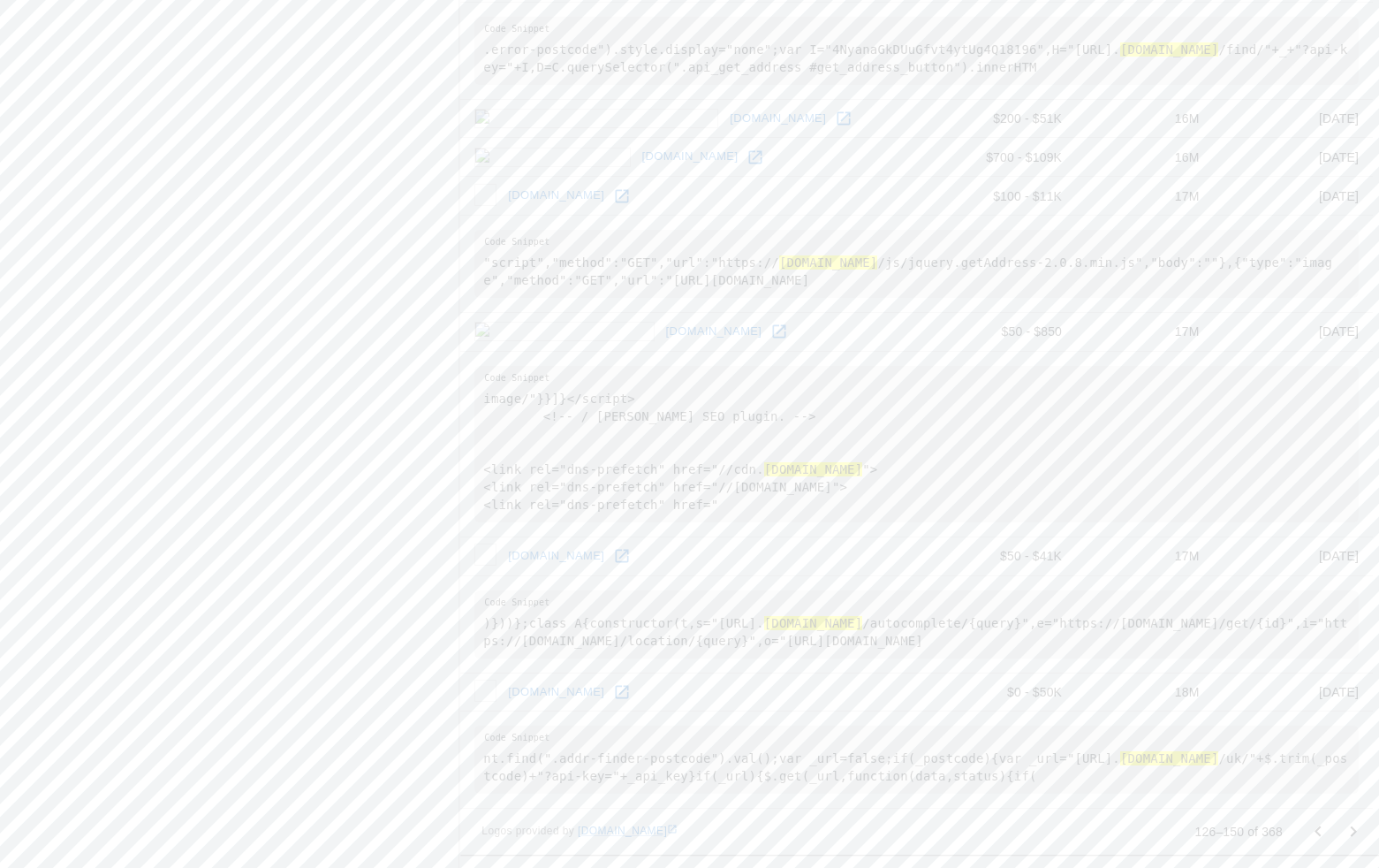
scroll to position [1962, 0]
click at [771, 329] on icon at bounding box center [780, 331] width 18 height 18
click at [1329, 837] on icon "Go to next page" at bounding box center [1354, 831] width 22 height 22
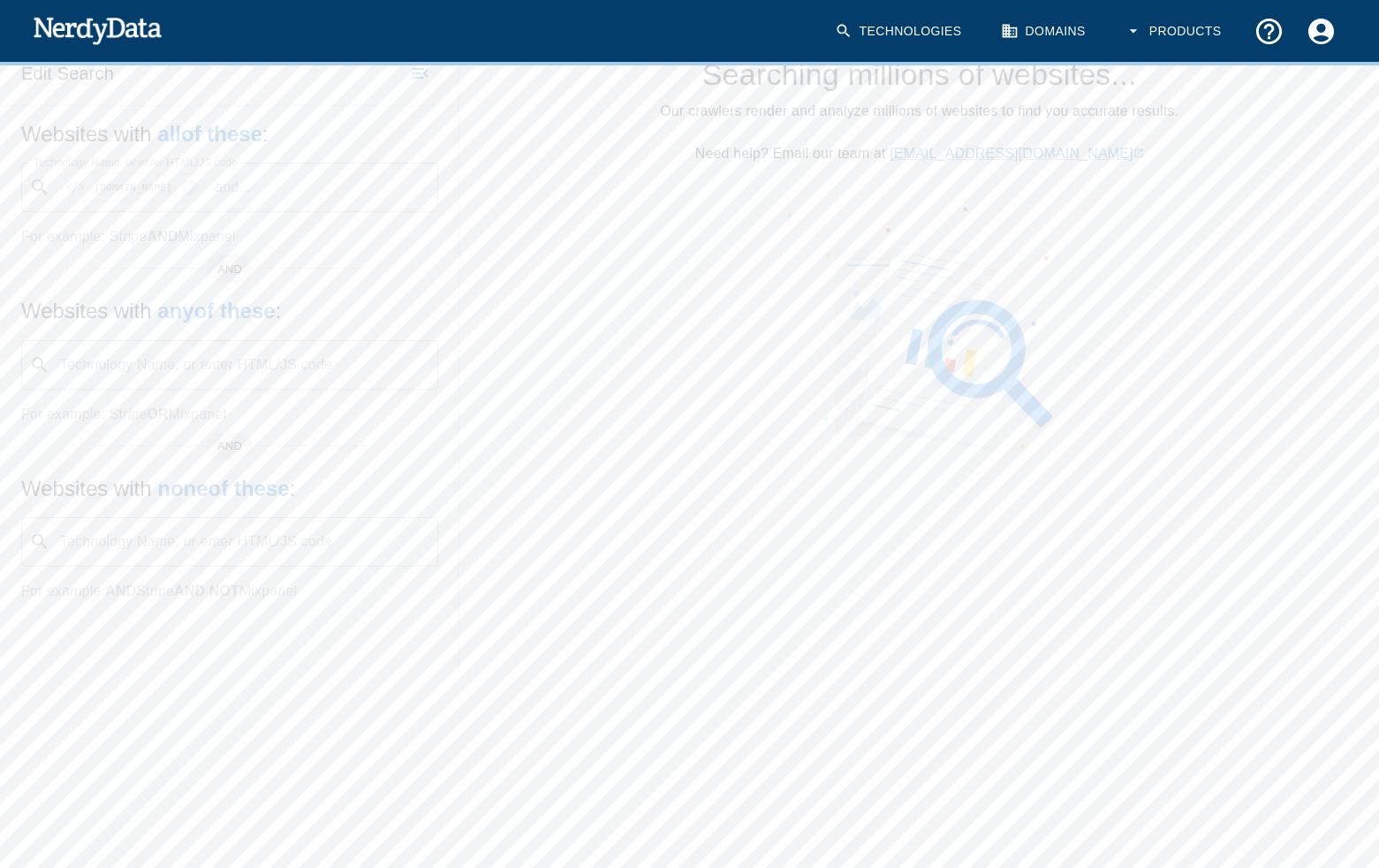
scroll to position [0, 0]
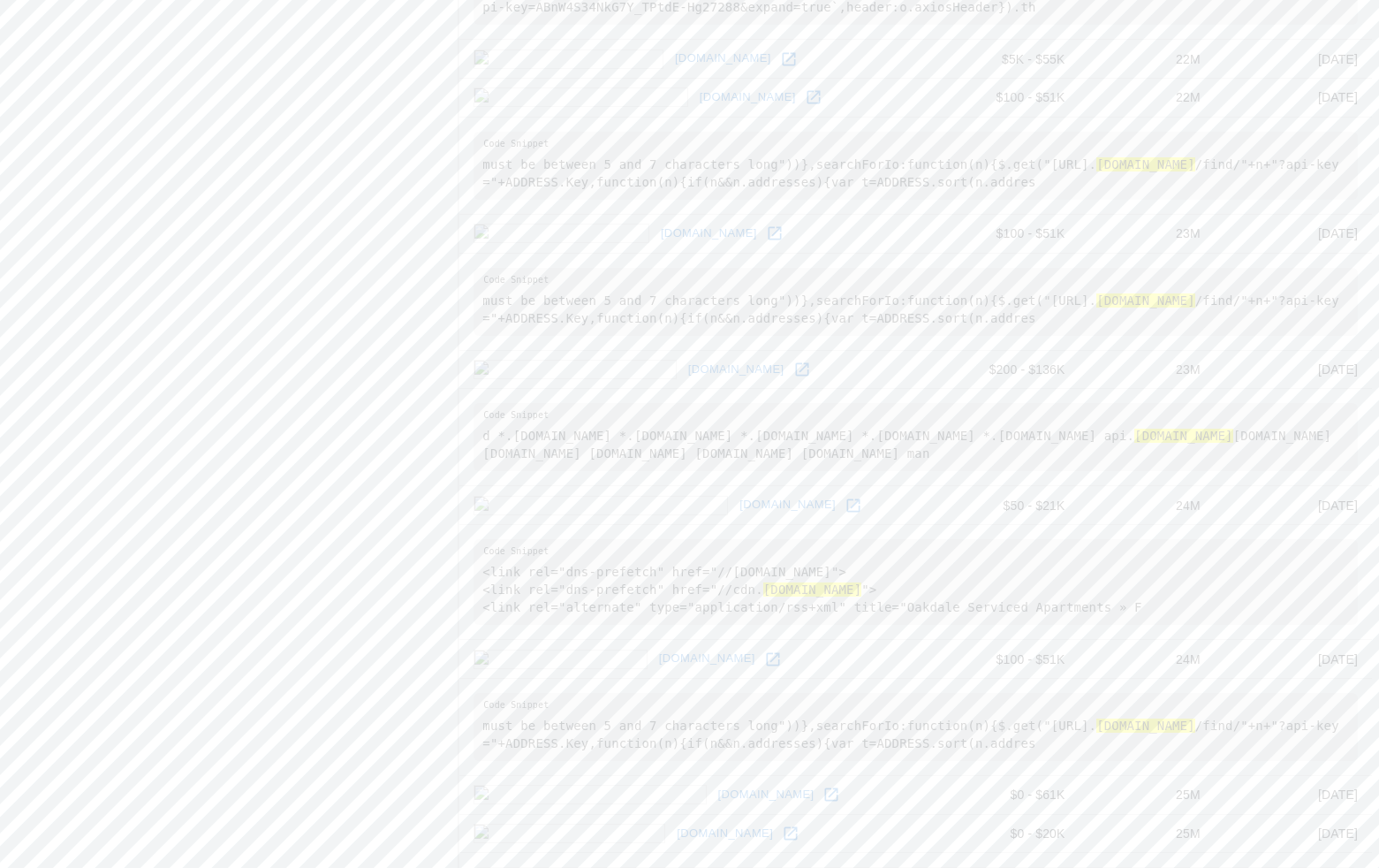
scroll to position [2404, 1]
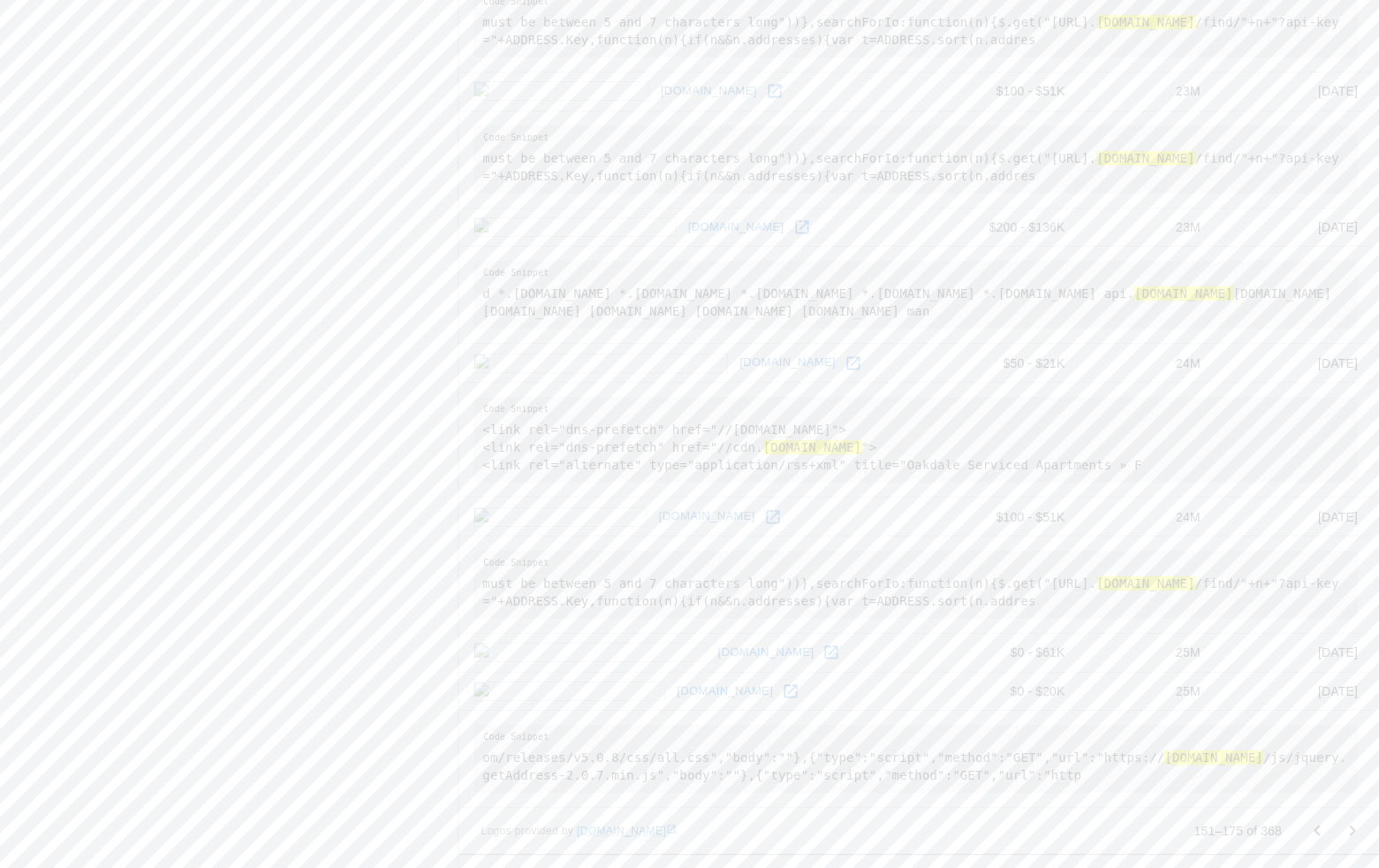
click at [1329, 831] on icon "Go to next page" at bounding box center [1353, 831] width 22 height 22
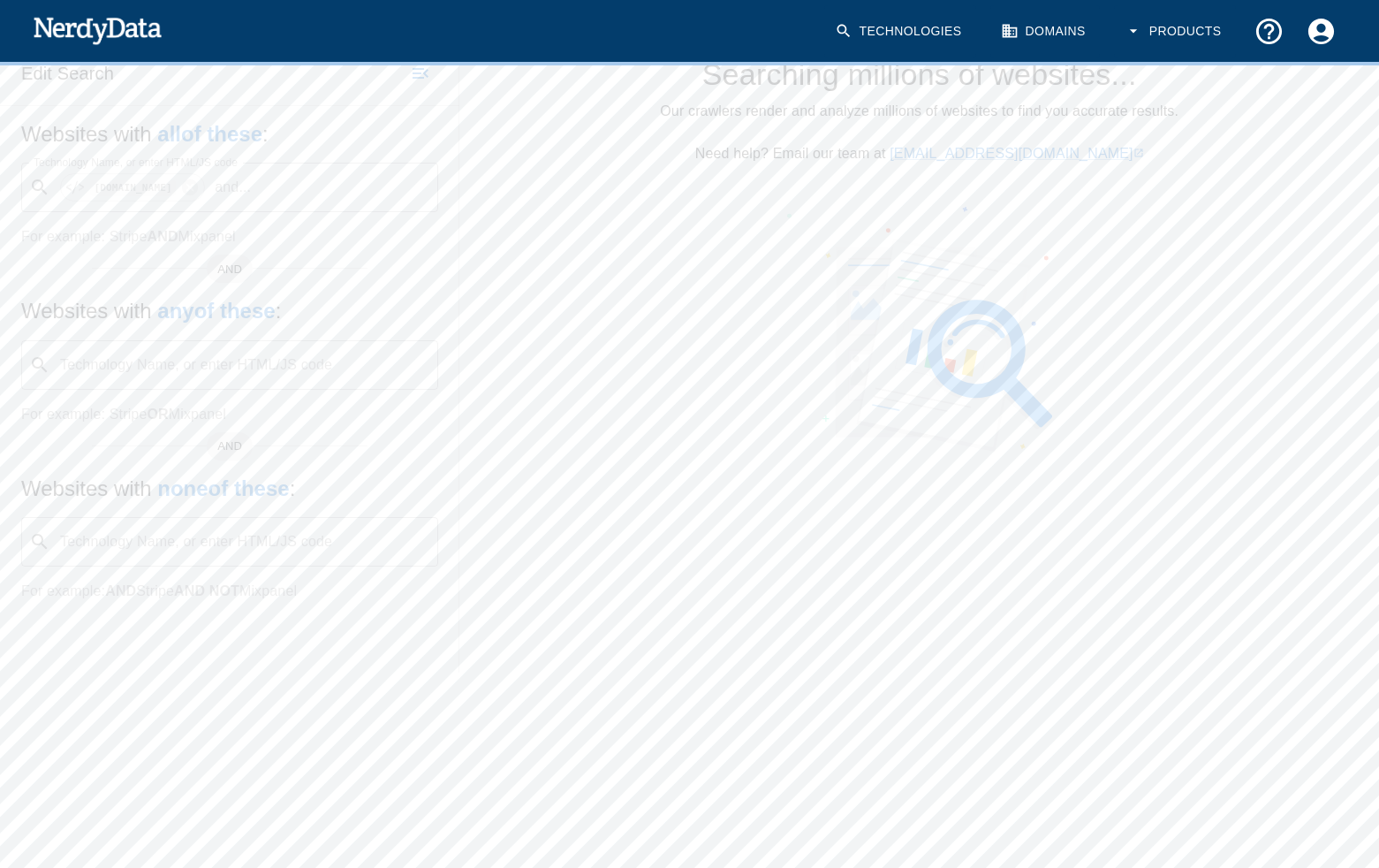
scroll to position [0, 0]
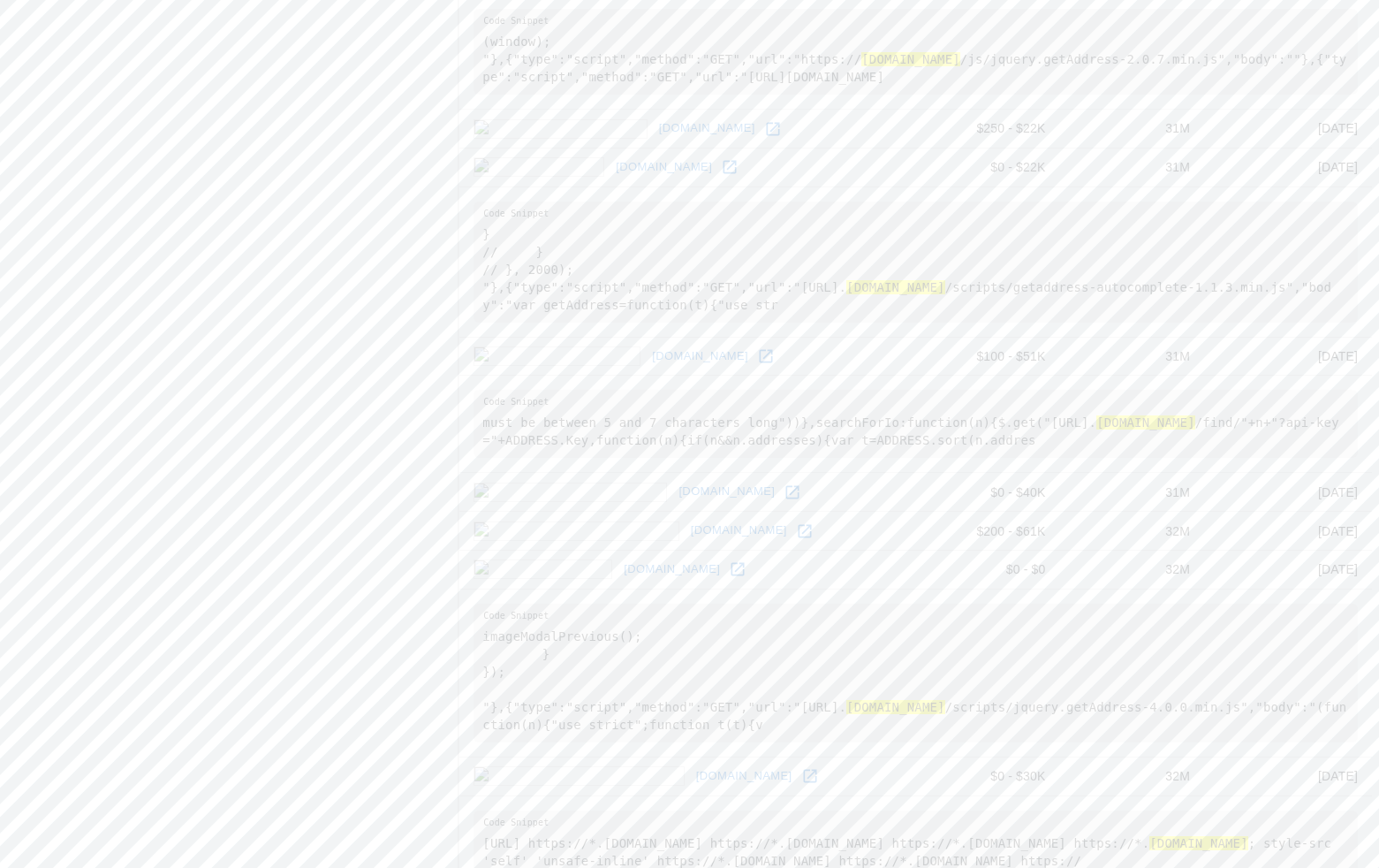
scroll to position [2342, 1]
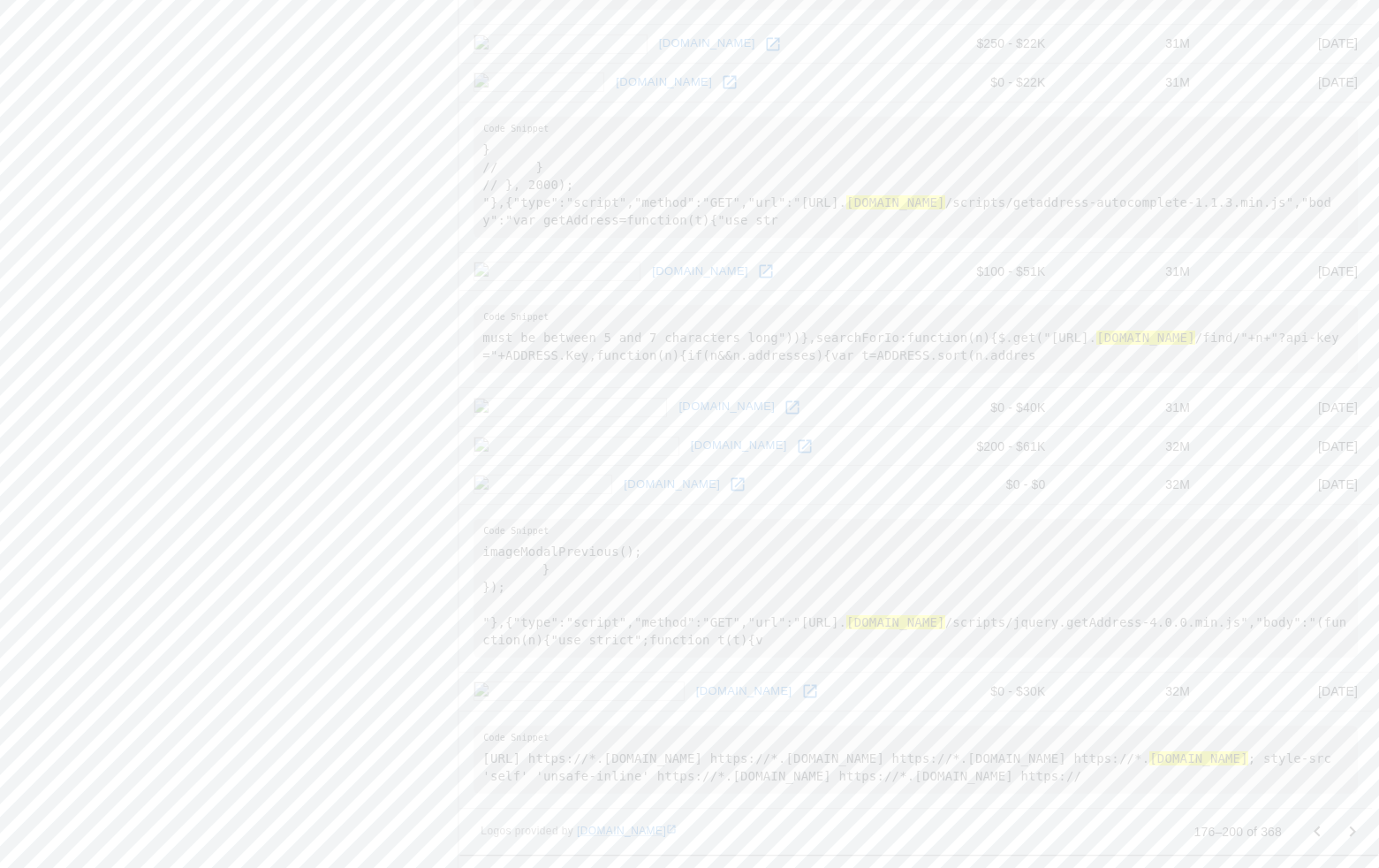
click at [1329, 835] on icon "Go to next page" at bounding box center [1353, 832] width 22 height 22
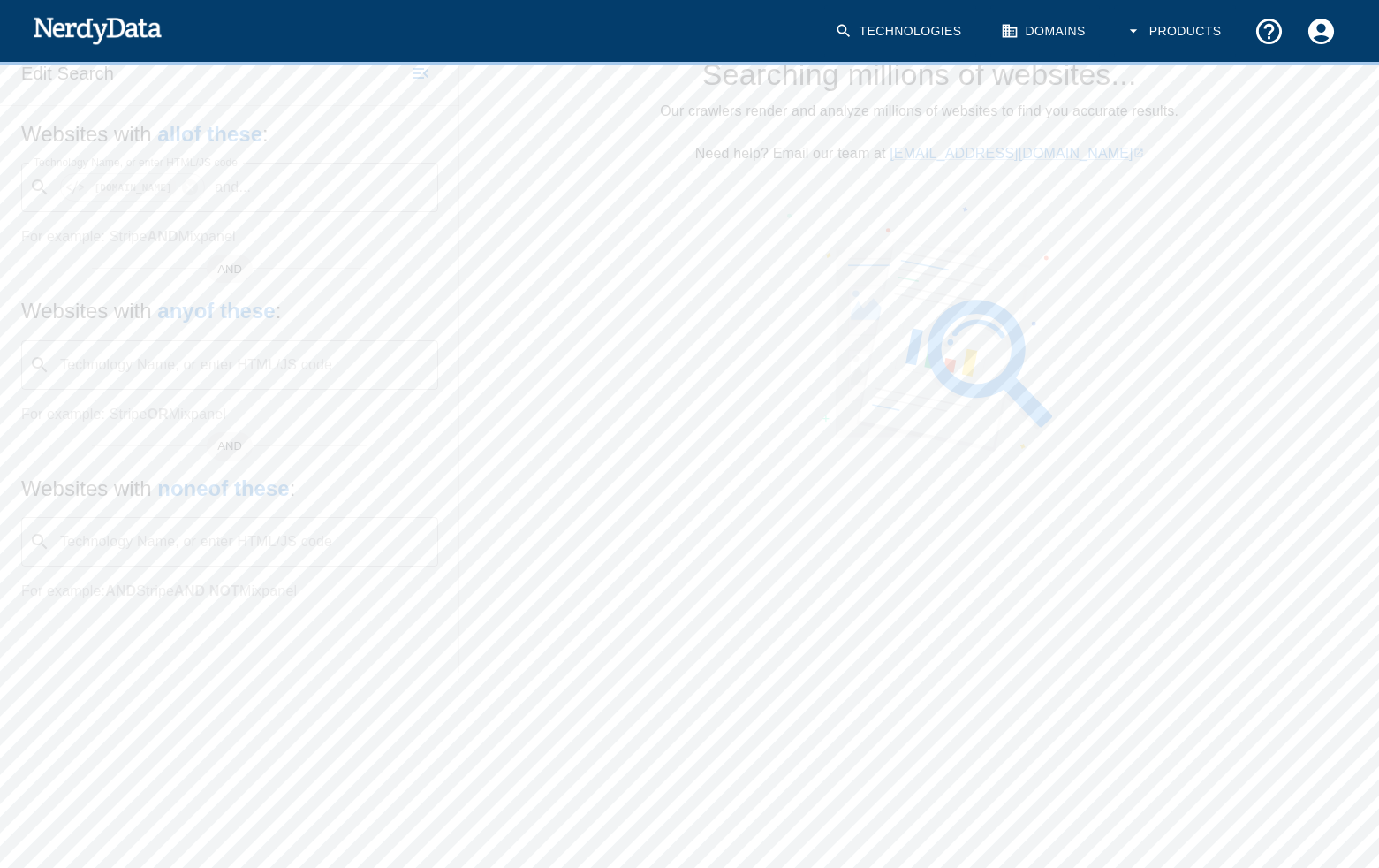
scroll to position [0, 0]
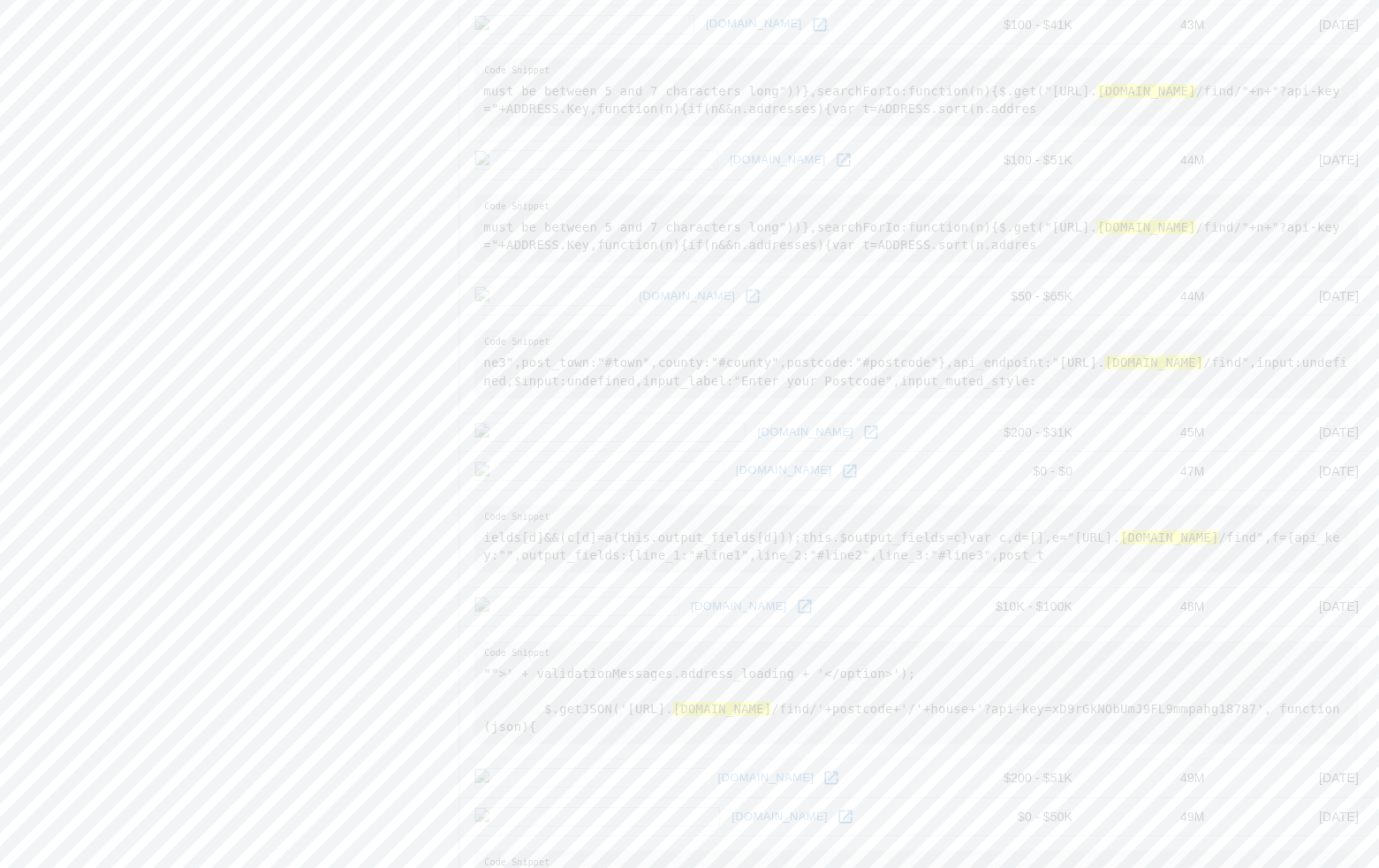
scroll to position [2130, 0]
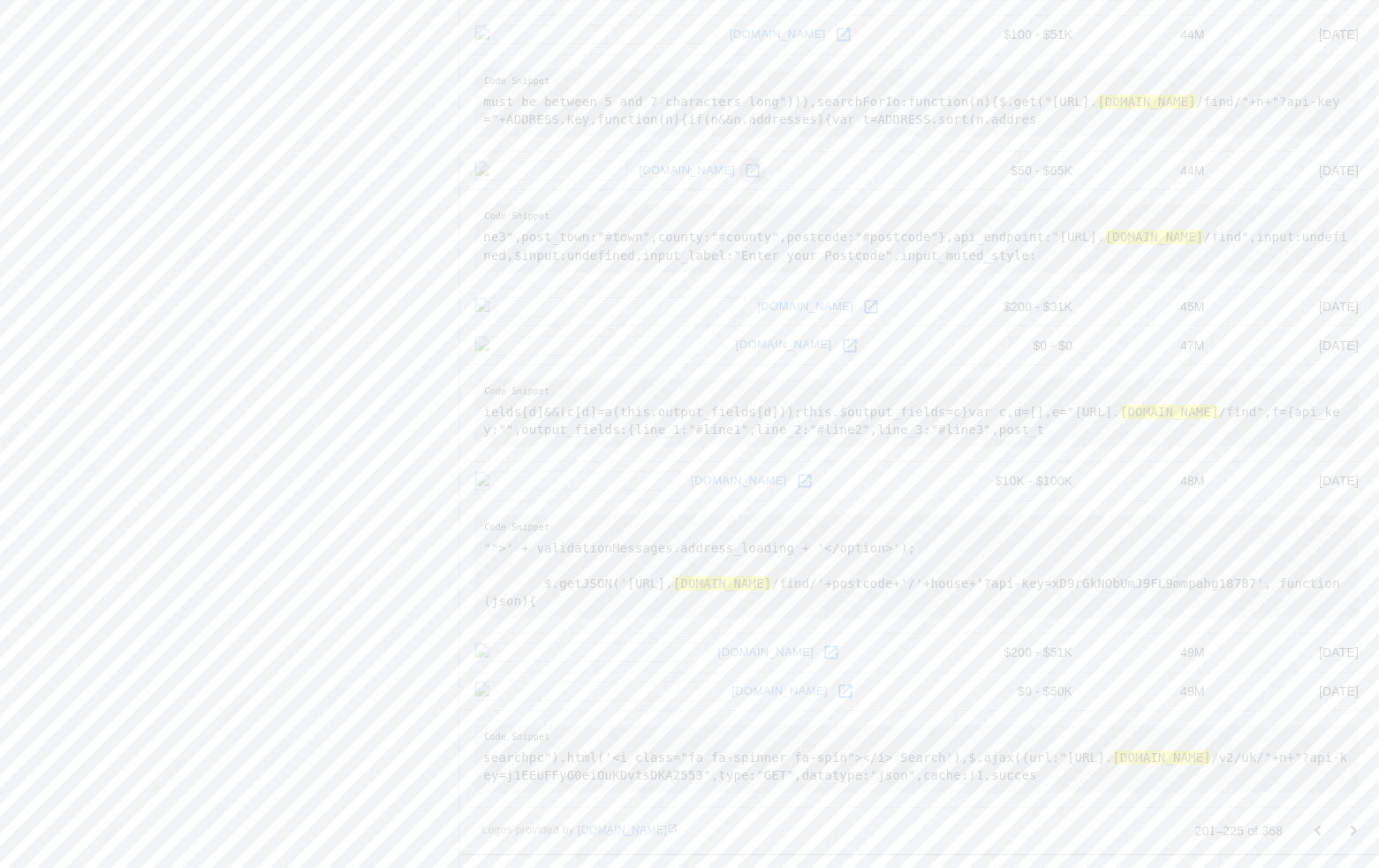
click at [744, 161] on icon at bounding box center [753, 170] width 18 height 18
click at [1329, 824] on icon "Go to next page" at bounding box center [1354, 831] width 22 height 22
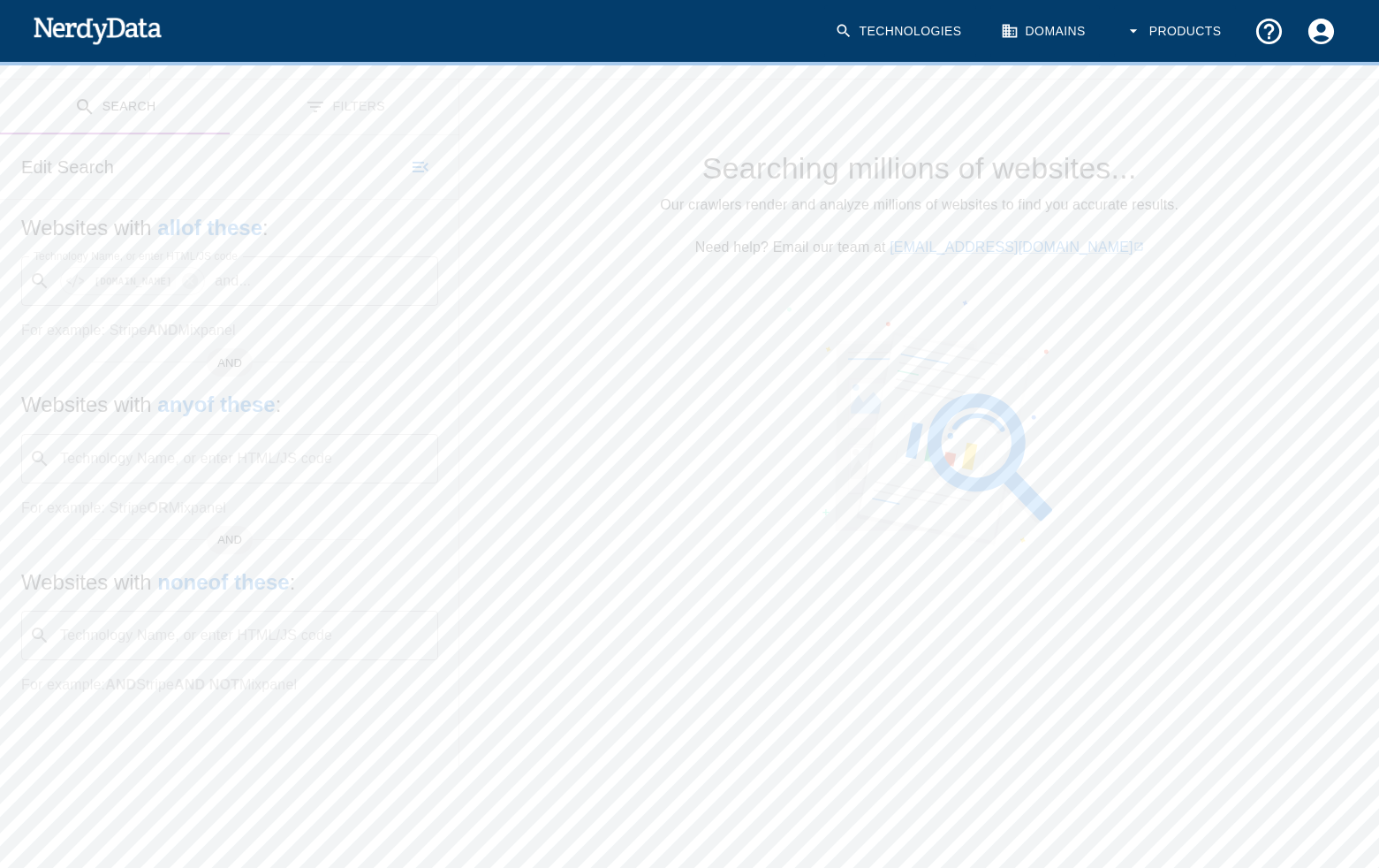
scroll to position [169, 0]
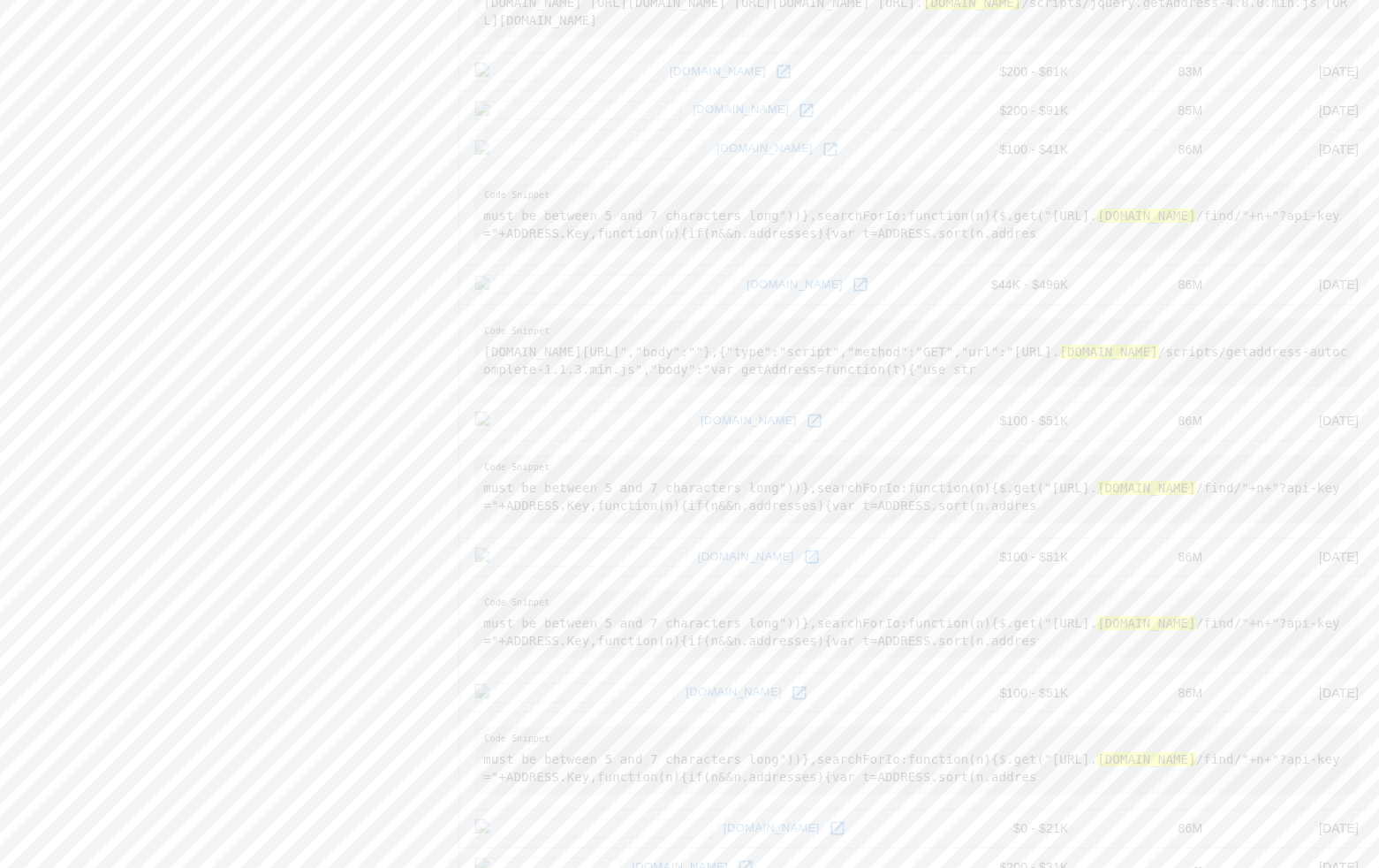
scroll to position [2059, 0]
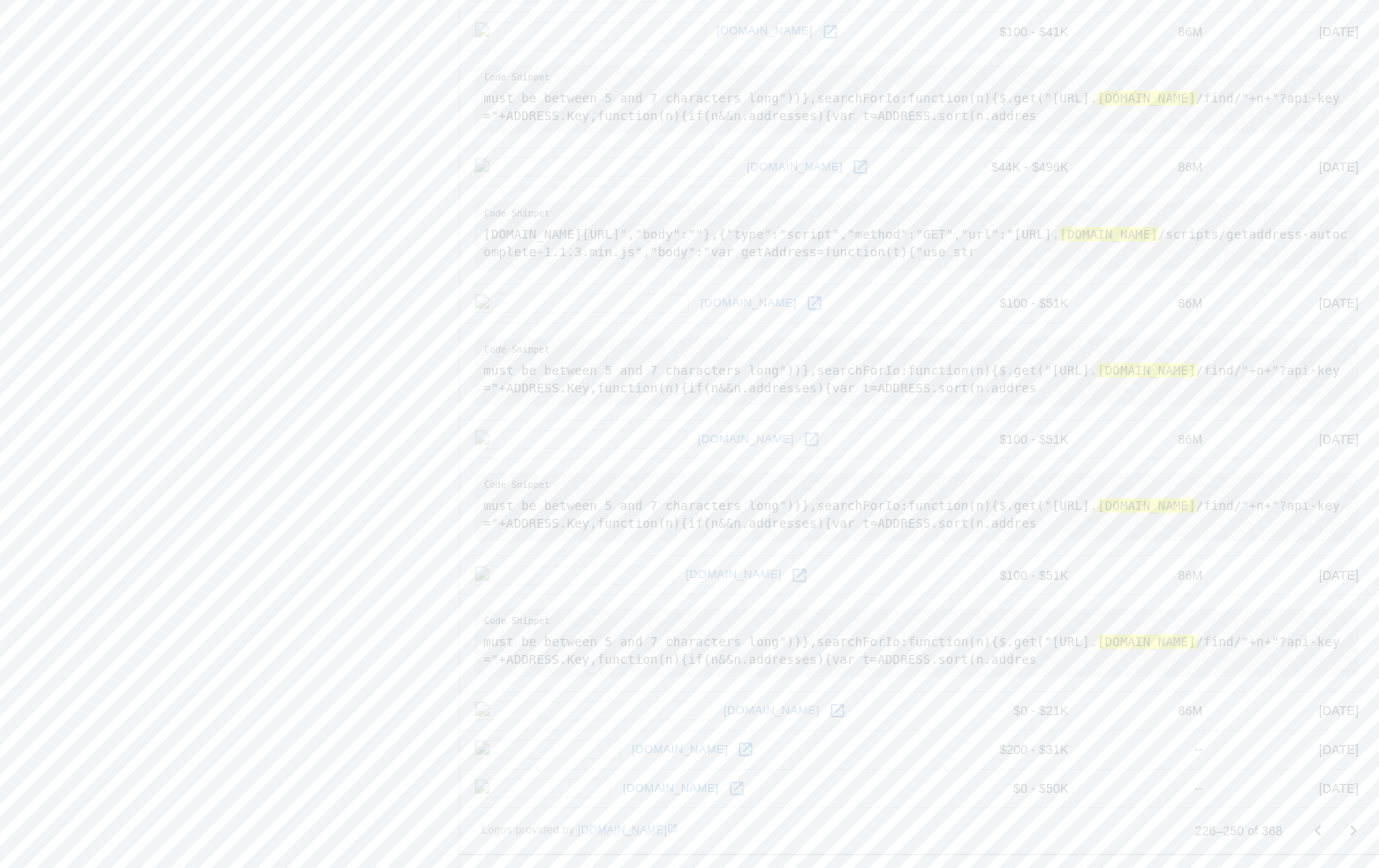
click at [1329, 828] on icon "Go to next page" at bounding box center [1354, 831] width 22 height 22
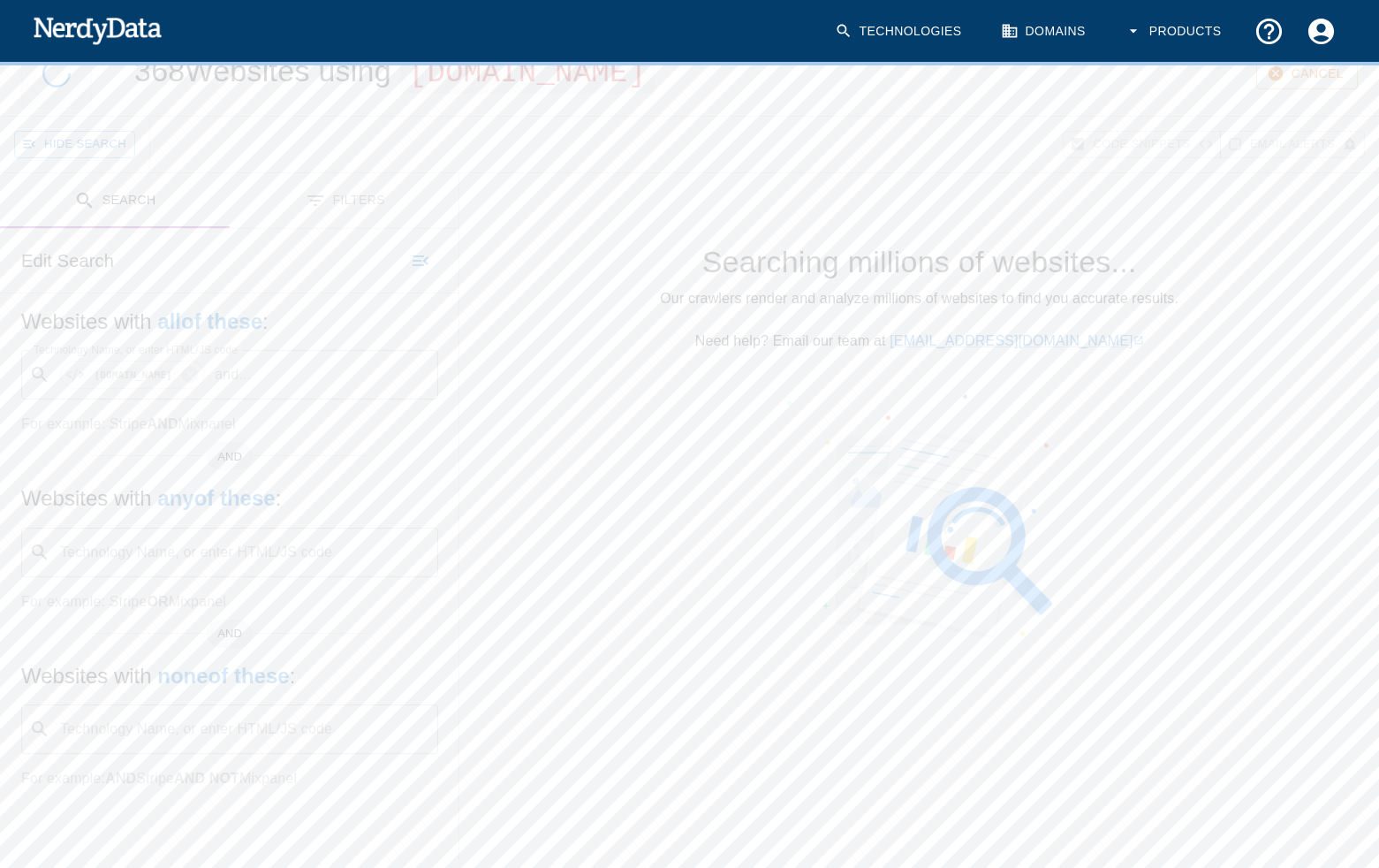
scroll to position [66, 0]
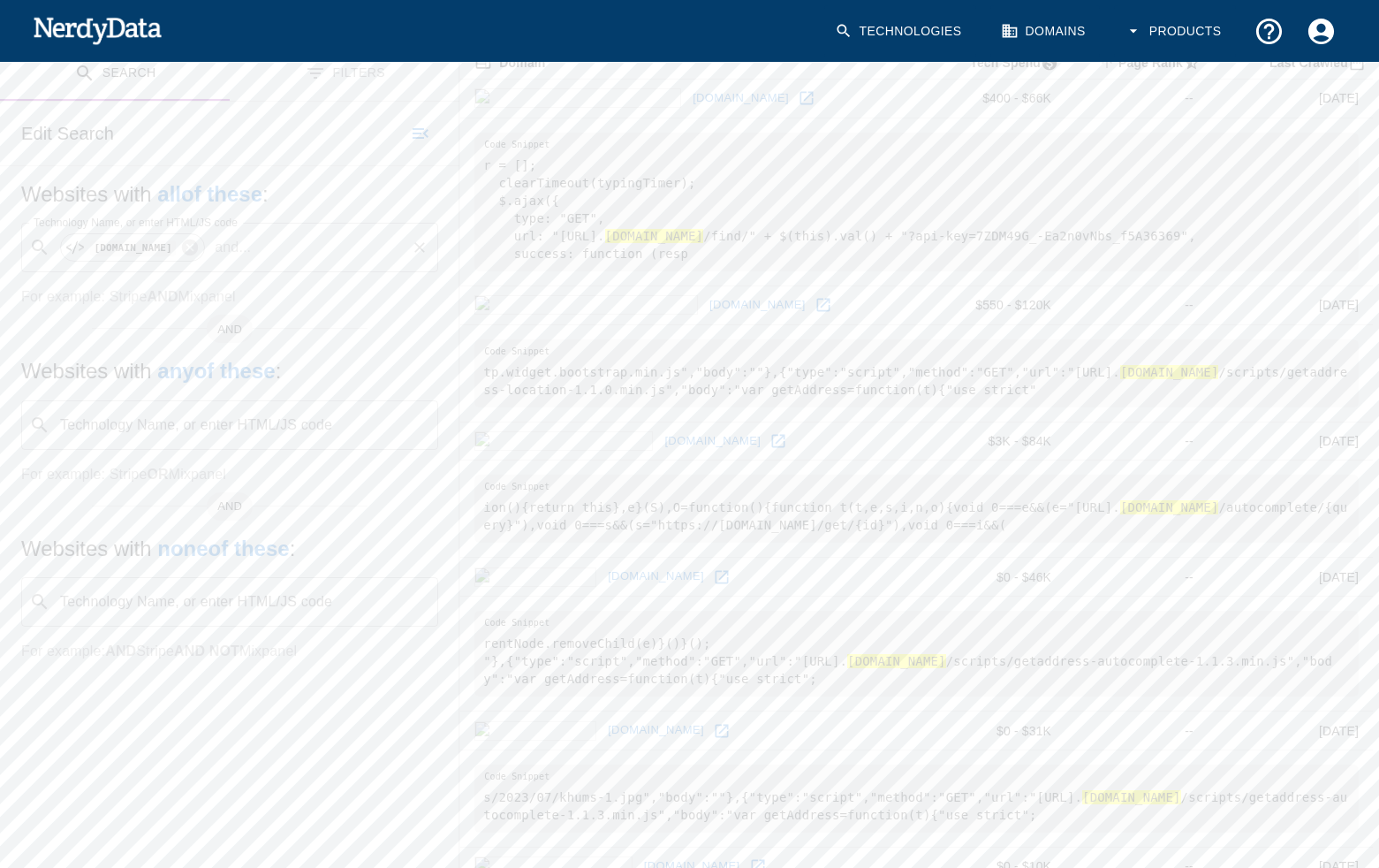
scroll to position [193, 0]
click at [793, 88] on link at bounding box center [806, 99] width 26 height 26
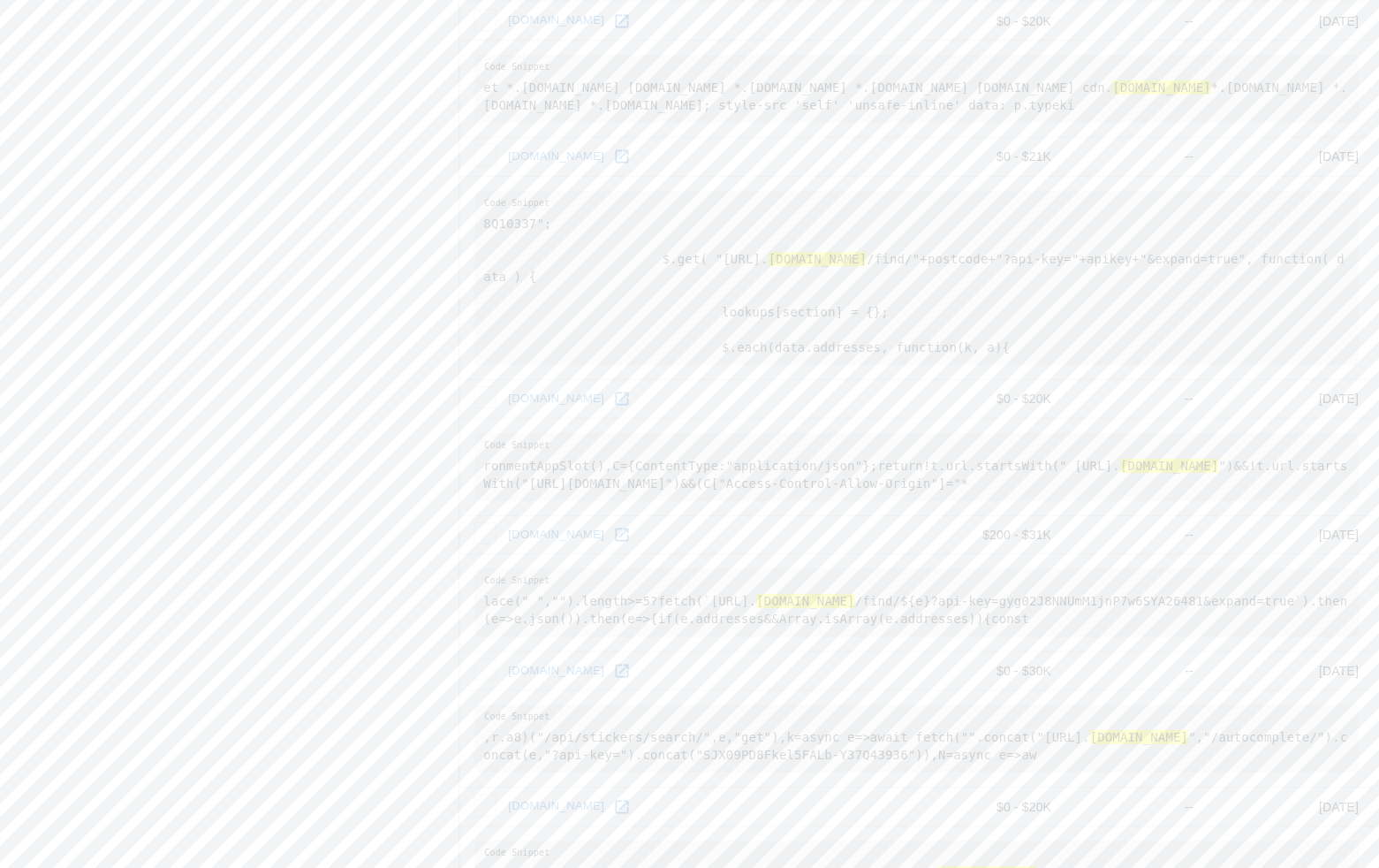
scroll to position [2581, 0]
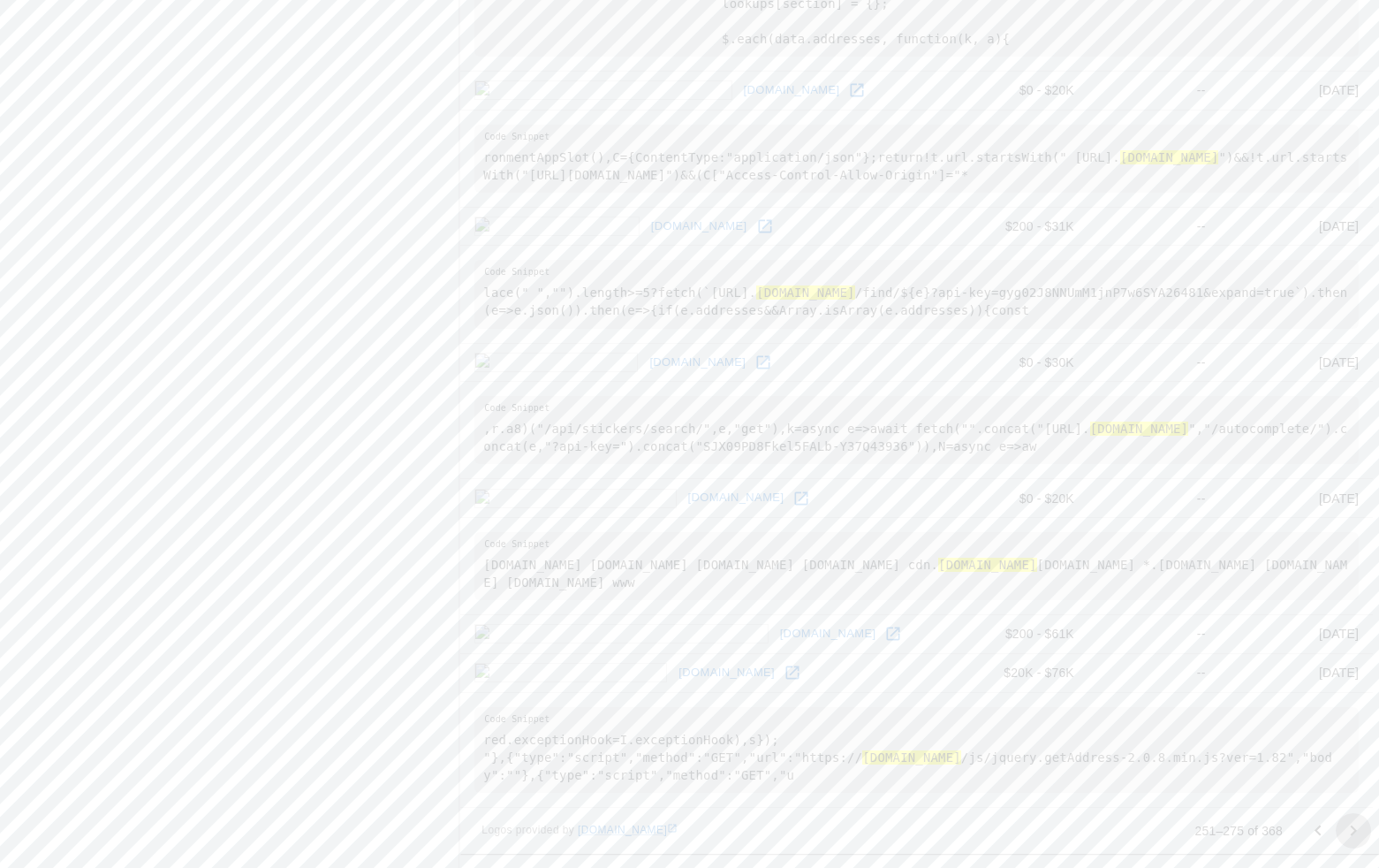
click at [1329, 823] on icon "Go to next page" at bounding box center [1354, 831] width 22 height 22
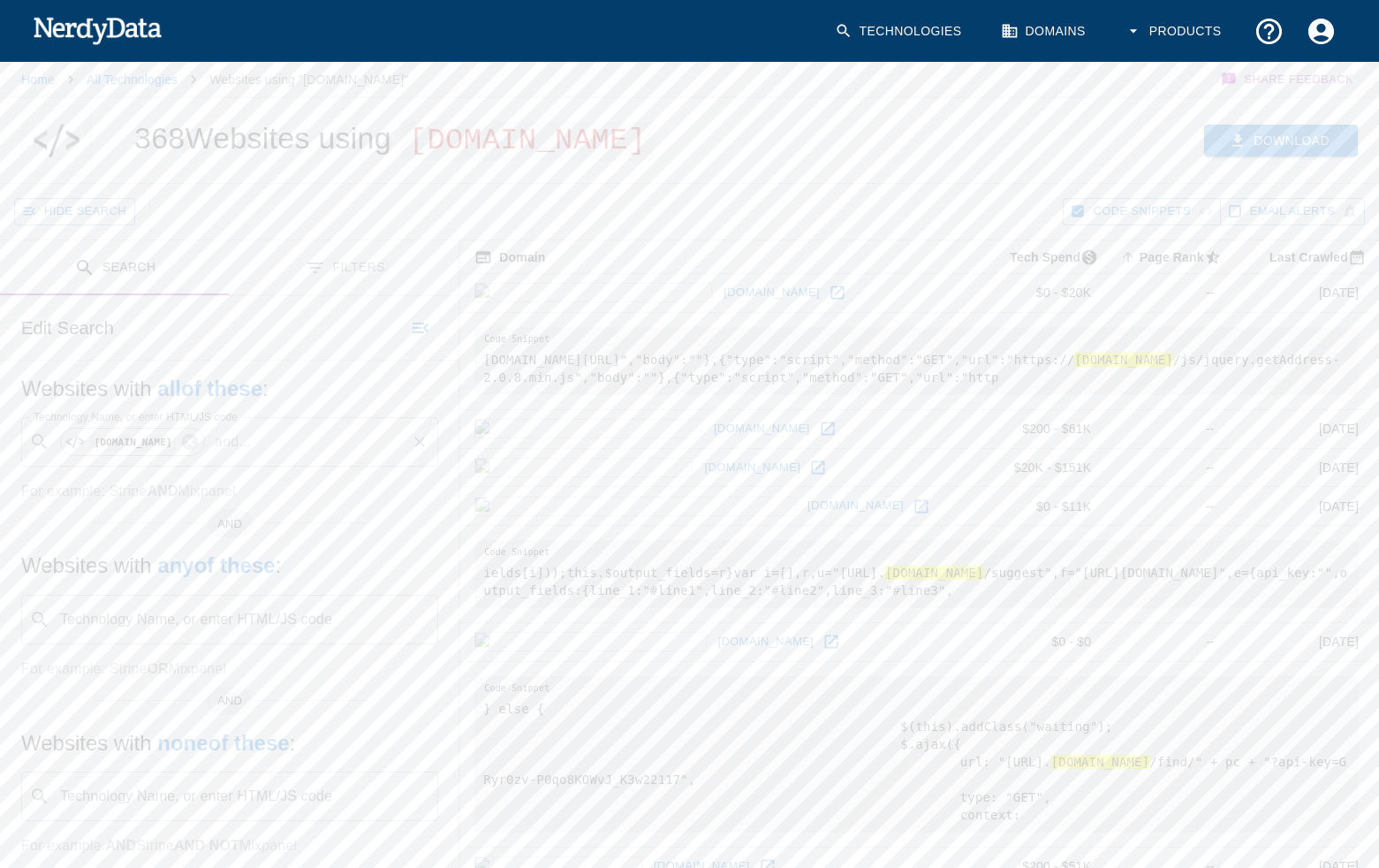
click at [1286, 131] on button "Download" at bounding box center [1281, 141] width 154 height 32
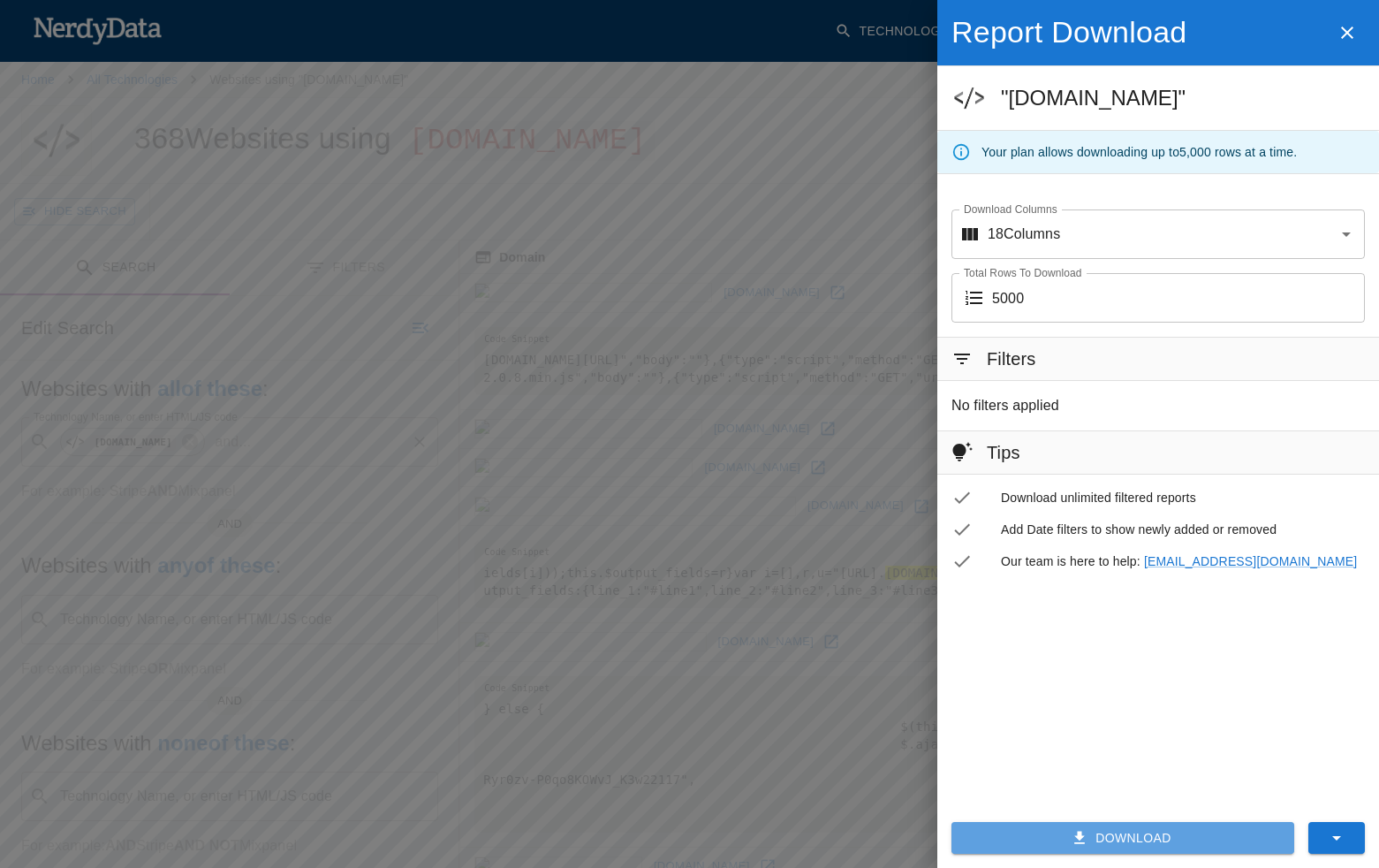
click at [1153, 830] on button "Download" at bounding box center [1123, 838] width 342 height 32
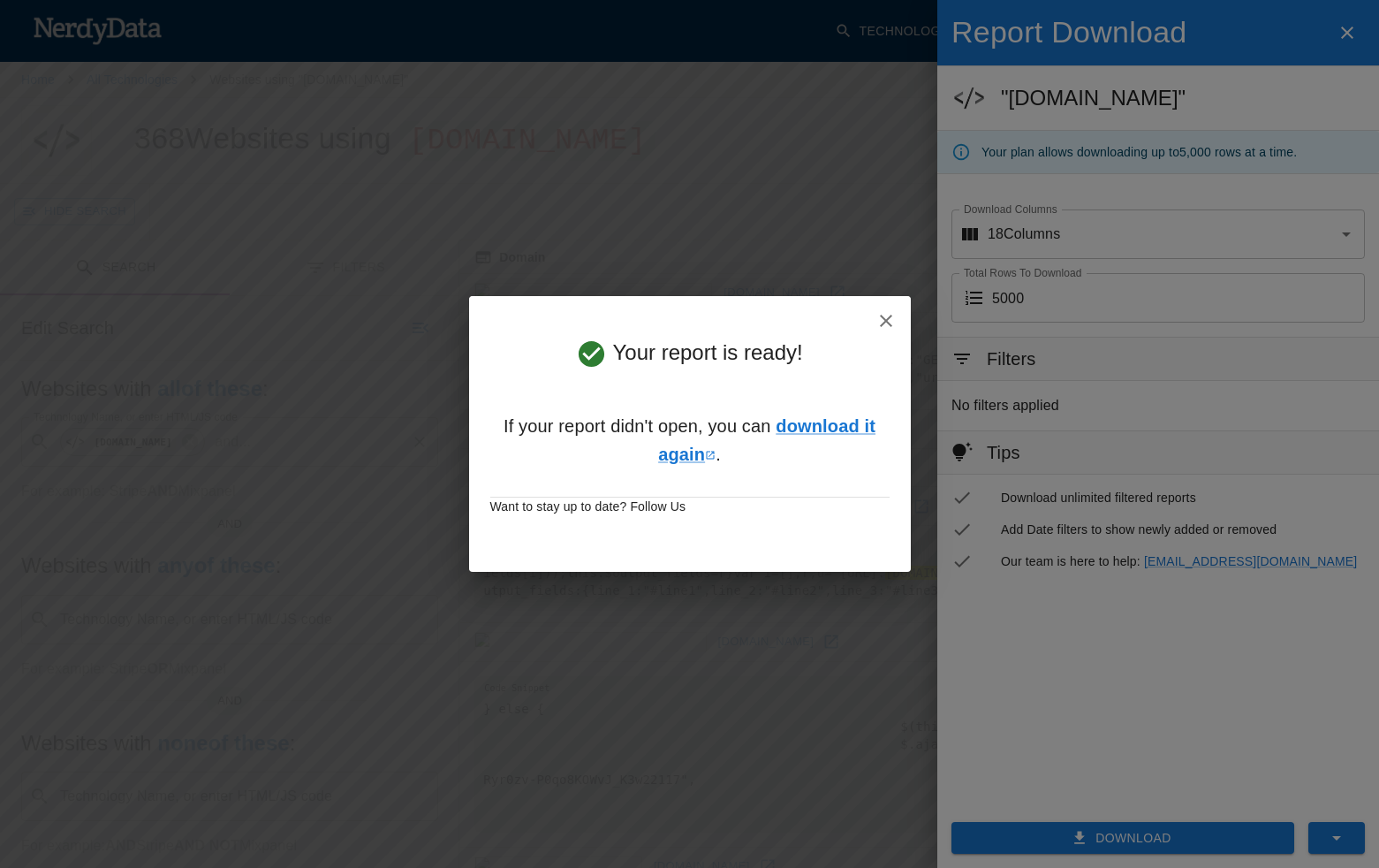
click at [790, 170] on div "Your report is ready! If your report didn't open, you can download it again . W…" at bounding box center [690, 434] width 1379 height 868
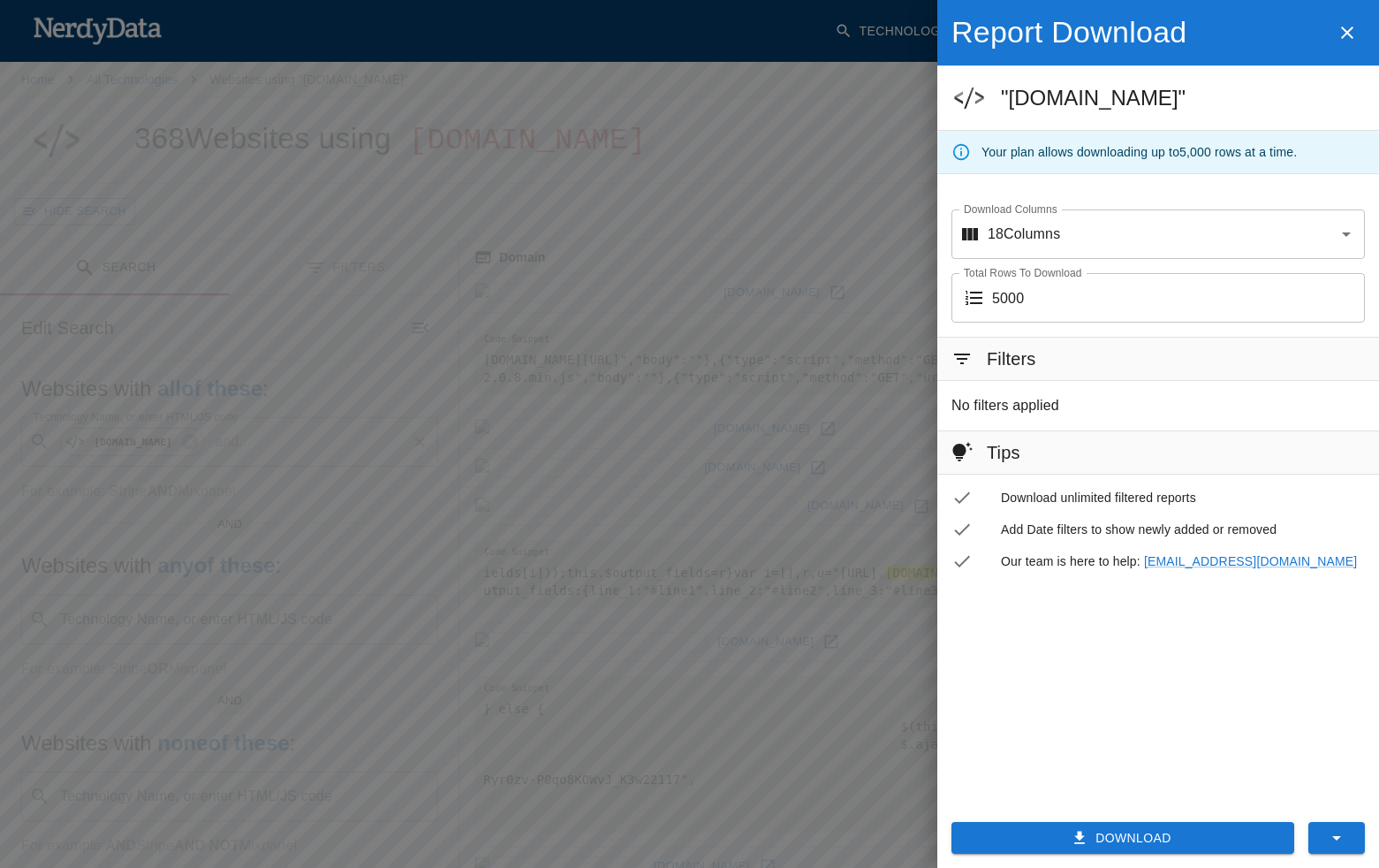
click at [1329, 25] on icon "button" at bounding box center [1347, 33] width 22 height 22
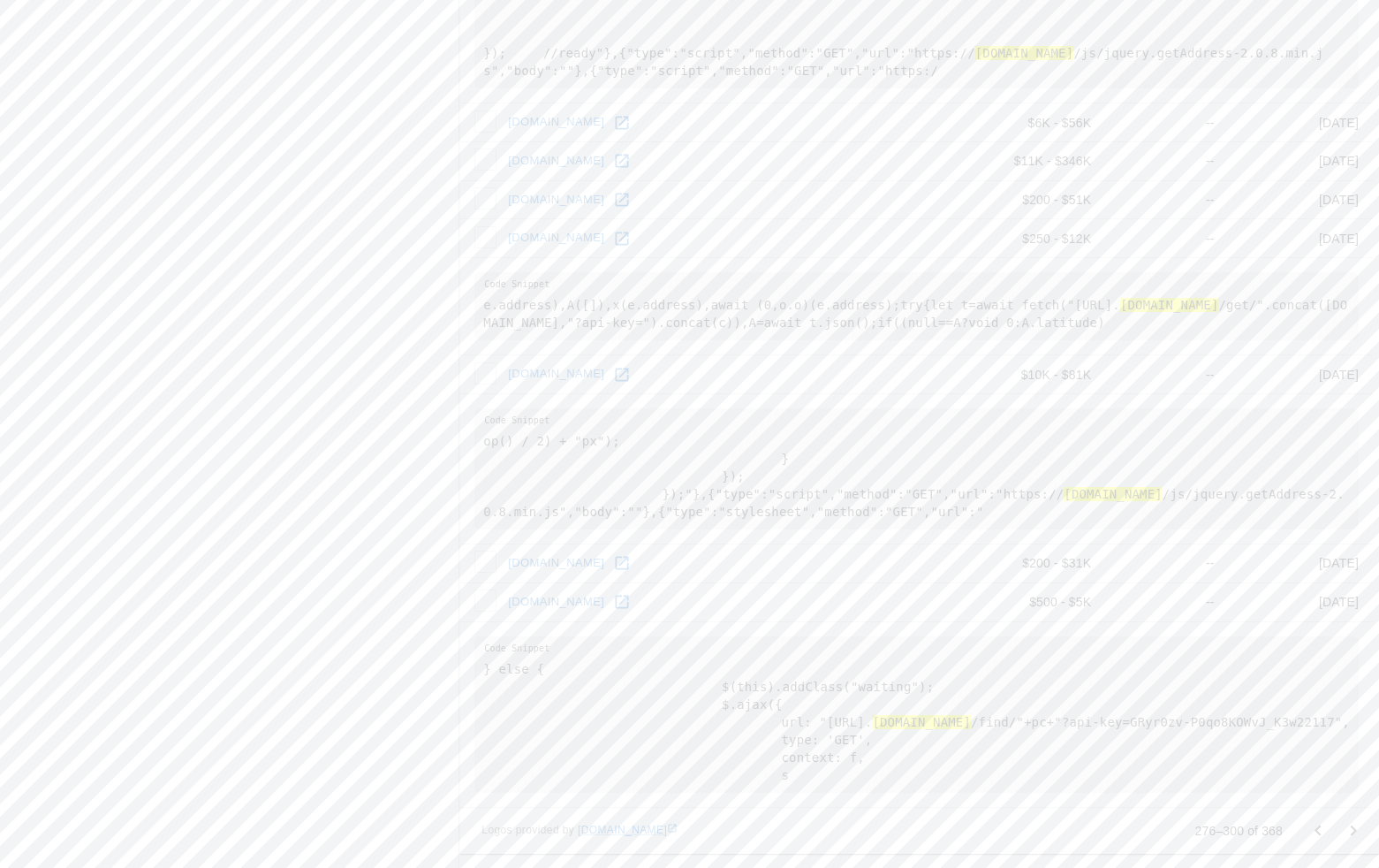
scroll to position [2386, 0]
click at [1329, 823] on div at bounding box center [1336, 830] width 70 height 35
click at [1329, 830] on icon "Go to next page" at bounding box center [1354, 830] width 6 height 11
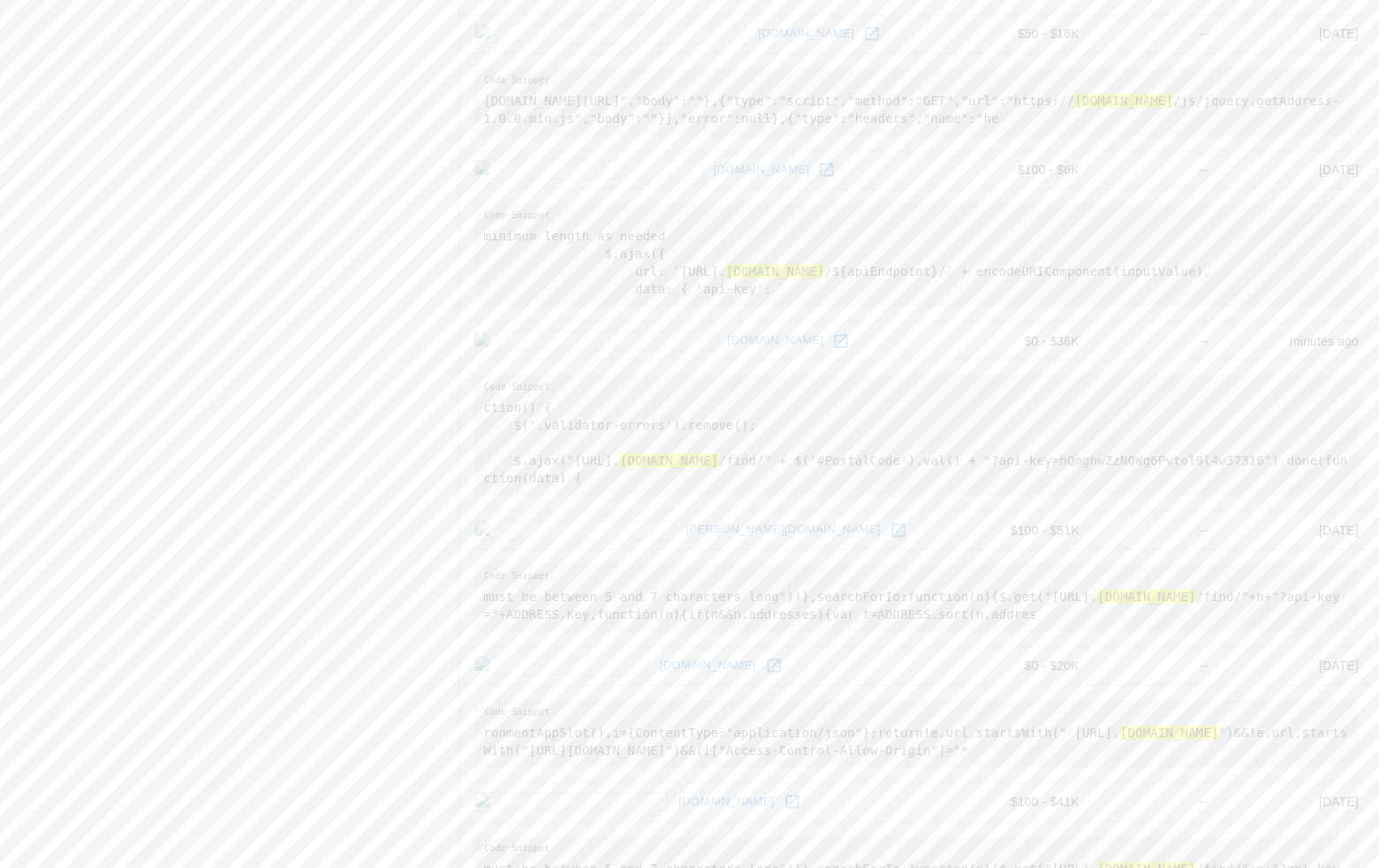
scroll to position [2325, 0]
